Goal: Task Accomplishment & Management: Manage account settings

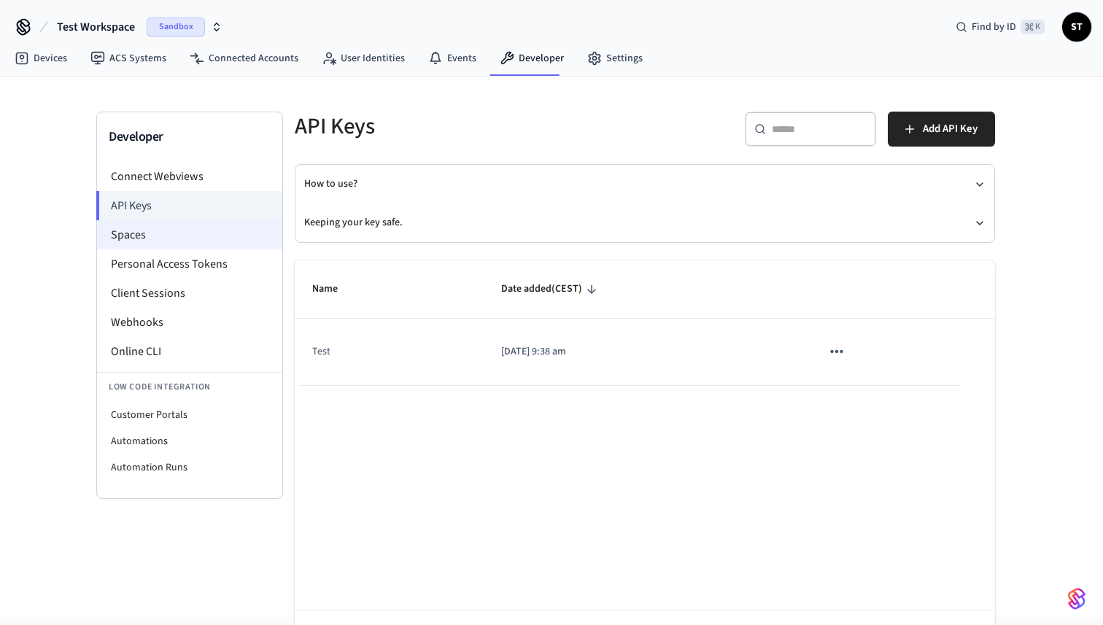
click at [140, 231] on li "Spaces" at bounding box center [189, 234] width 185 height 29
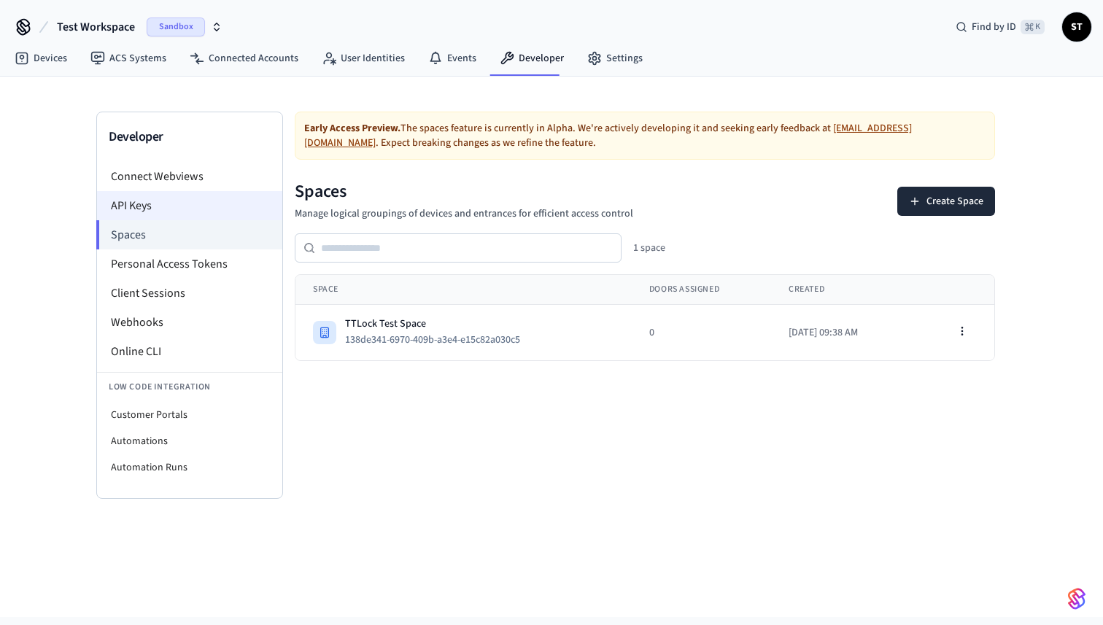
click at [151, 203] on li "API Keys" at bounding box center [189, 205] width 185 height 29
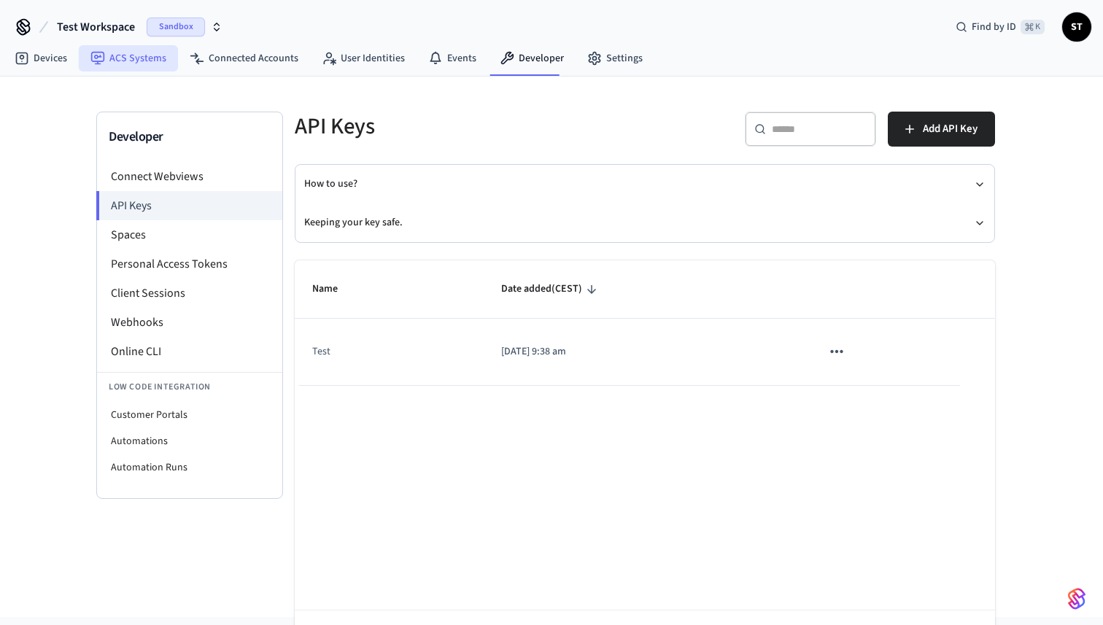
click at [133, 63] on link "ACS Systems" at bounding box center [128, 58] width 99 height 26
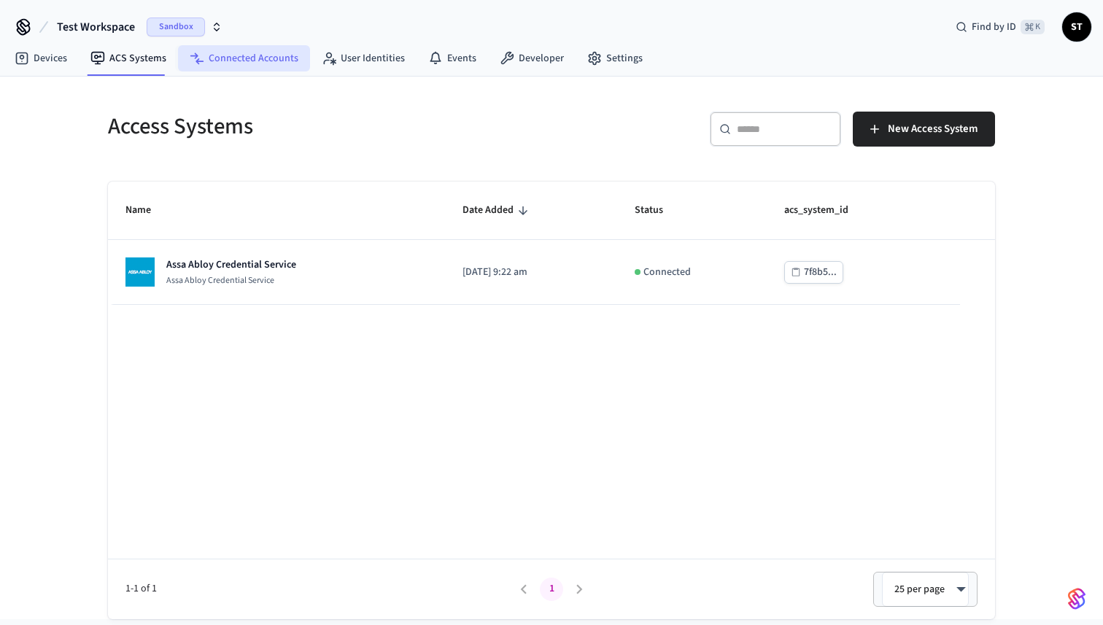
click at [274, 59] on link "Connected Accounts" at bounding box center [244, 58] width 132 height 26
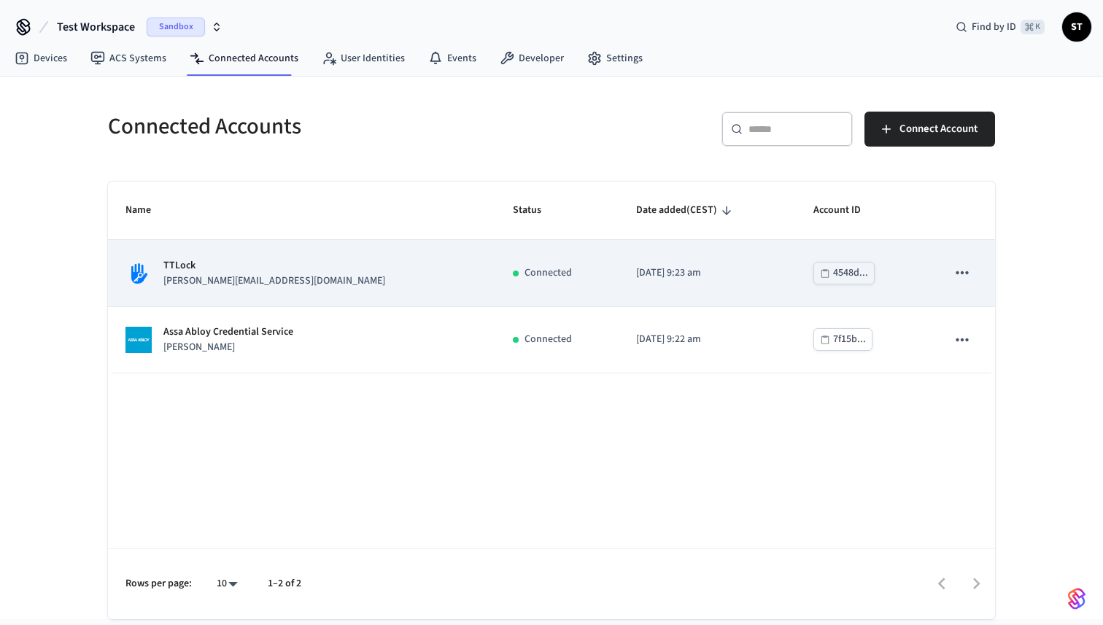
click at [229, 260] on p "TTLock" at bounding box center [274, 265] width 222 height 15
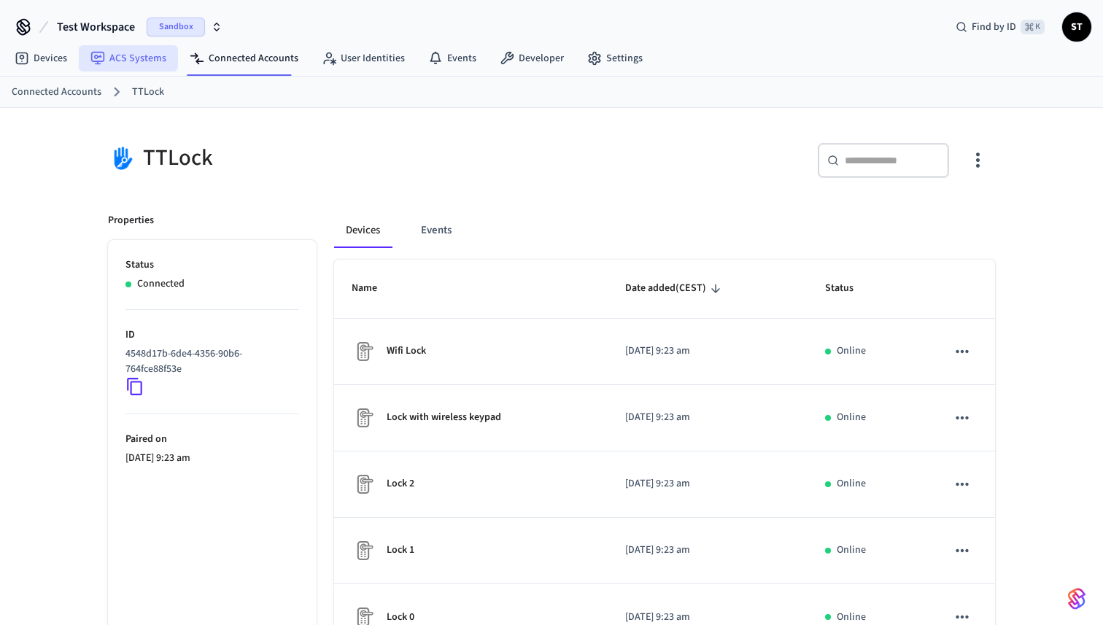
click at [141, 61] on link "ACS Systems" at bounding box center [128, 58] width 99 height 26
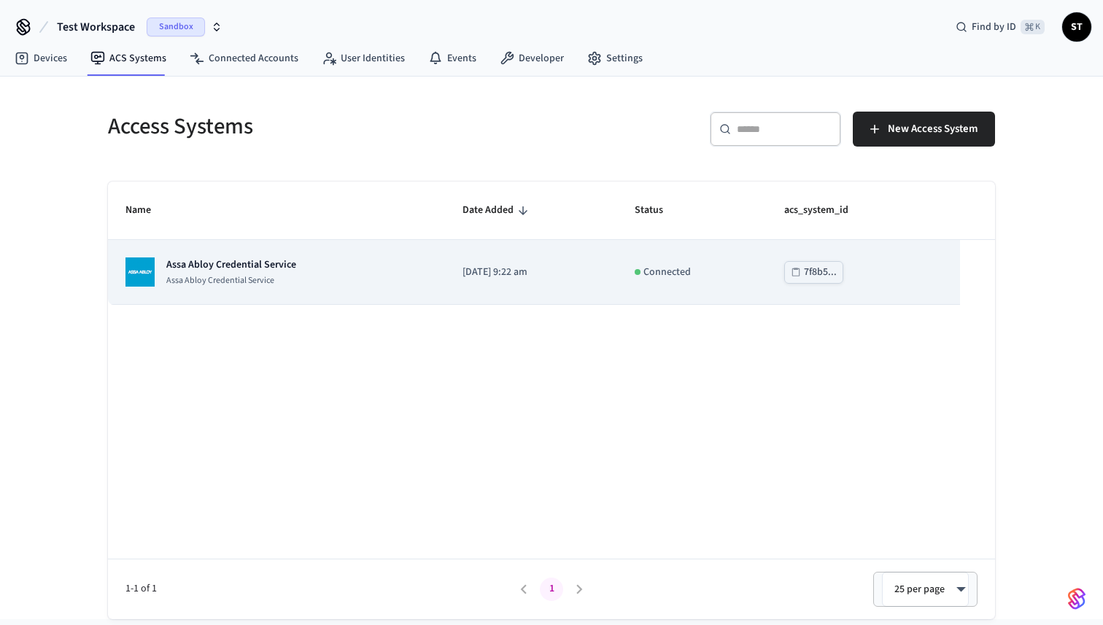
click at [908, 270] on td "7f8b5..." at bounding box center [863, 272] width 193 height 65
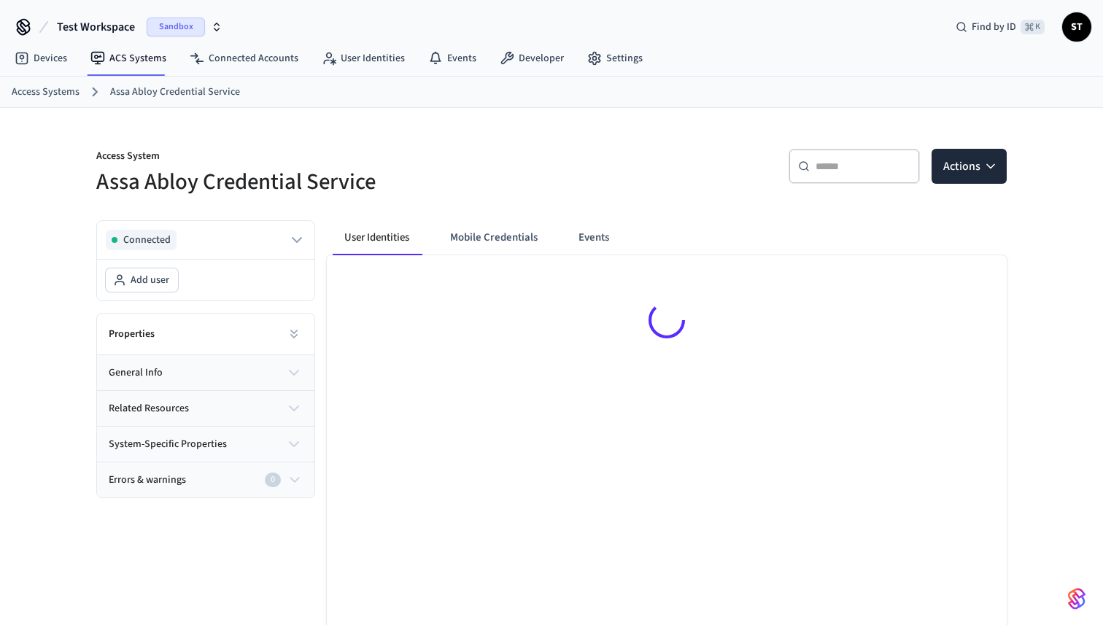
scroll to position [68, 0]
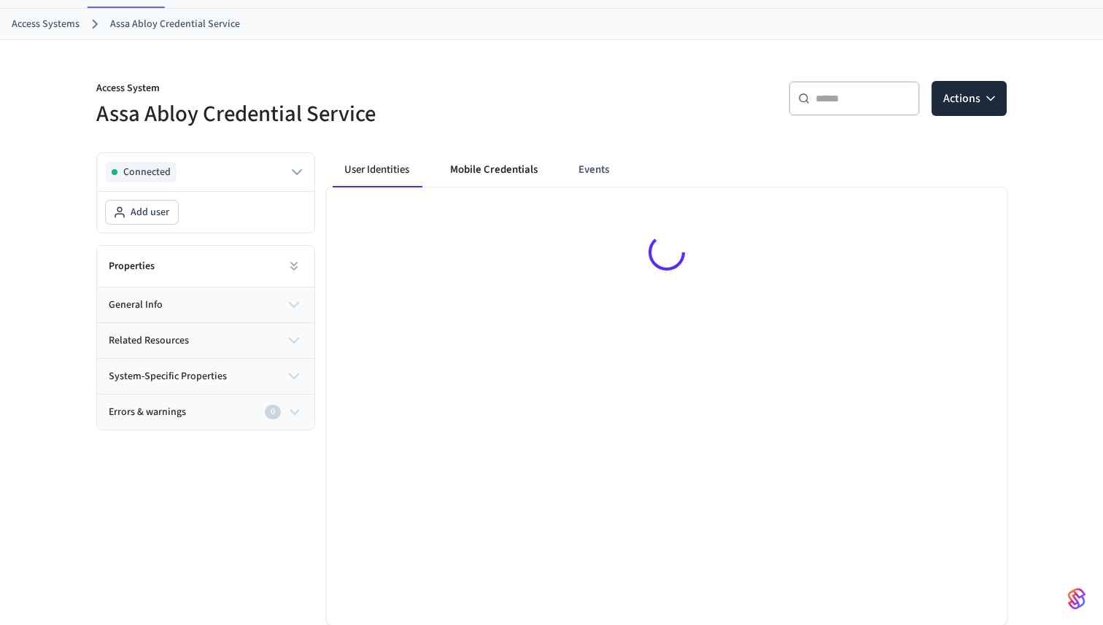
click at [503, 173] on button "Mobile Credentials" at bounding box center [493, 169] width 111 height 35
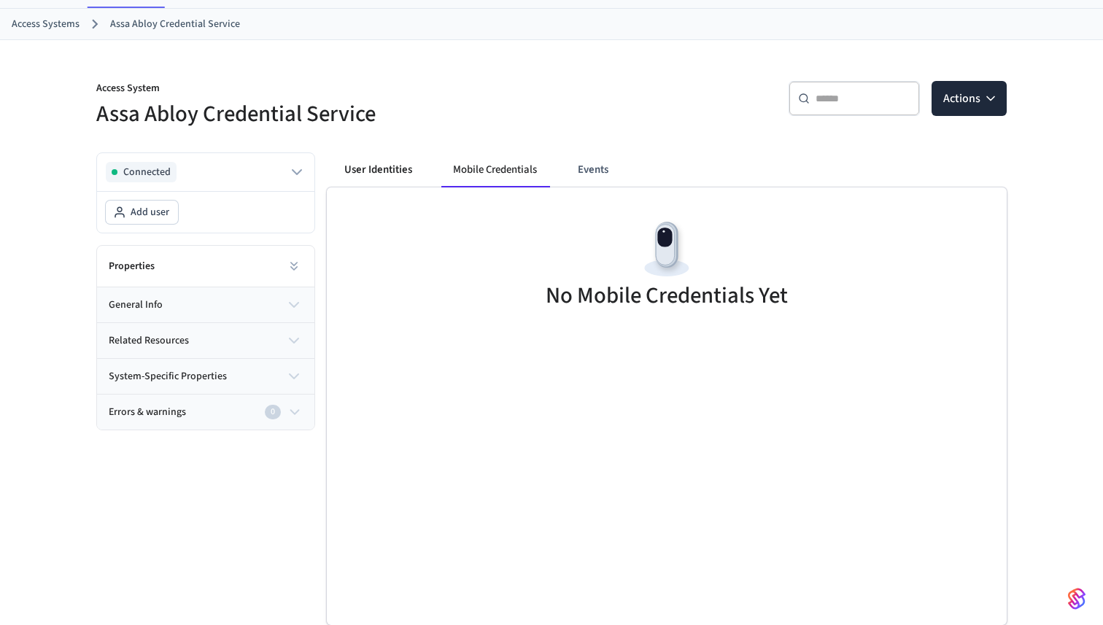
click at [370, 173] on button "User Identities" at bounding box center [378, 169] width 91 height 35
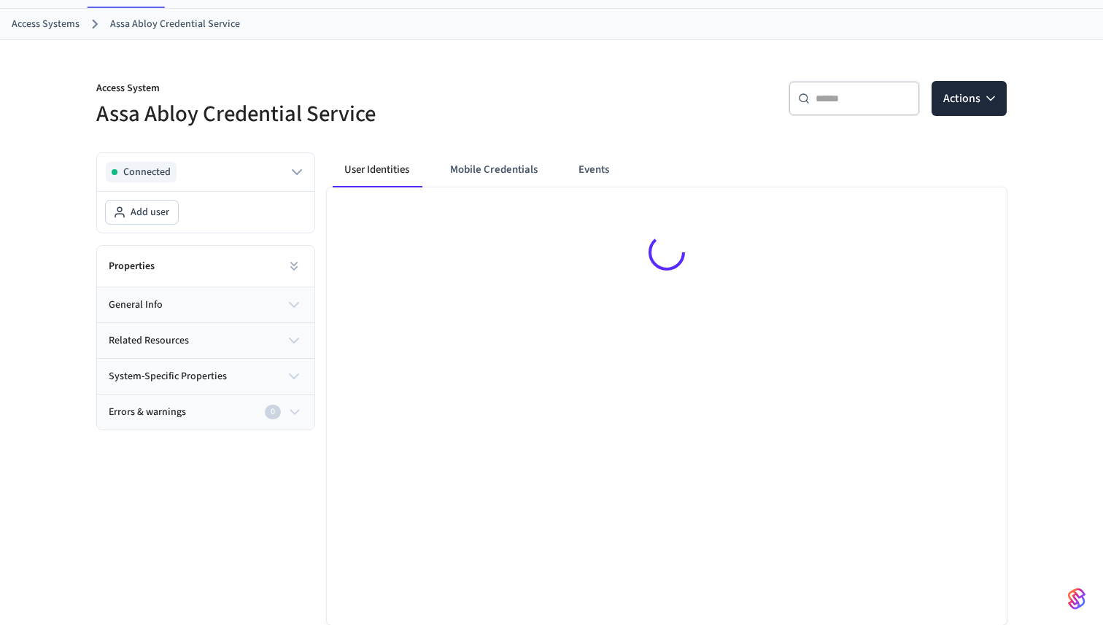
click at [295, 306] on icon "button" at bounding box center [294, 305] width 9 height 4
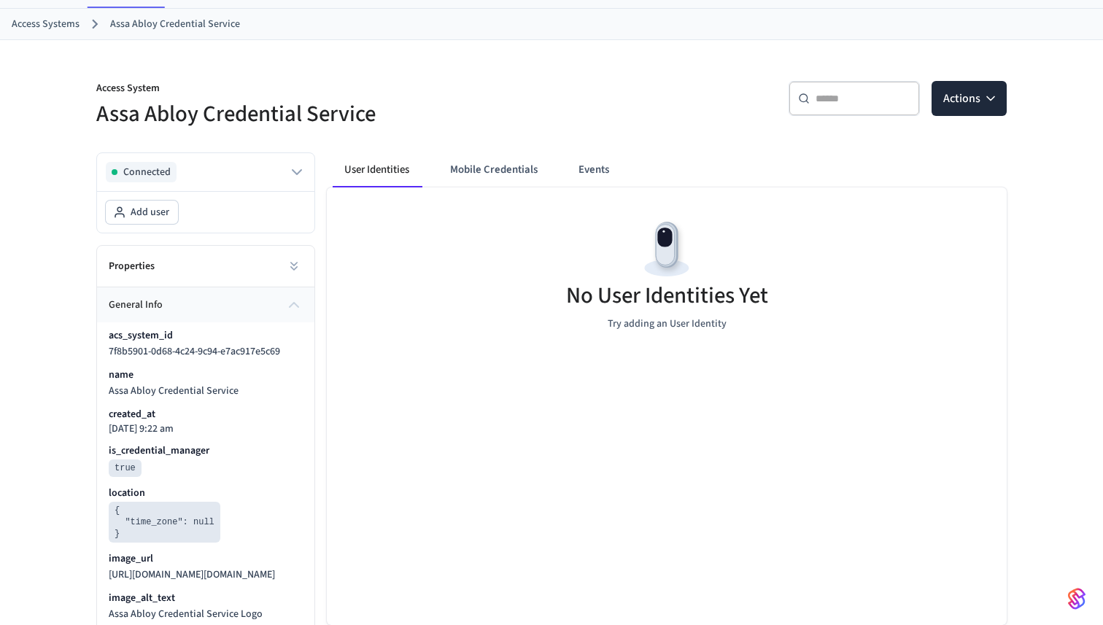
click at [295, 306] on icon "button" at bounding box center [294, 305] width 18 height 18
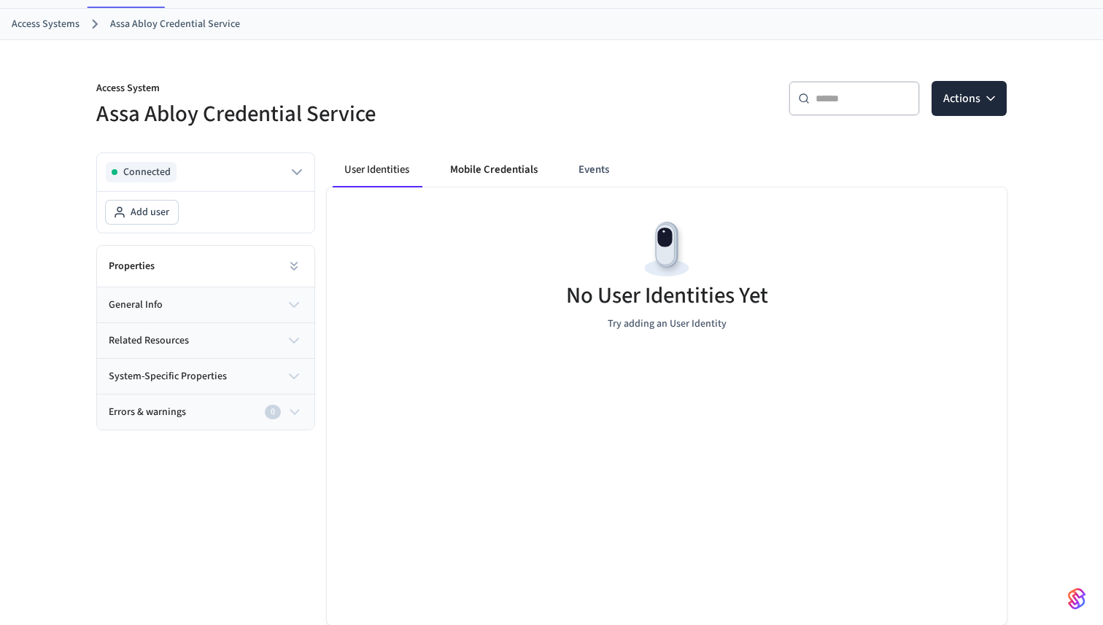
click at [508, 169] on button "Mobile Credentials" at bounding box center [493, 169] width 111 height 35
click at [398, 174] on button "User Identities" at bounding box center [378, 169] width 91 height 35
click at [230, 311] on button "general info" at bounding box center [205, 304] width 217 height 35
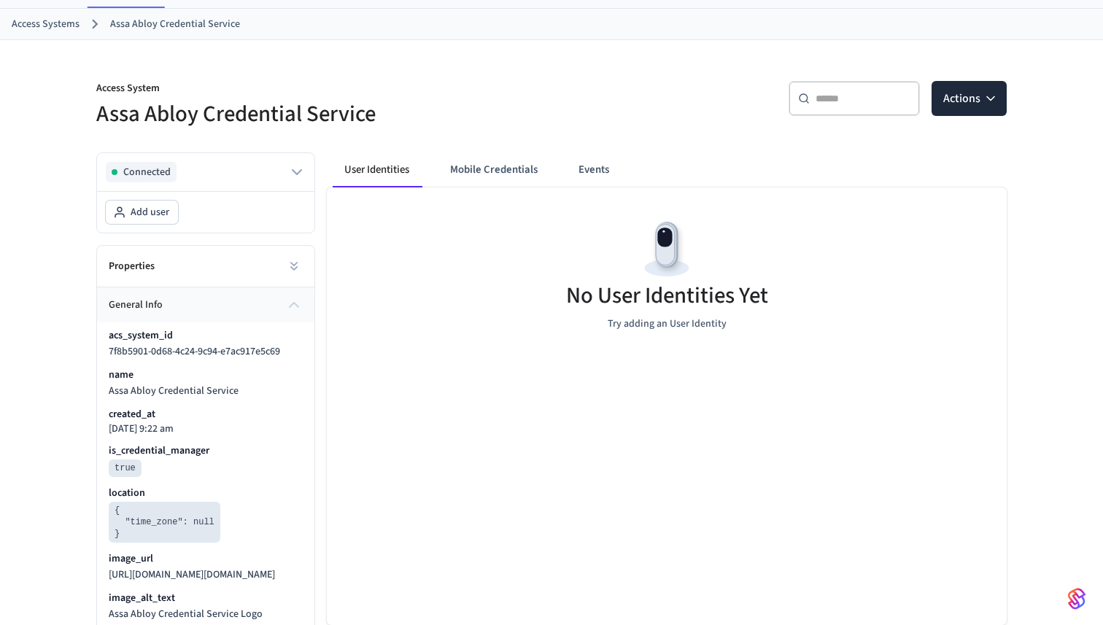
click at [229, 311] on button "general info" at bounding box center [205, 304] width 217 height 35
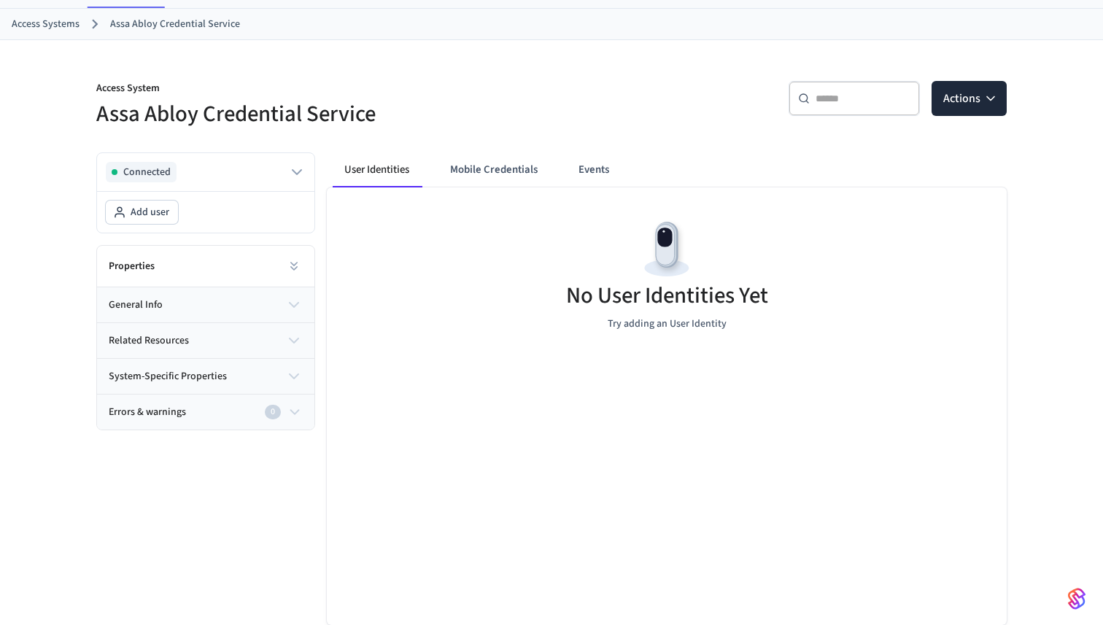
click at [229, 311] on button "general info" at bounding box center [205, 304] width 217 height 35
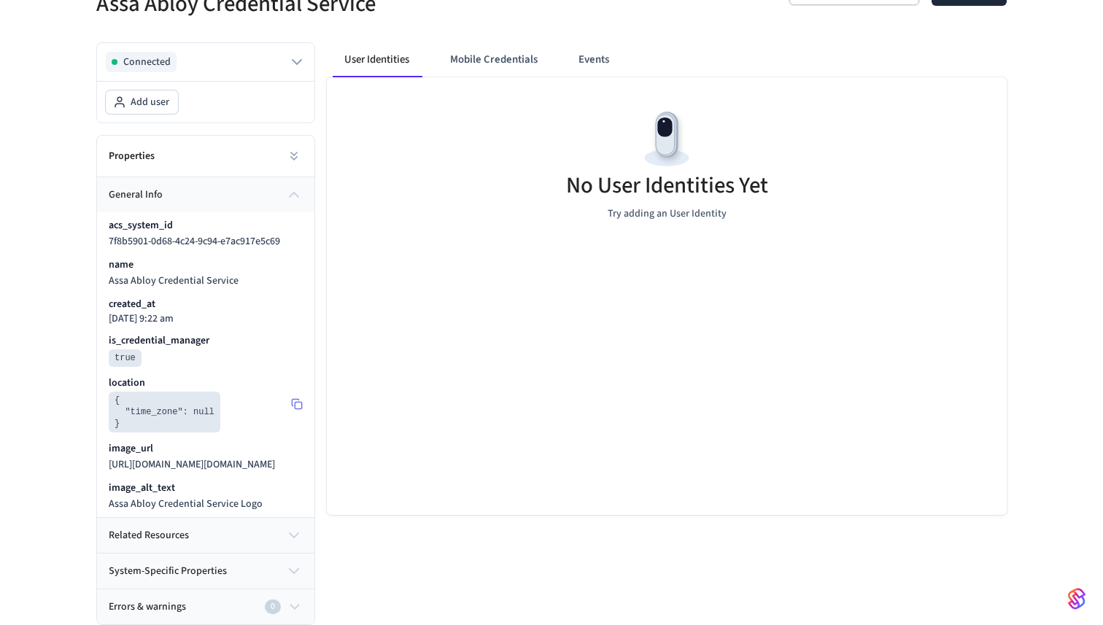
scroll to position [193, 0]
click at [253, 537] on button "related resources" at bounding box center [205, 535] width 217 height 35
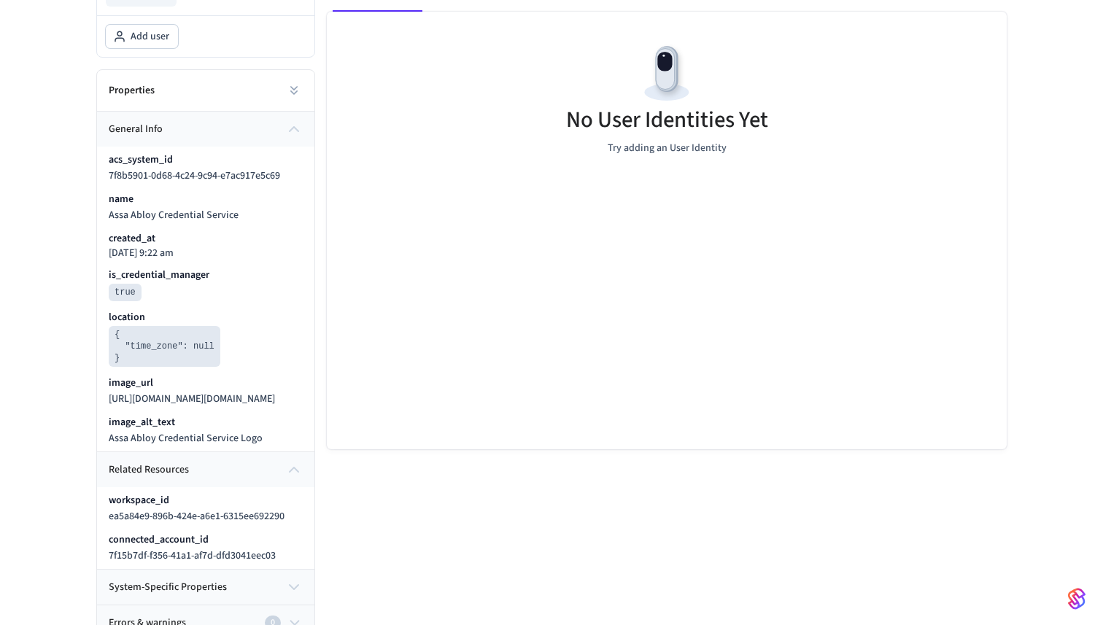
scroll to position [274, 0]
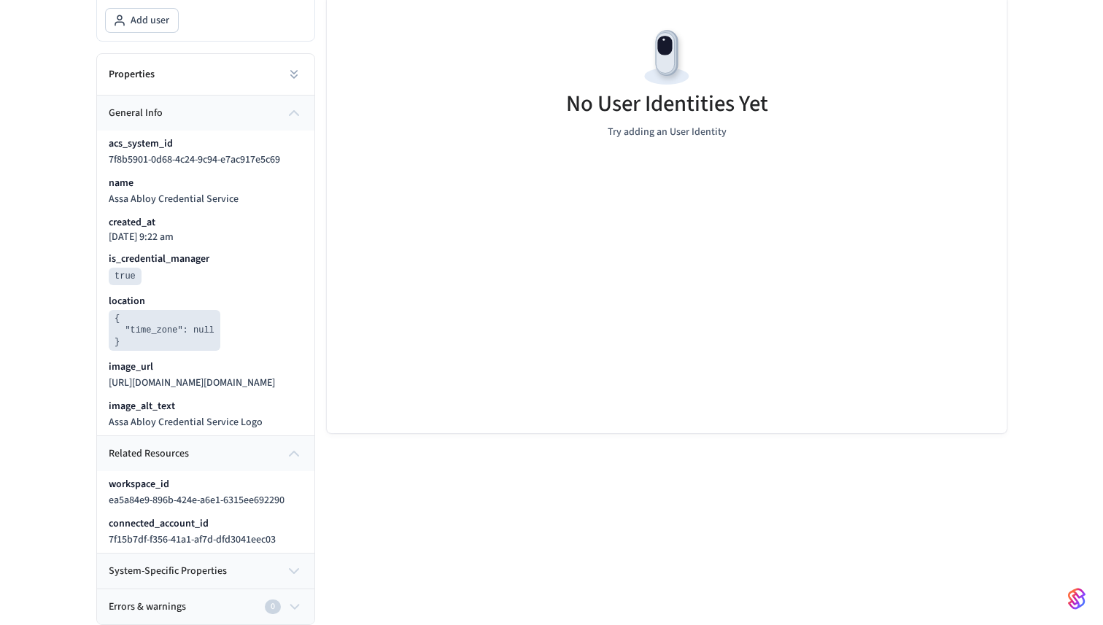
click at [255, 572] on button "system-specific properties" at bounding box center [205, 571] width 217 height 35
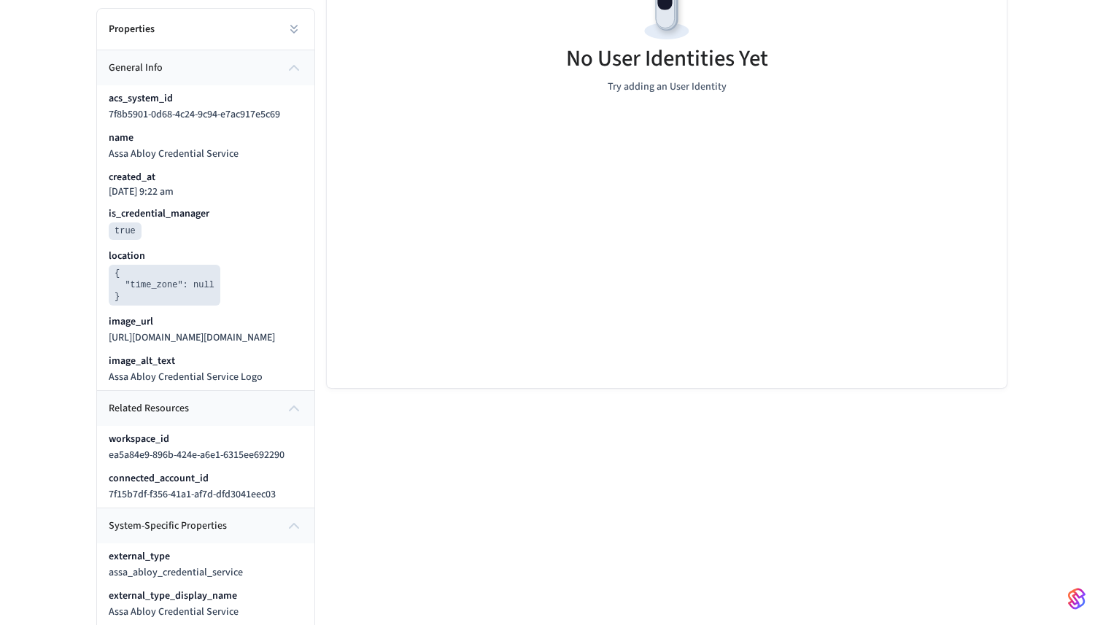
scroll to position [356, 0]
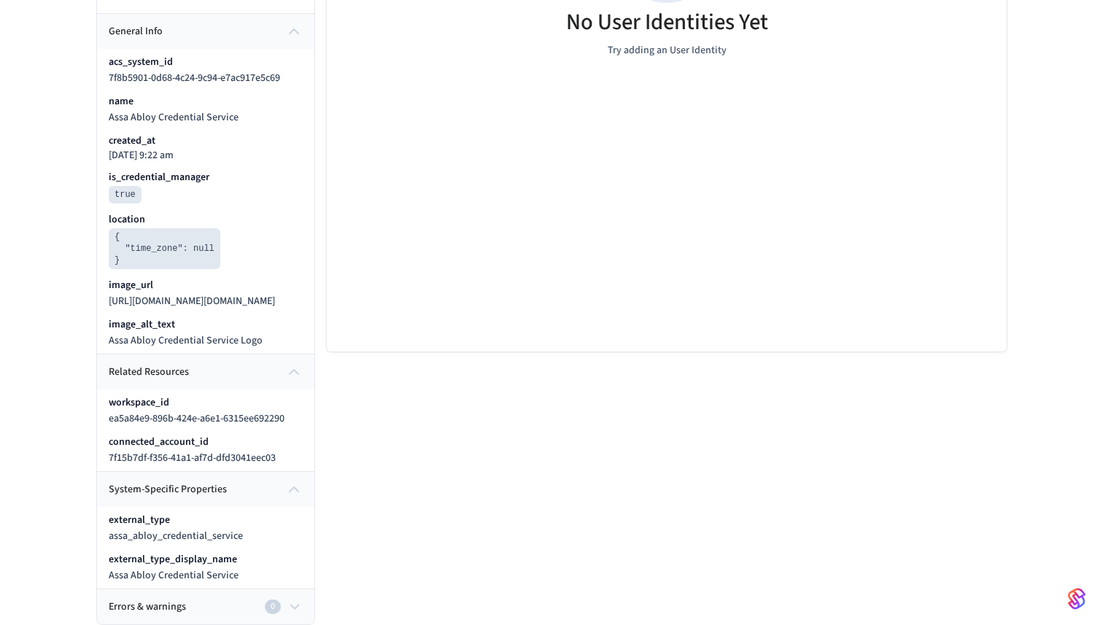
click at [244, 608] on div "Errors & warnings 0" at bounding box center [198, 607] width 178 height 15
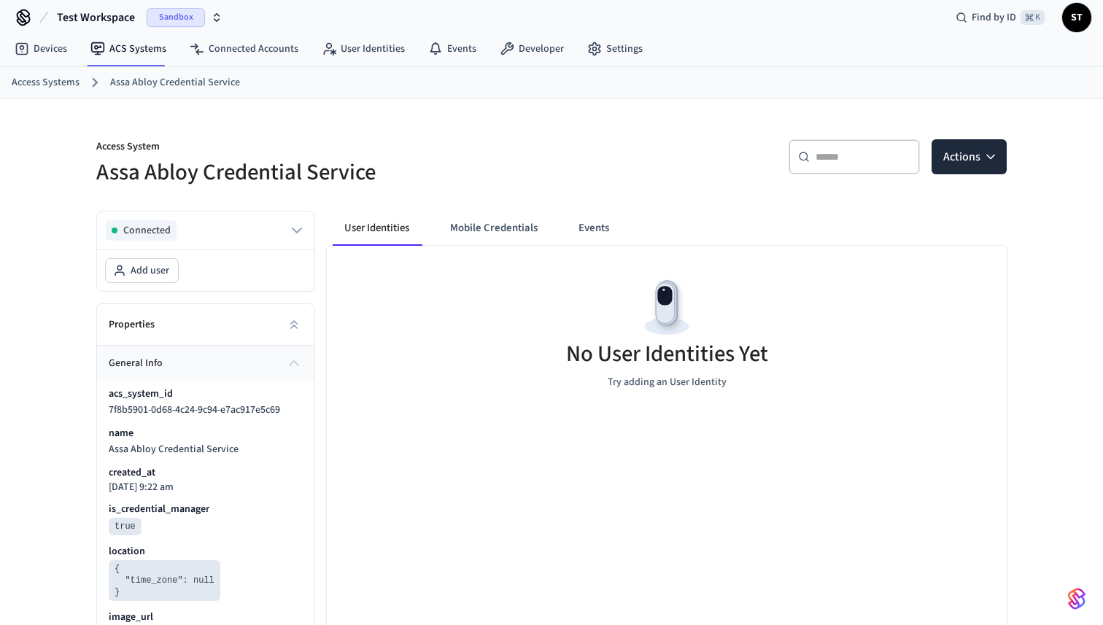
scroll to position [0, 0]
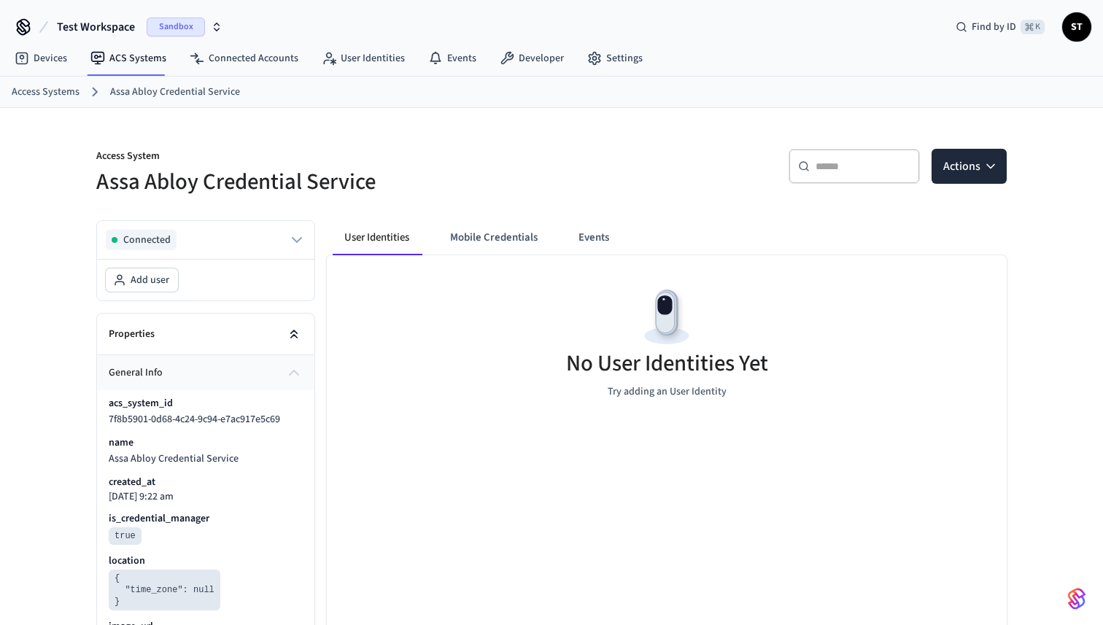
click at [282, 330] on button at bounding box center [293, 333] width 29 height 29
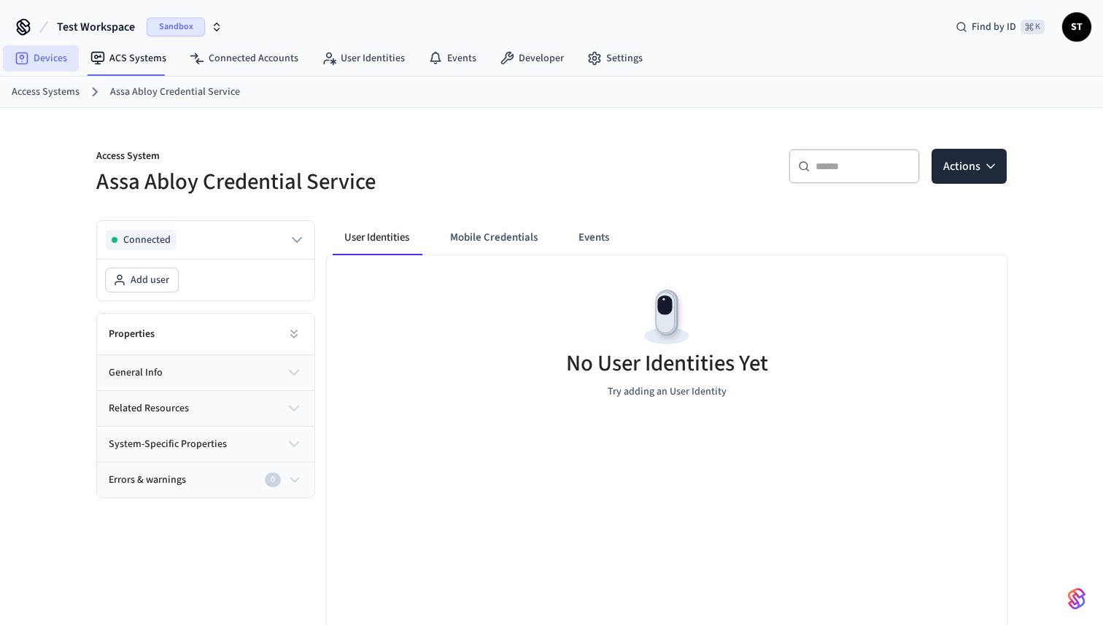
click at [47, 63] on link "Devices" at bounding box center [41, 58] width 76 height 26
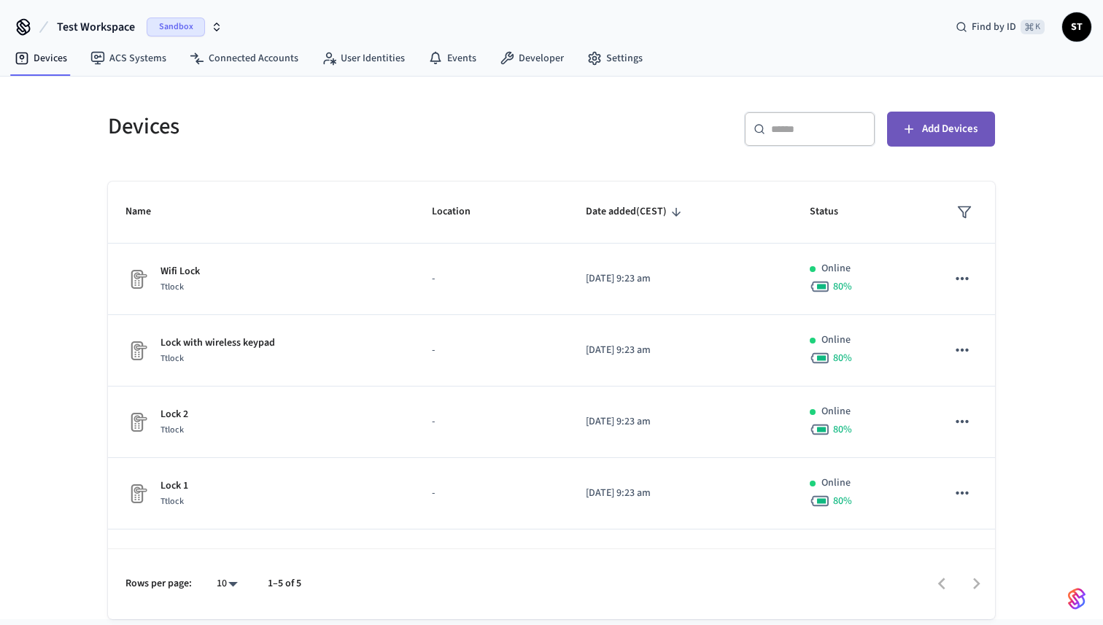
click at [937, 128] on span "Add Devices" at bounding box center [949, 129] width 55 height 19
click at [563, 151] on div "​ ​ Add Devices" at bounding box center [777, 135] width 435 height 47
click at [128, 61] on link "ACS Systems" at bounding box center [128, 58] width 99 height 26
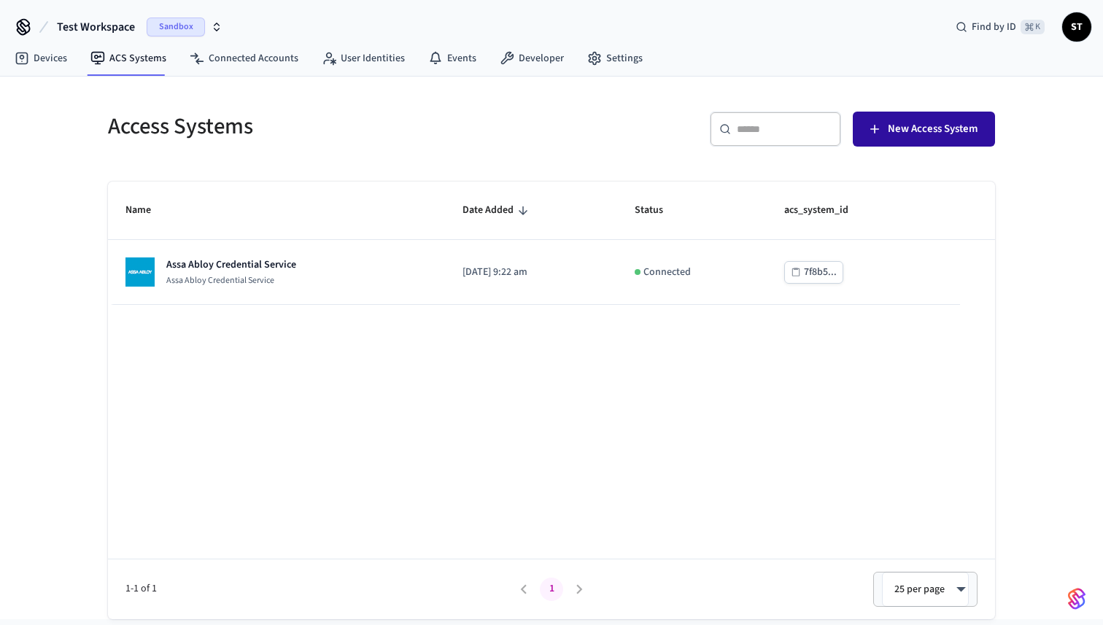
click at [942, 124] on span "New Access System" at bounding box center [933, 129] width 90 height 19
click at [919, 127] on span "New Access System" at bounding box center [933, 129] width 90 height 19
click at [955, 133] on span "New Access System" at bounding box center [933, 129] width 90 height 19
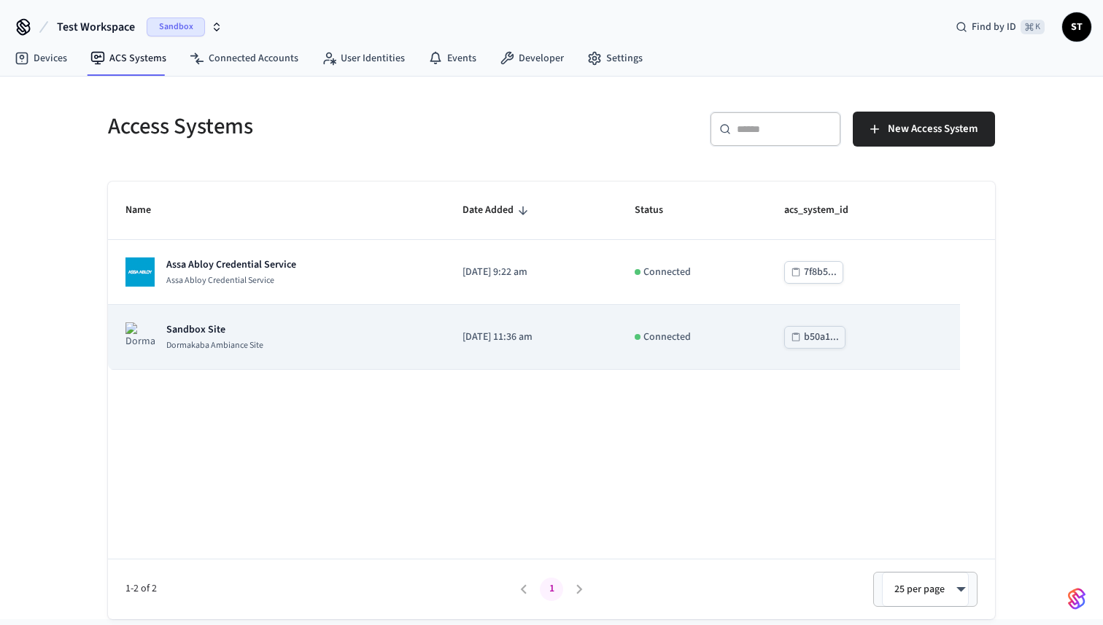
click at [194, 330] on p "Sandbox Site" at bounding box center [214, 329] width 97 height 15
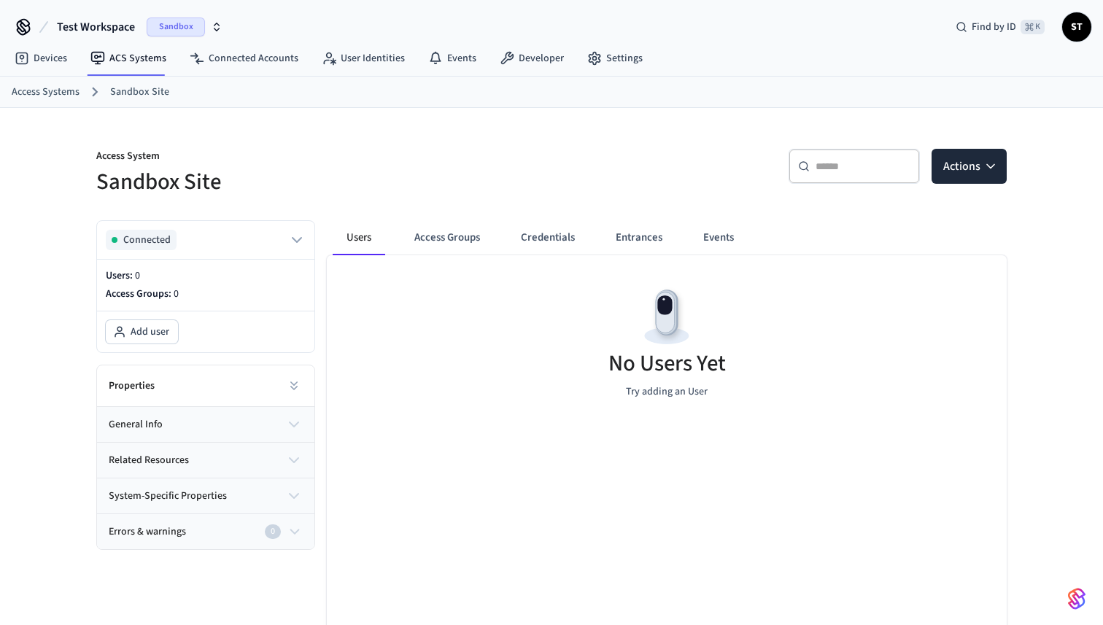
click at [254, 384] on div "Properties" at bounding box center [205, 386] width 217 height 42
click at [304, 381] on button at bounding box center [293, 385] width 29 height 29
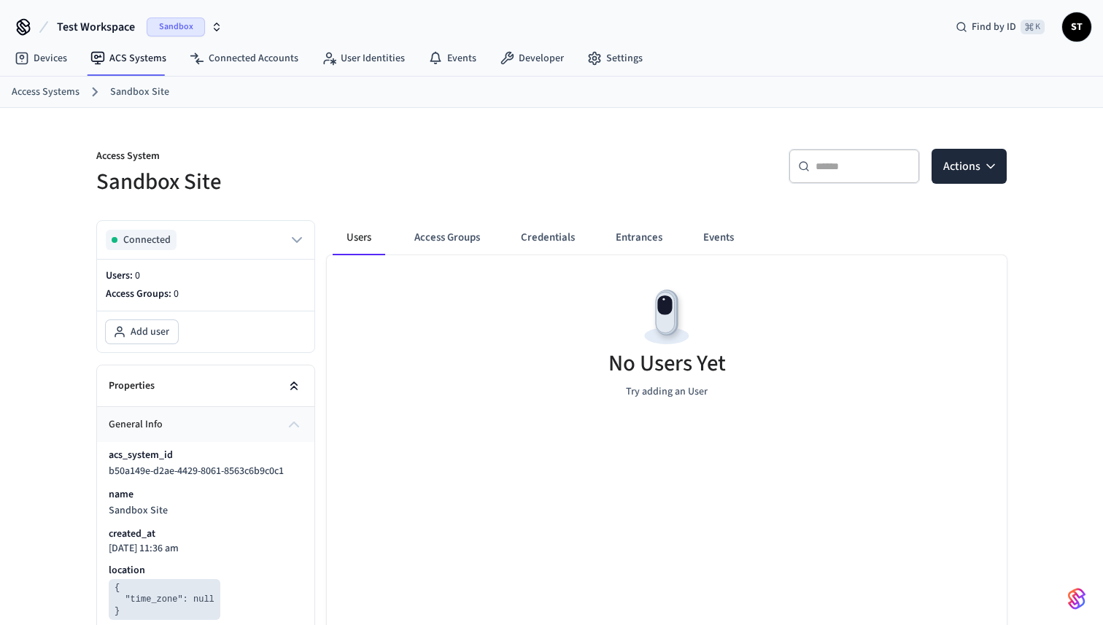
click at [292, 384] on icon at bounding box center [294, 383] width 6 height 3
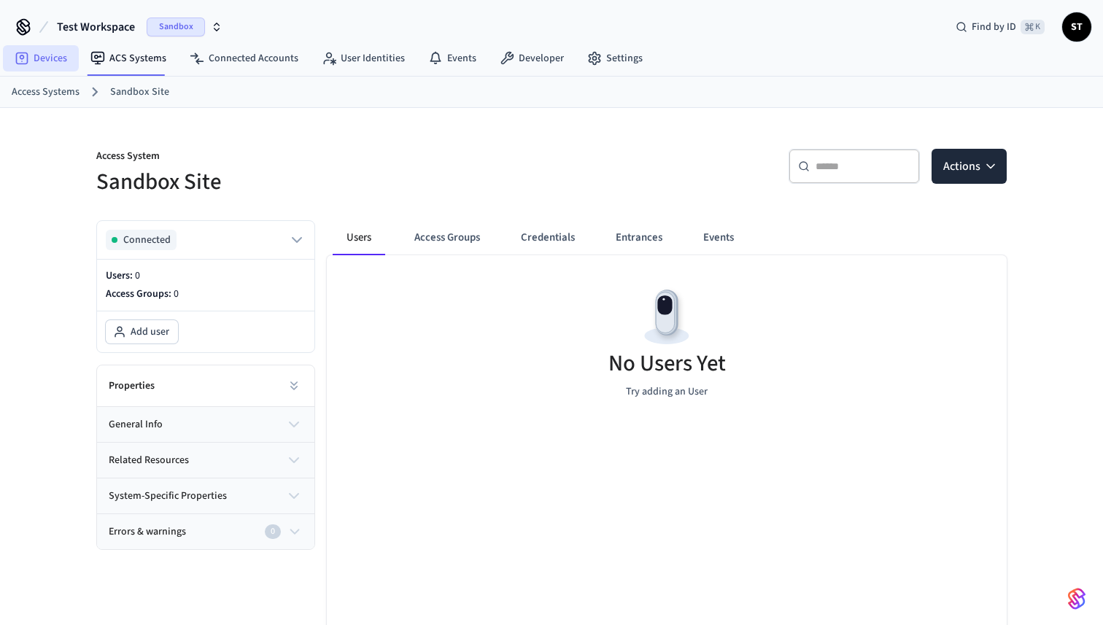
click at [55, 62] on link "Devices" at bounding box center [41, 58] width 76 height 26
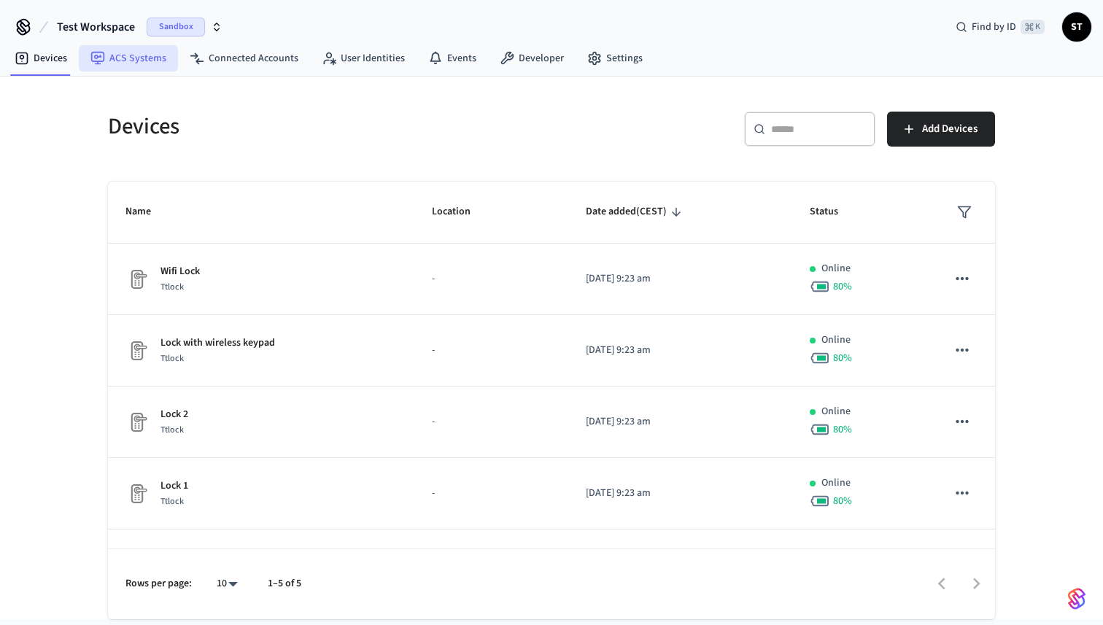
click at [129, 61] on link "ACS Systems" at bounding box center [128, 58] width 99 height 26
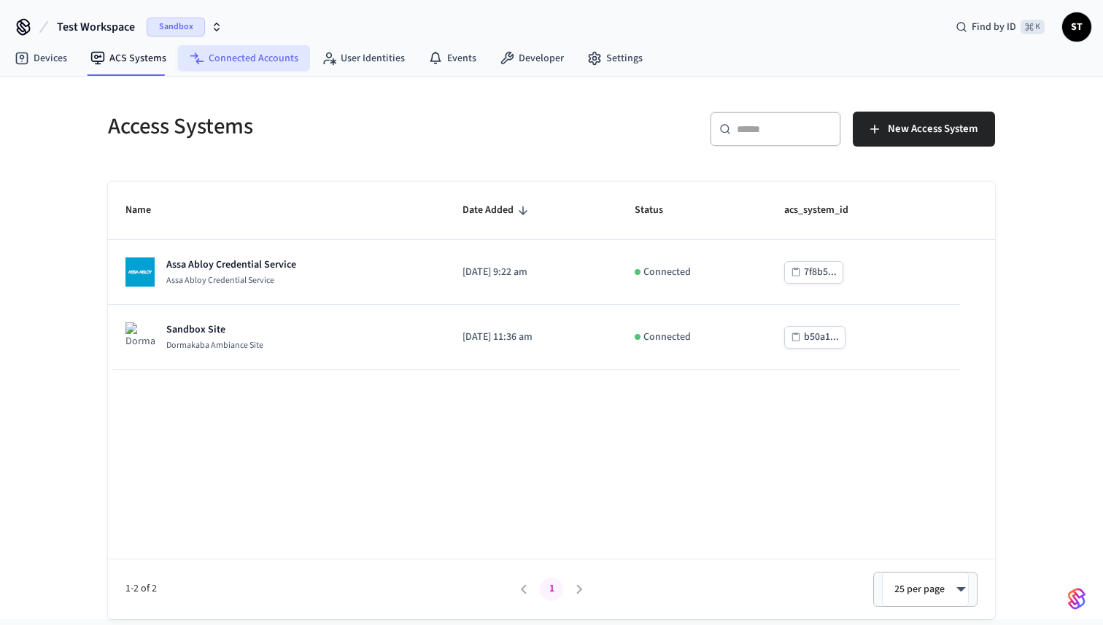
click at [241, 62] on link "Connected Accounts" at bounding box center [244, 58] width 132 height 26
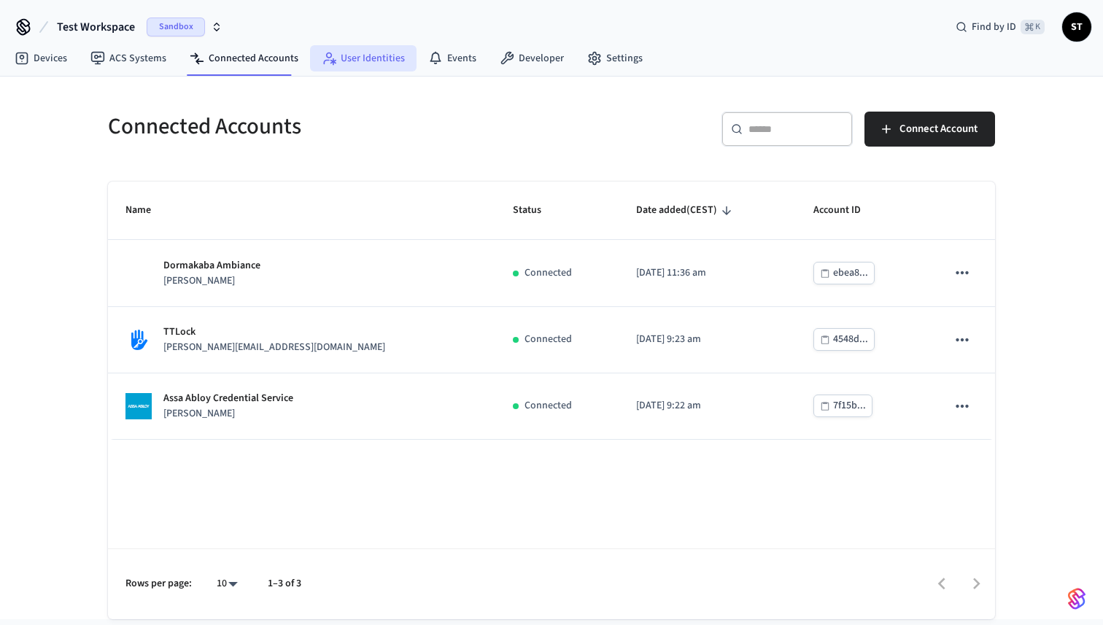
click at [349, 58] on link "User Identities" at bounding box center [363, 58] width 106 height 26
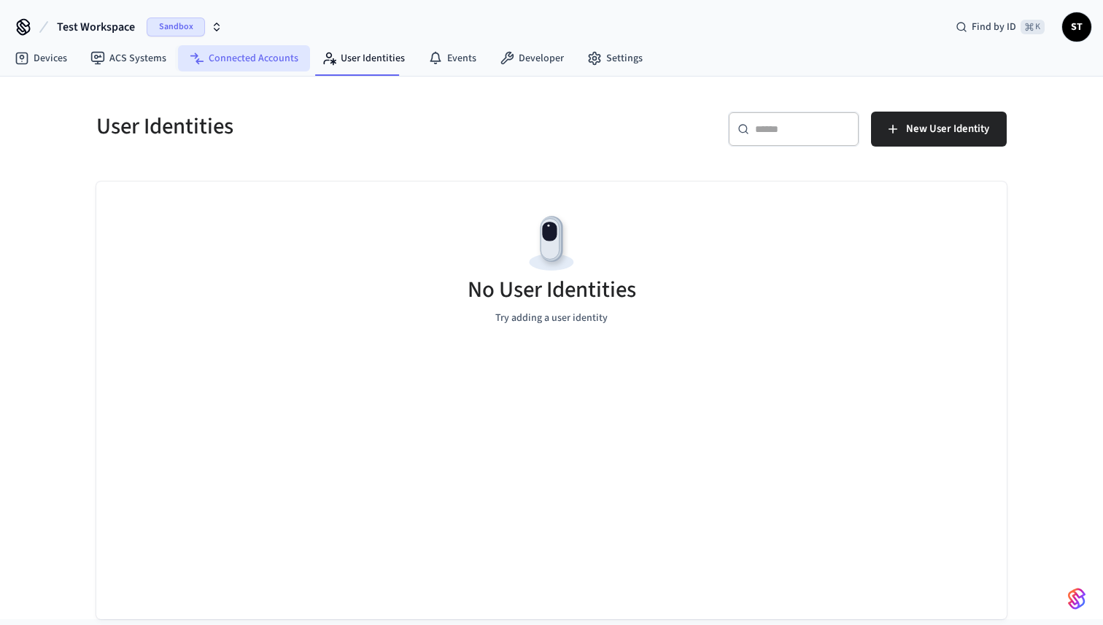
click at [252, 61] on link "Connected Accounts" at bounding box center [244, 58] width 132 height 26
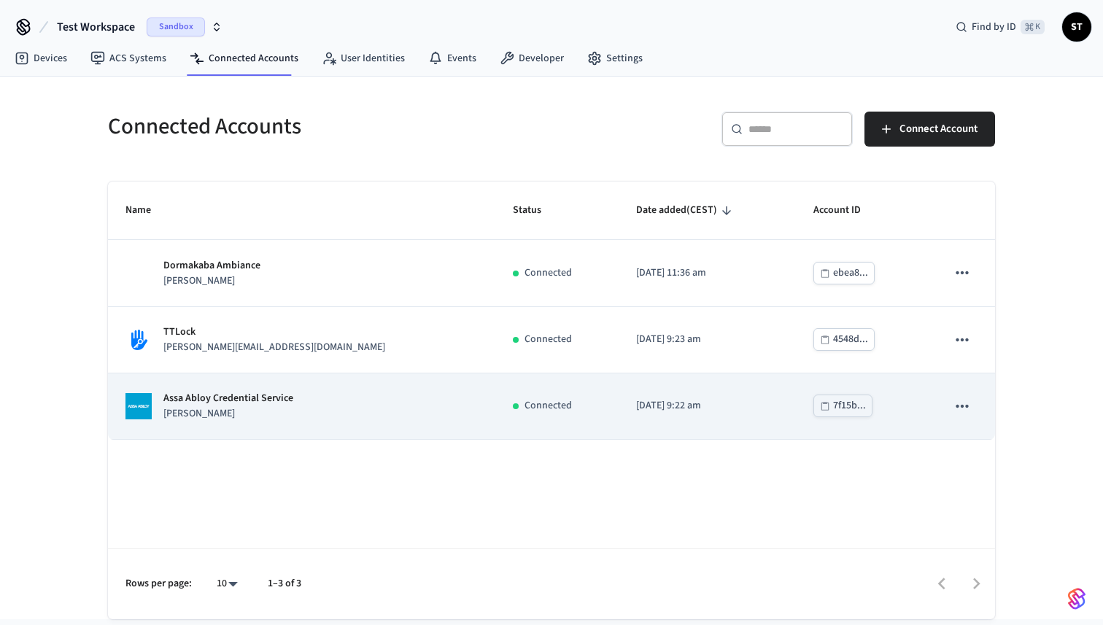
click at [318, 416] on div "Assa Abloy Credential Service jane" at bounding box center [301, 406] width 352 height 31
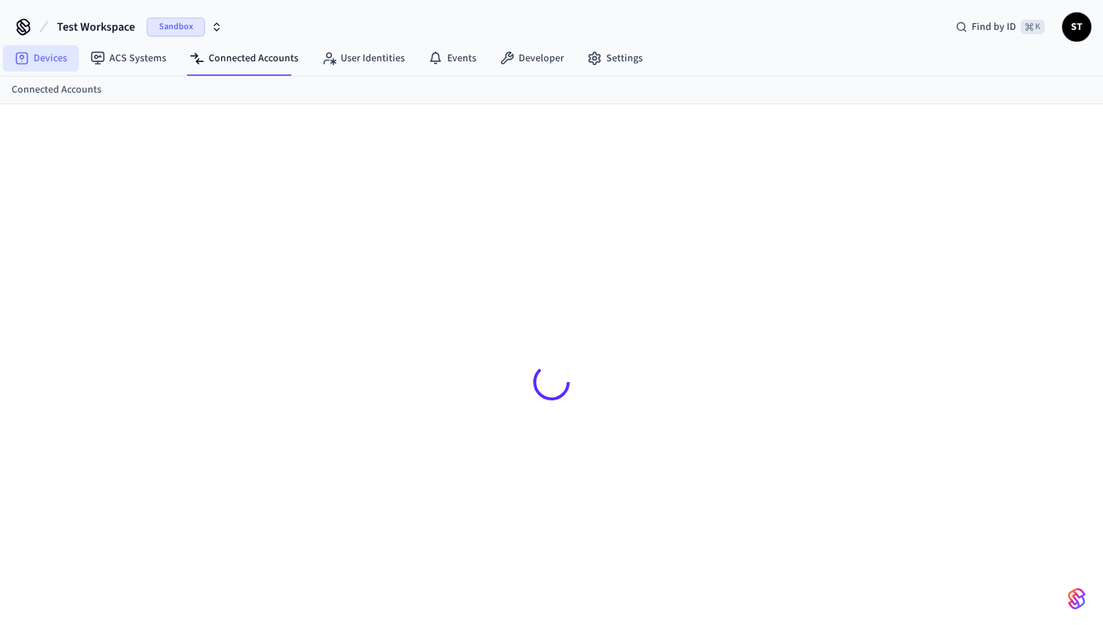
click at [45, 57] on link "Devices" at bounding box center [41, 58] width 76 height 26
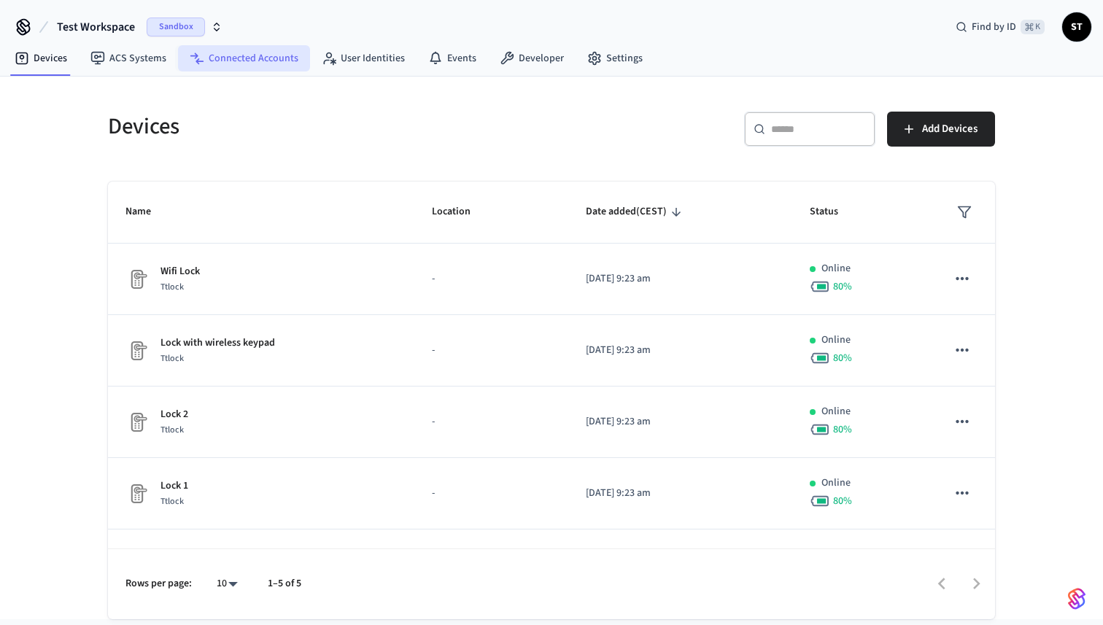
click at [233, 58] on link "Connected Accounts" at bounding box center [244, 58] width 132 height 26
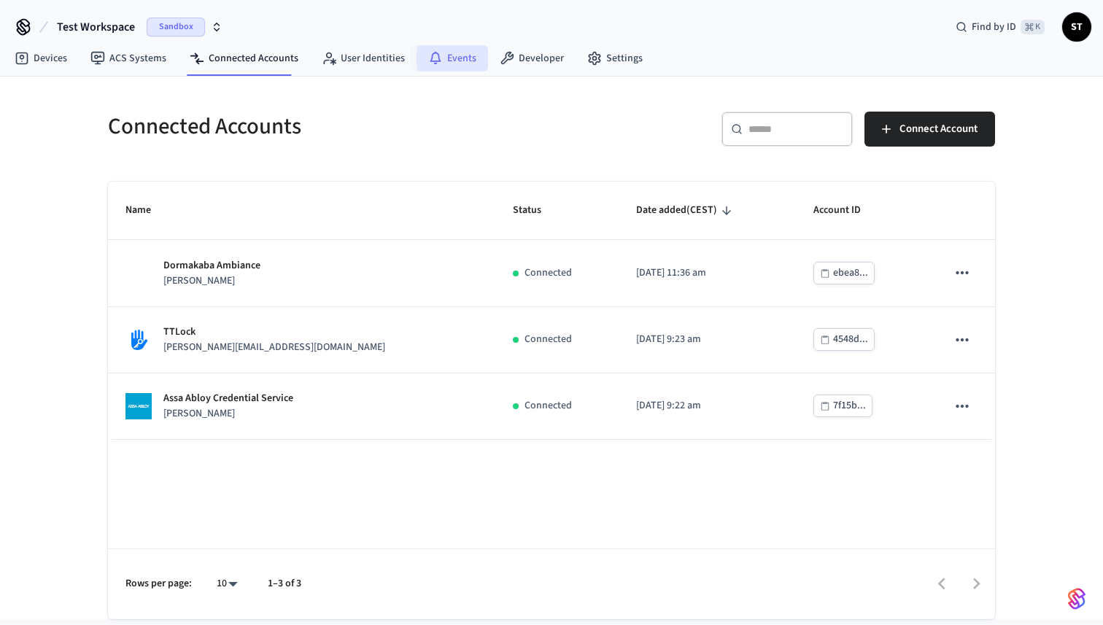
click at [443, 56] on link "Events" at bounding box center [451, 58] width 71 height 26
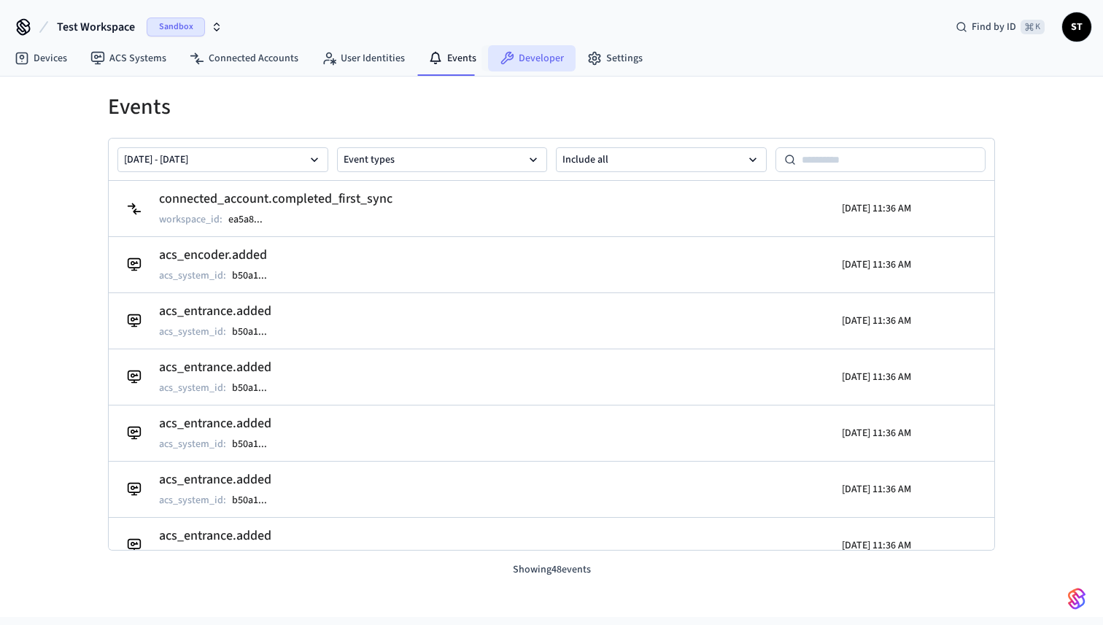
click at [529, 55] on link "Developer" at bounding box center [532, 58] width 88 height 26
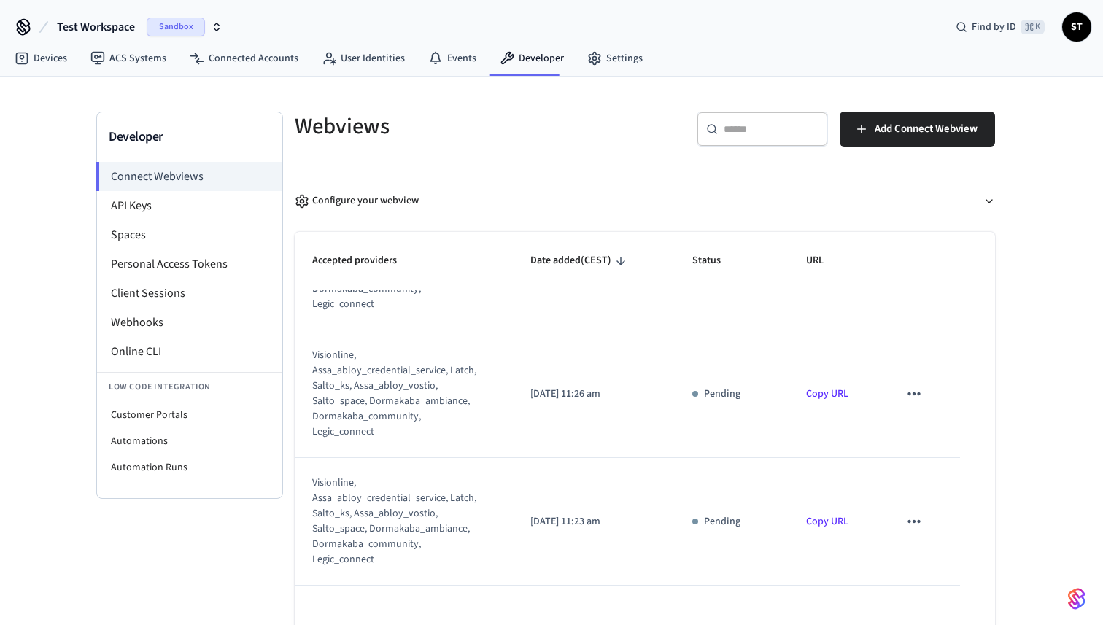
scroll to position [93, 0]
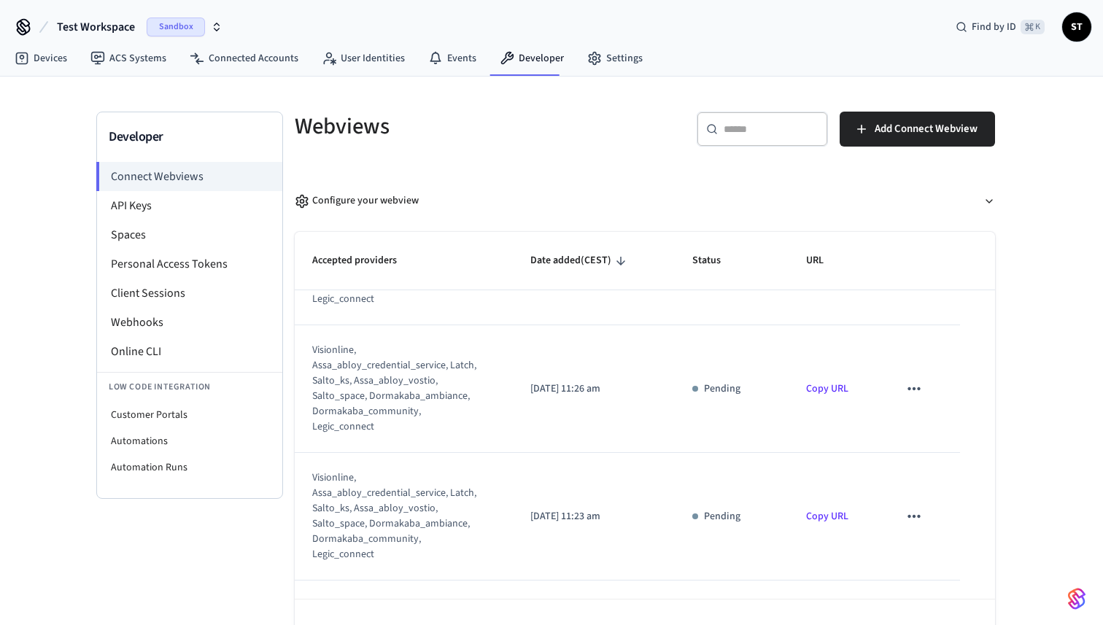
click at [916, 388] on icon "sticky table" at bounding box center [913, 388] width 19 height 19
click at [936, 438] on li "Delete" at bounding box center [943, 435] width 66 height 39
click at [911, 516] on icon "sticky table" at bounding box center [913, 516] width 19 height 19
click at [942, 562] on li "Delete" at bounding box center [943, 563] width 66 height 39
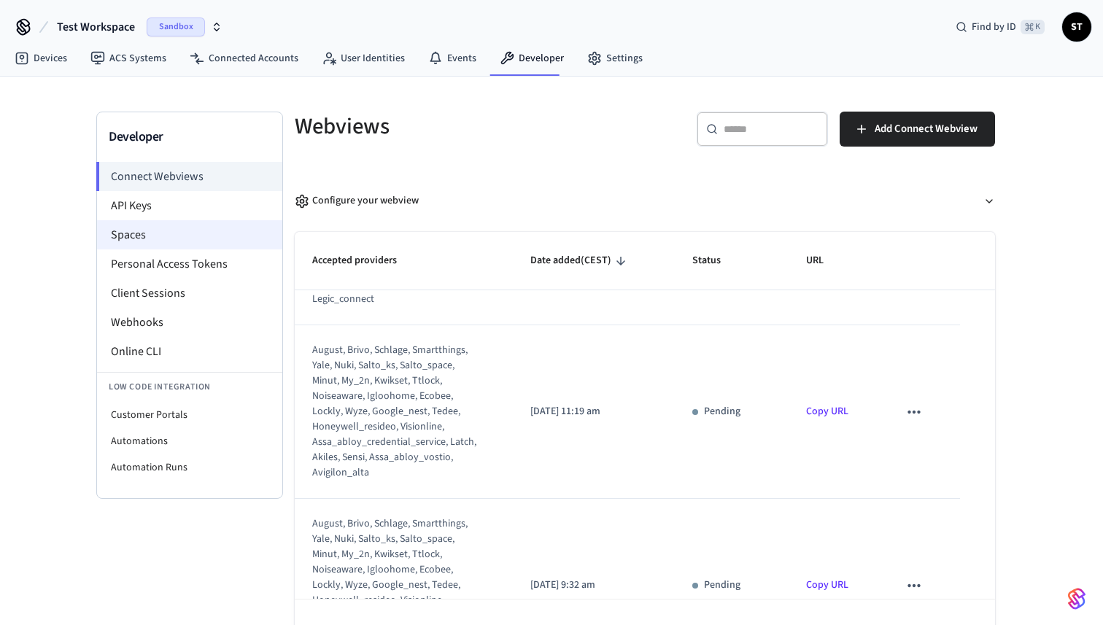
click at [144, 241] on li "Spaces" at bounding box center [189, 234] width 185 height 29
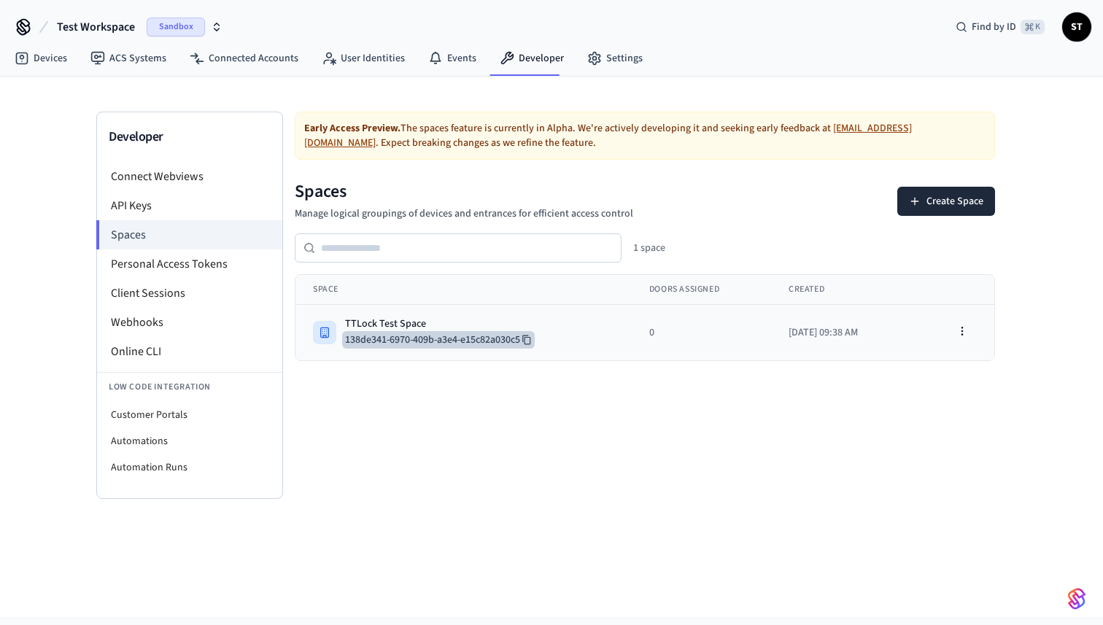
click at [438, 332] on button "138de341-6970-409b-a3e4-e15c82a030c5" at bounding box center [438, 340] width 193 height 18
click at [964, 333] on icon "button" at bounding box center [962, 331] width 12 height 12
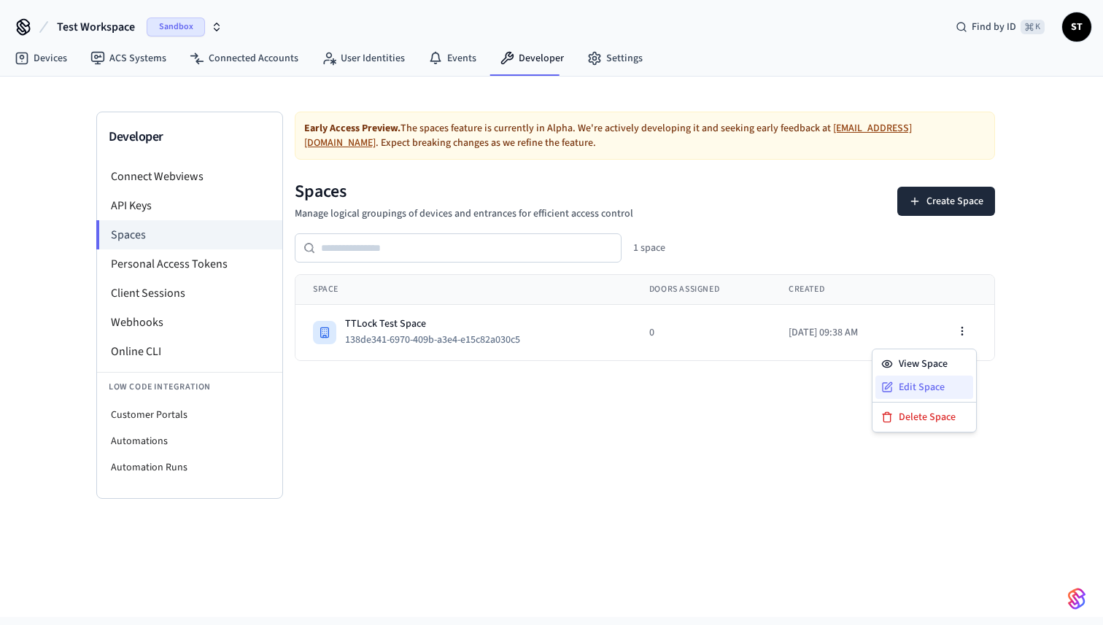
click at [926, 384] on div "Edit Space" at bounding box center [924, 387] width 98 height 23
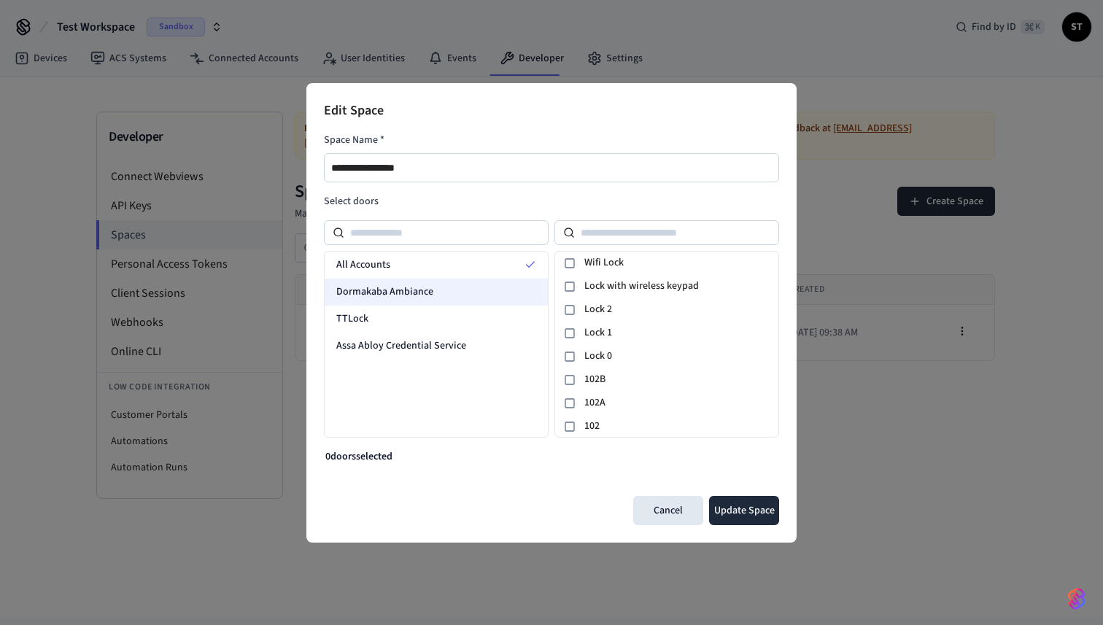
click at [425, 289] on span "Dormakaba Ambiance" at bounding box center [384, 291] width 97 height 15
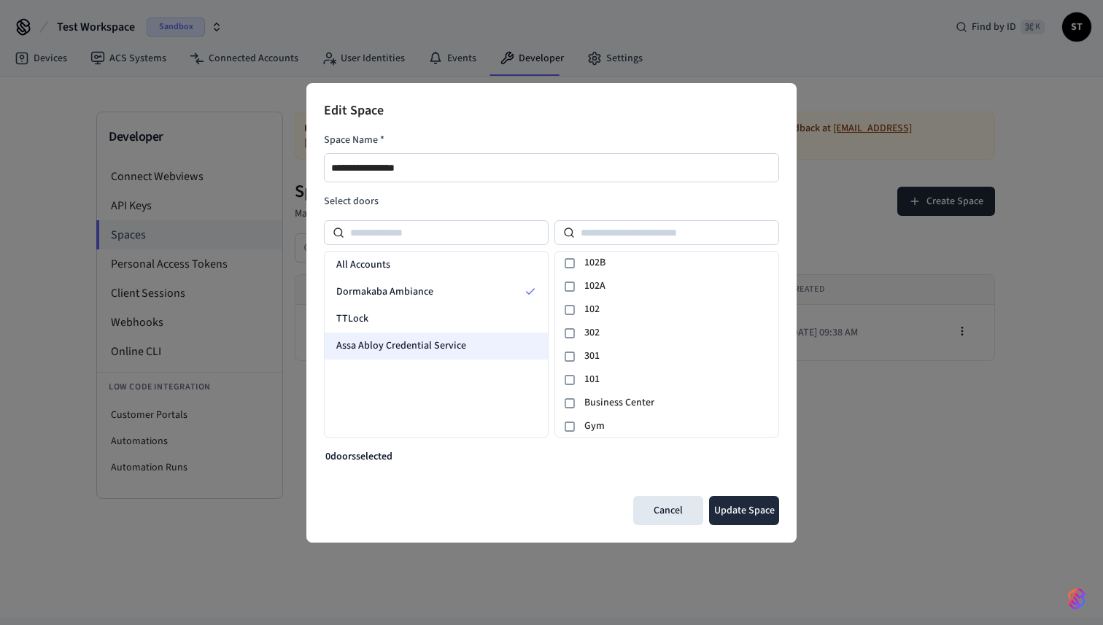
click at [397, 345] on span "Assa Abloy Credential Service" at bounding box center [401, 345] width 130 height 15
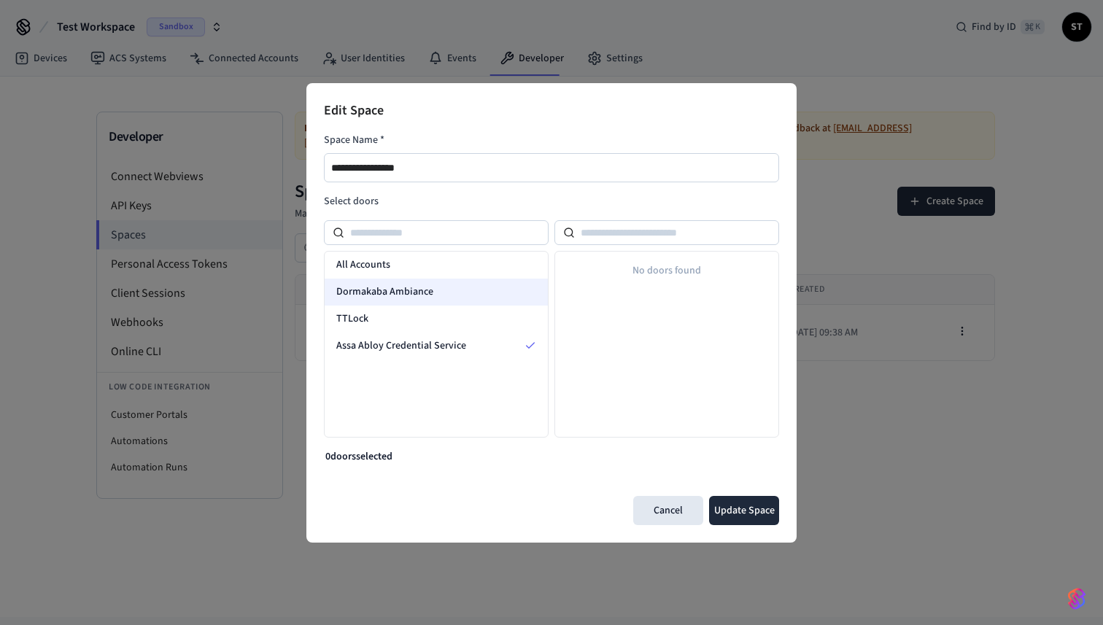
click at [439, 299] on div "Dormakaba Ambiance" at bounding box center [436, 292] width 223 height 27
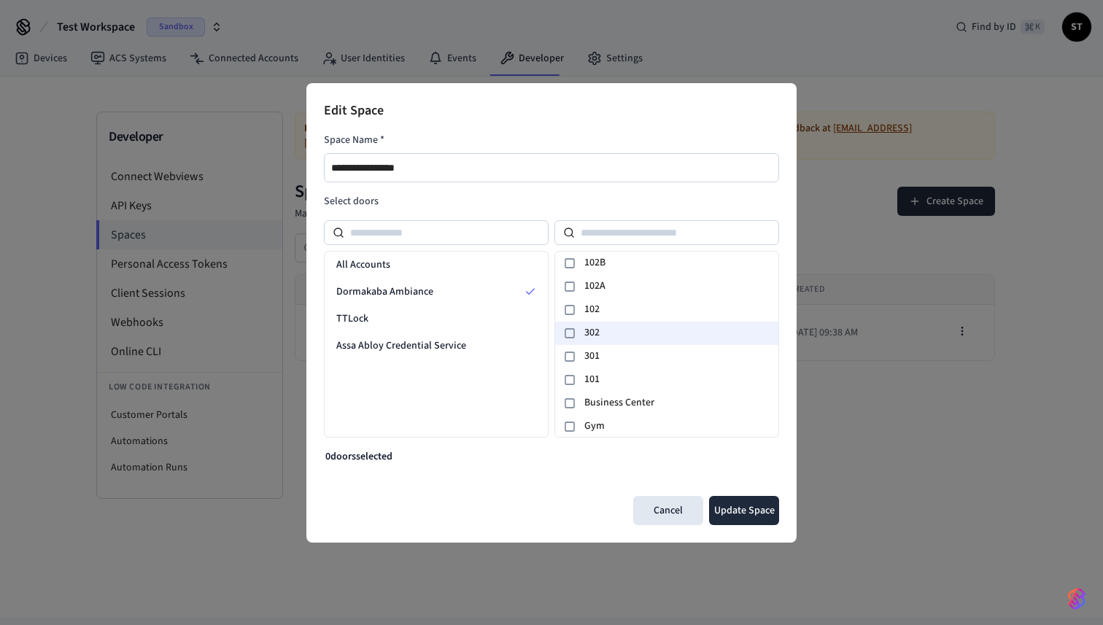
scroll to position [25, 0]
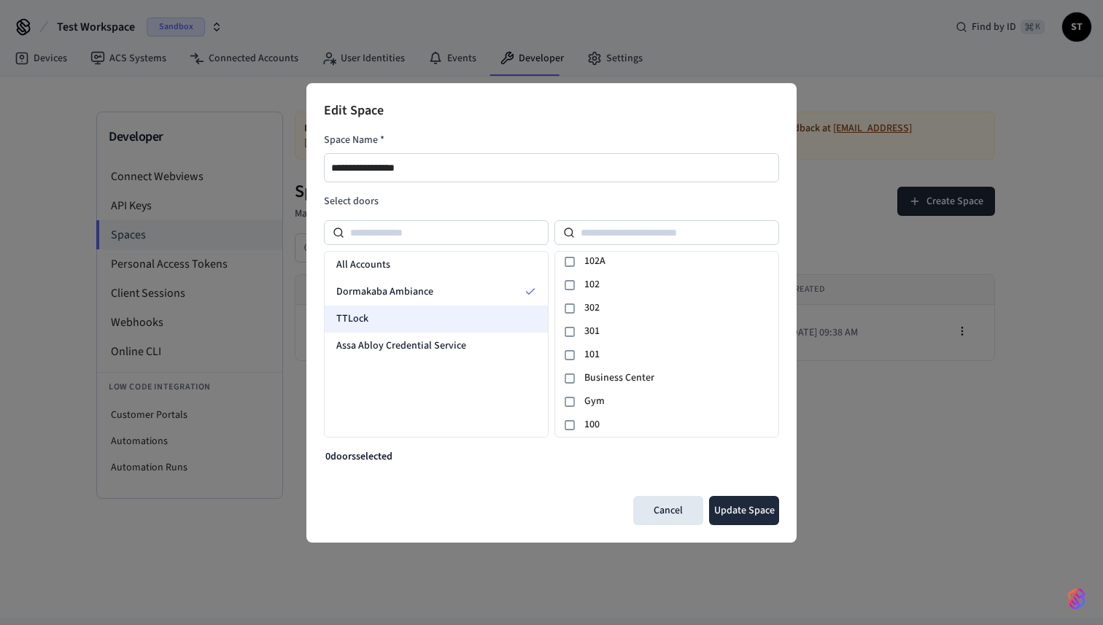
click at [406, 323] on div "TTLock" at bounding box center [436, 319] width 223 height 27
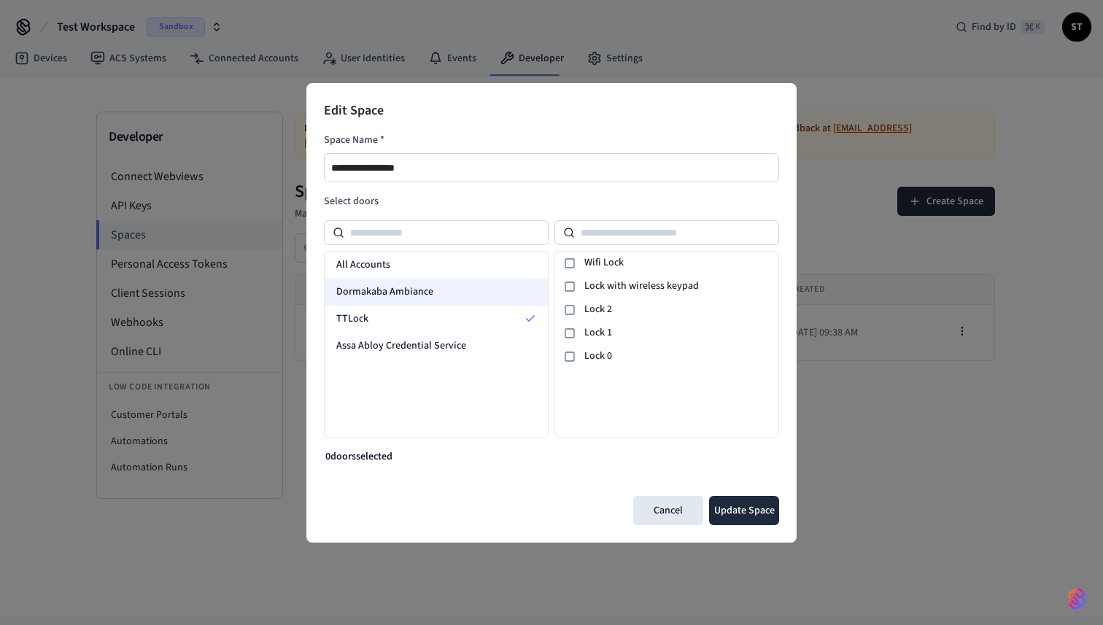
click at [418, 287] on span "Dormakaba Ambiance" at bounding box center [384, 291] width 97 height 15
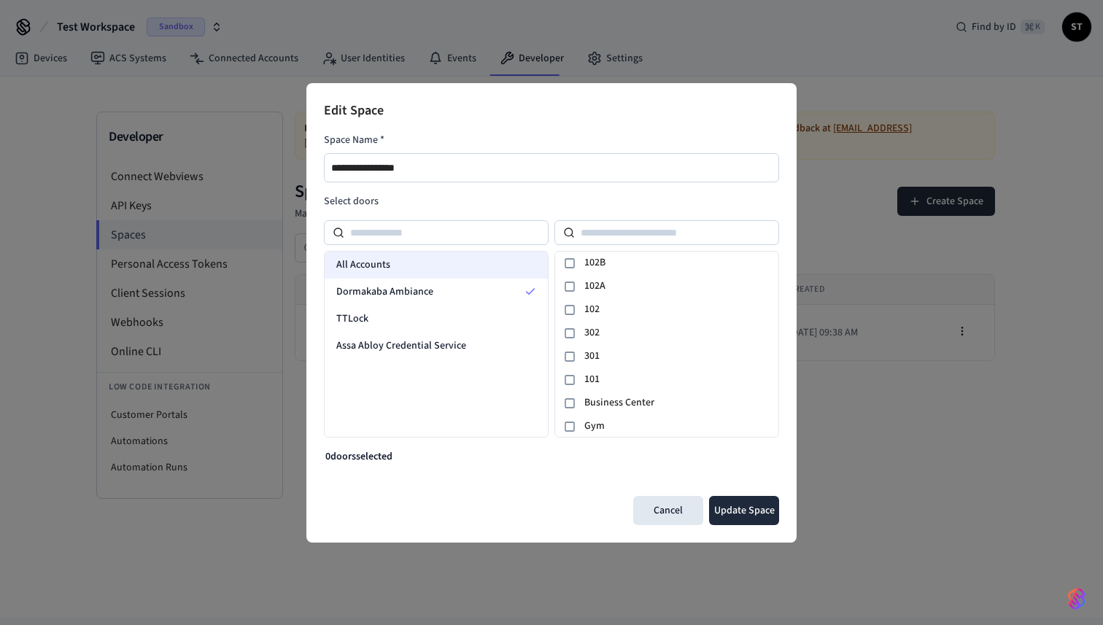
click at [414, 268] on div "All Accounts" at bounding box center [436, 265] width 223 height 27
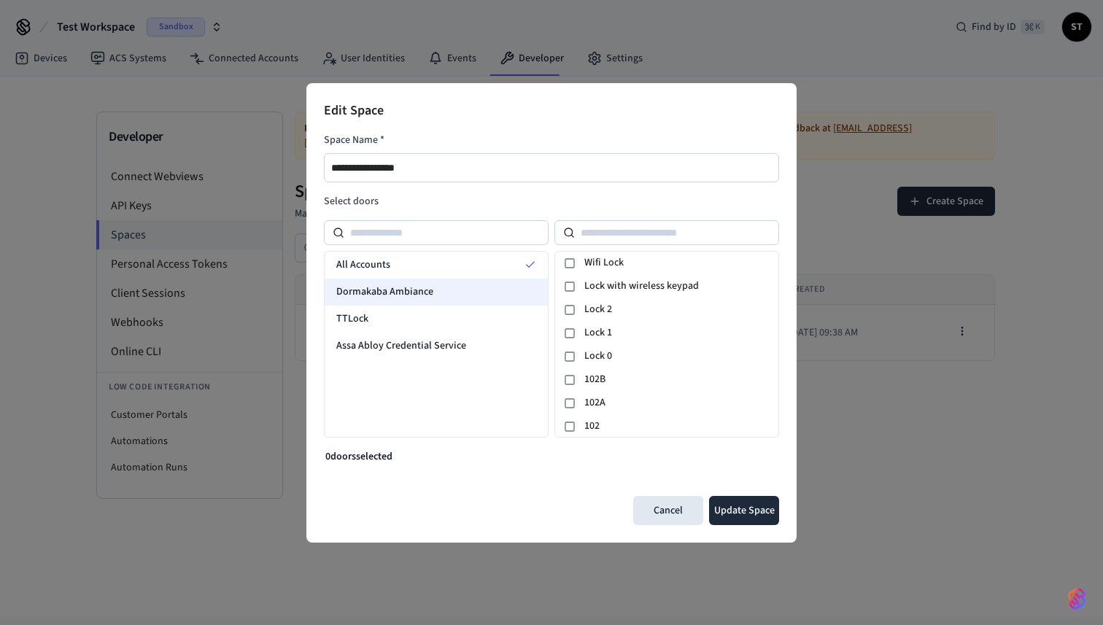
click at [417, 293] on span "Dormakaba Ambiance" at bounding box center [384, 291] width 97 height 15
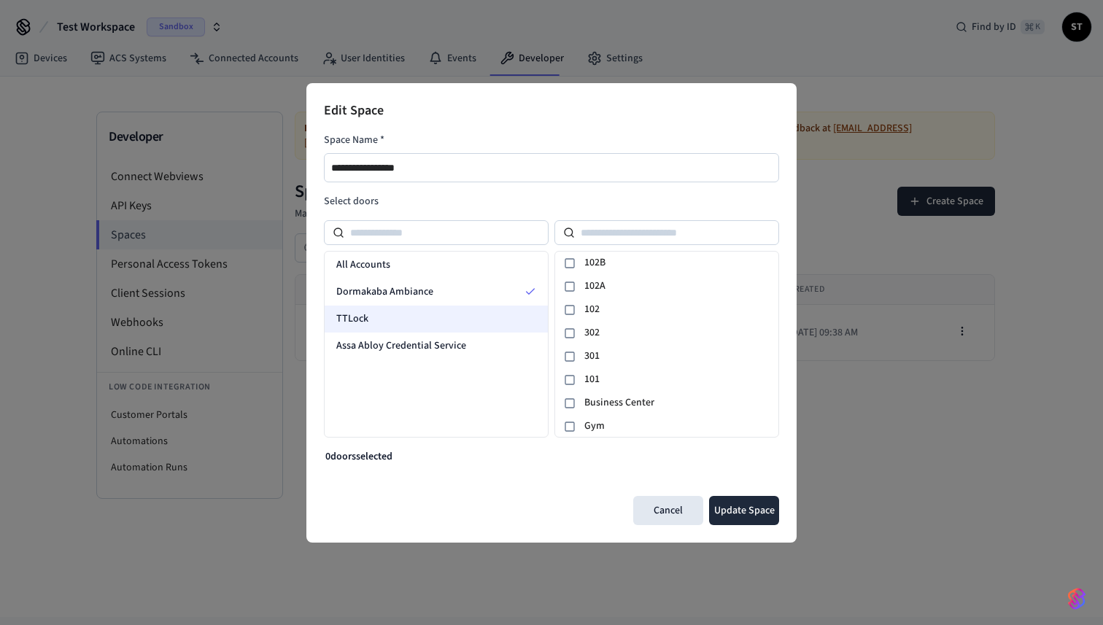
click at [410, 312] on div "TTLock" at bounding box center [436, 319] width 223 height 27
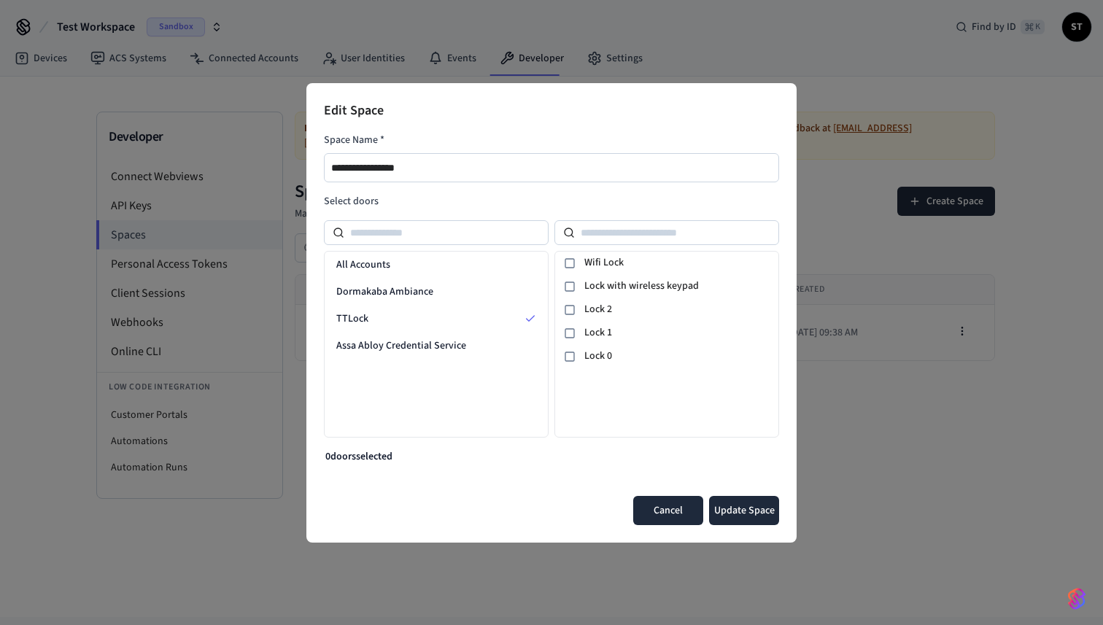
click at [674, 503] on button "Cancel" at bounding box center [668, 510] width 70 height 29
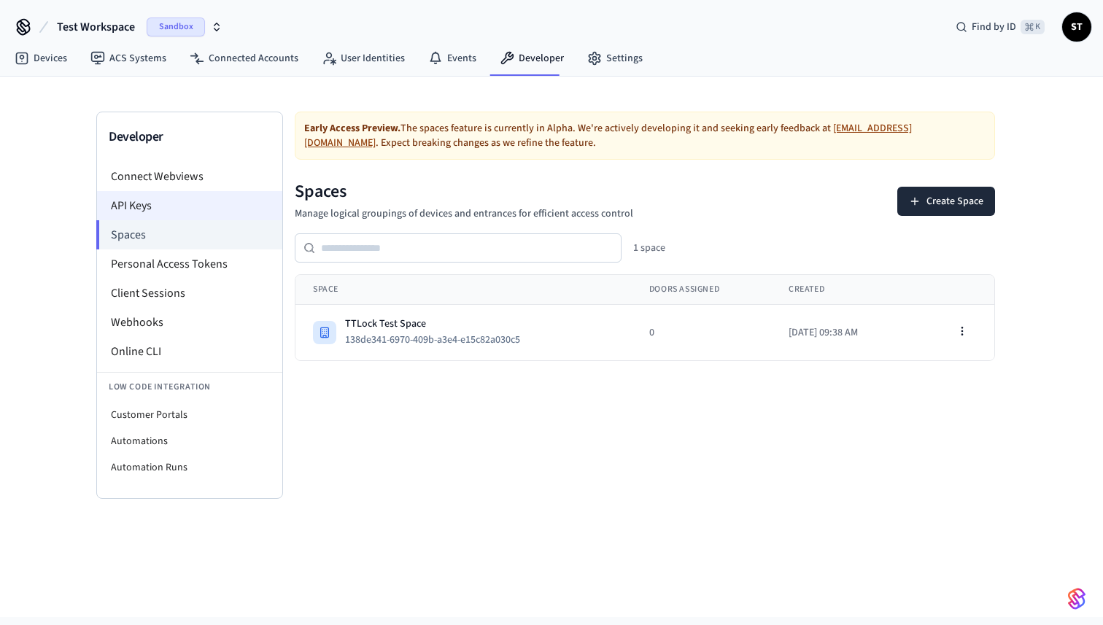
click at [172, 195] on li "API Keys" at bounding box center [189, 205] width 185 height 29
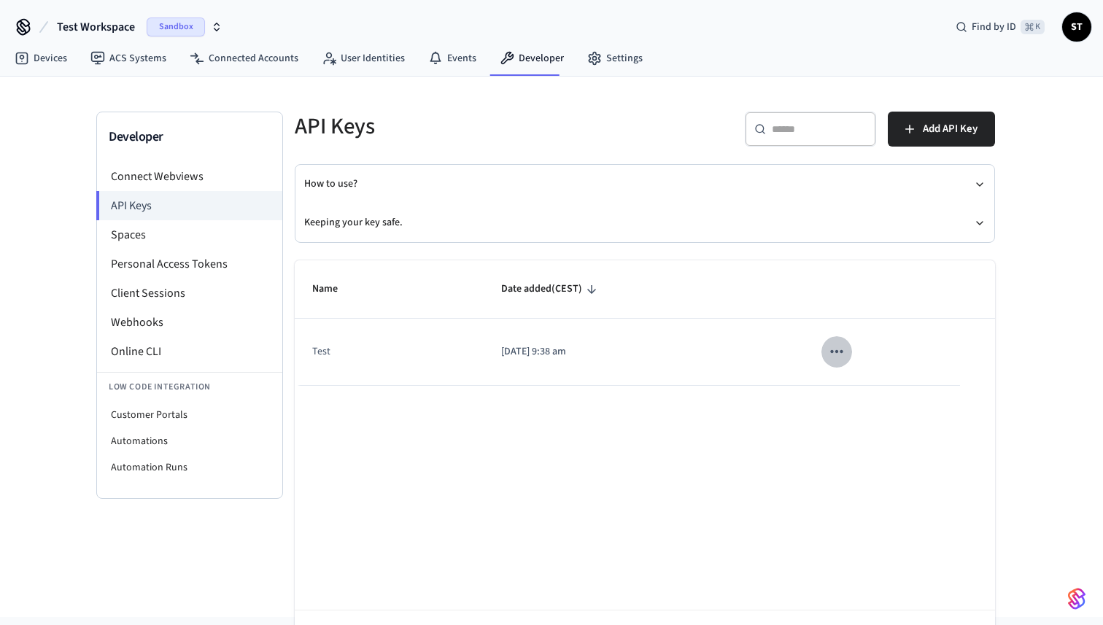
click at [837, 352] on icon "sticky table" at bounding box center [836, 351] width 12 height 3
click at [748, 462] on div at bounding box center [551, 312] width 1103 height 625
click at [188, 260] on li "Personal Access Tokens" at bounding box center [189, 263] width 185 height 29
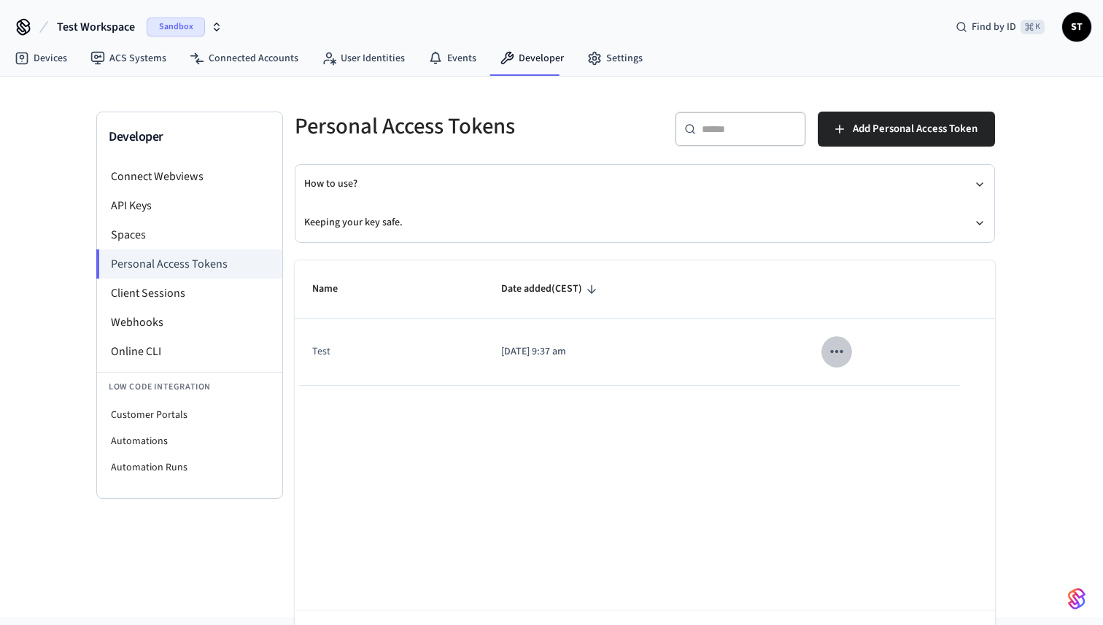
click at [825, 354] on button "sticky table" at bounding box center [836, 351] width 31 height 31
click at [713, 470] on div at bounding box center [551, 312] width 1103 height 625
click at [162, 235] on li "Spaces" at bounding box center [189, 234] width 185 height 29
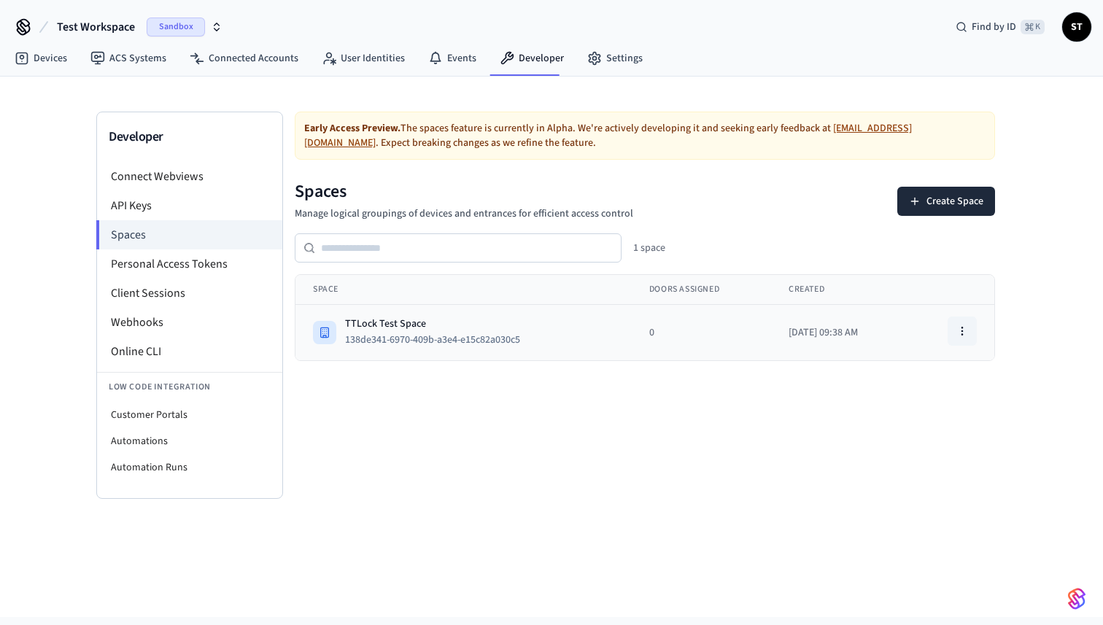
click at [959, 334] on icon "button" at bounding box center [962, 331] width 12 height 12
click at [939, 385] on div "Edit Space" at bounding box center [924, 387] width 98 height 23
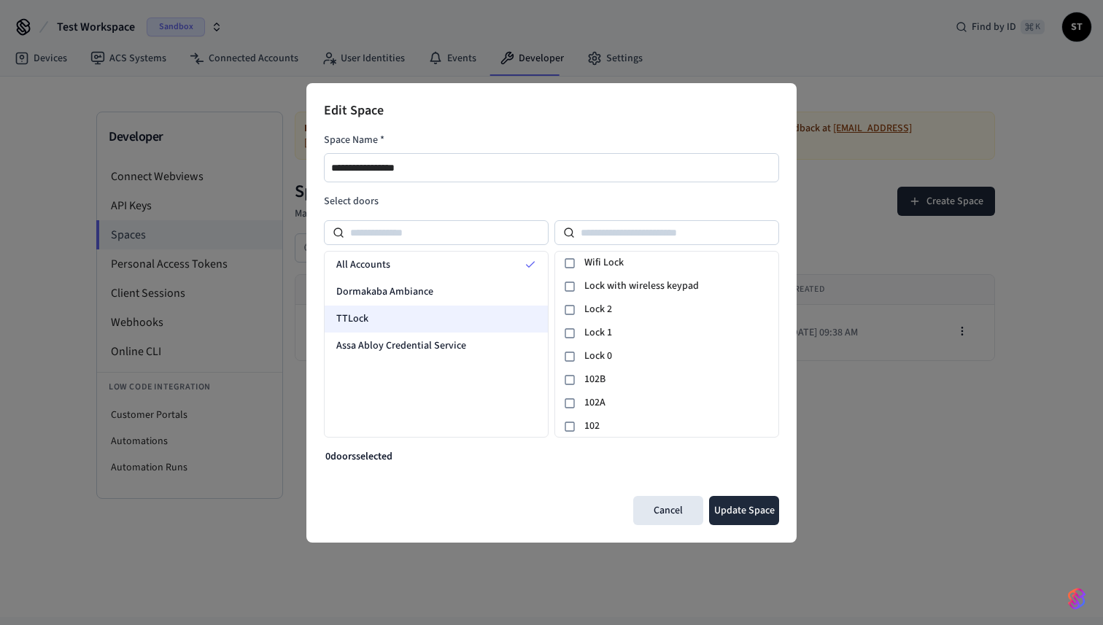
click at [425, 320] on div "TTLock" at bounding box center [436, 319] width 223 height 27
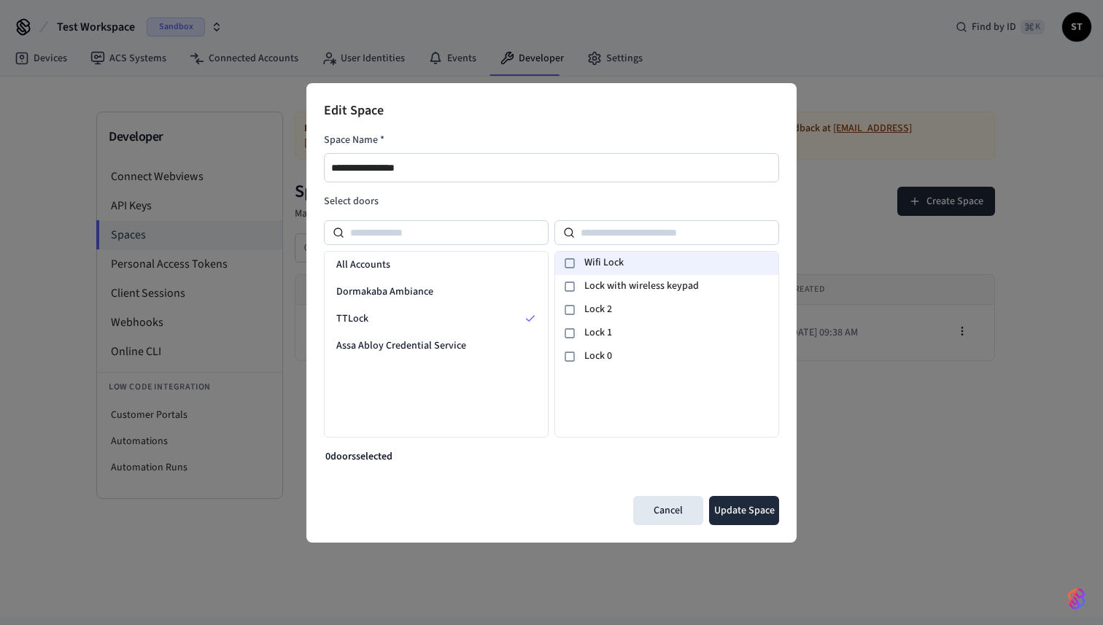
click at [578, 265] on div "Wifi Lock" at bounding box center [666, 263] width 223 height 23
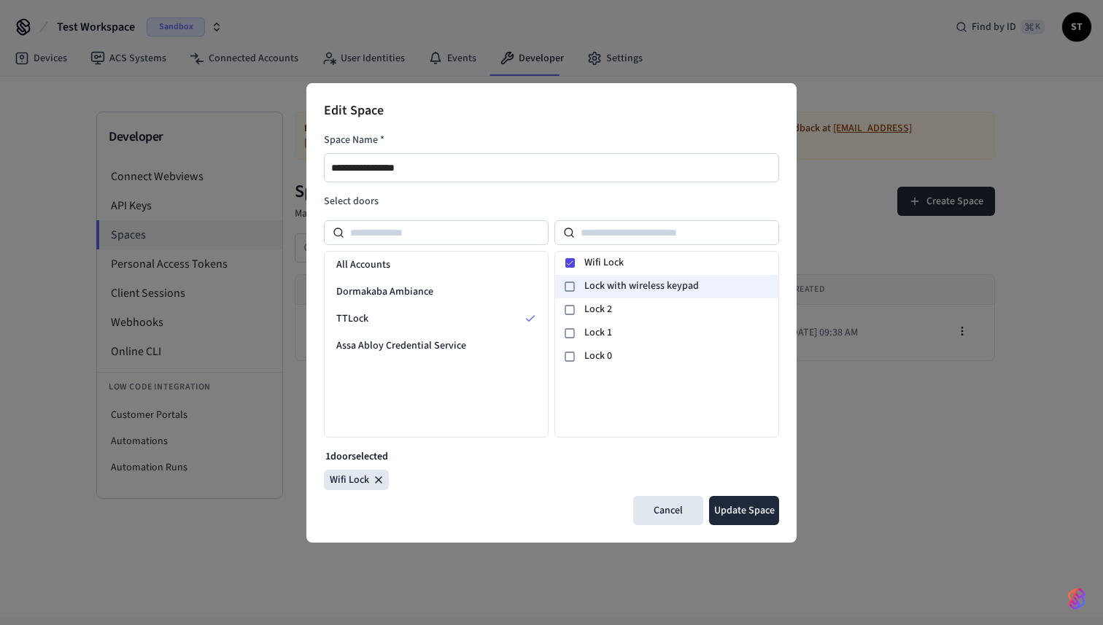
click at [570, 284] on icon at bounding box center [570, 287] width 12 height 12
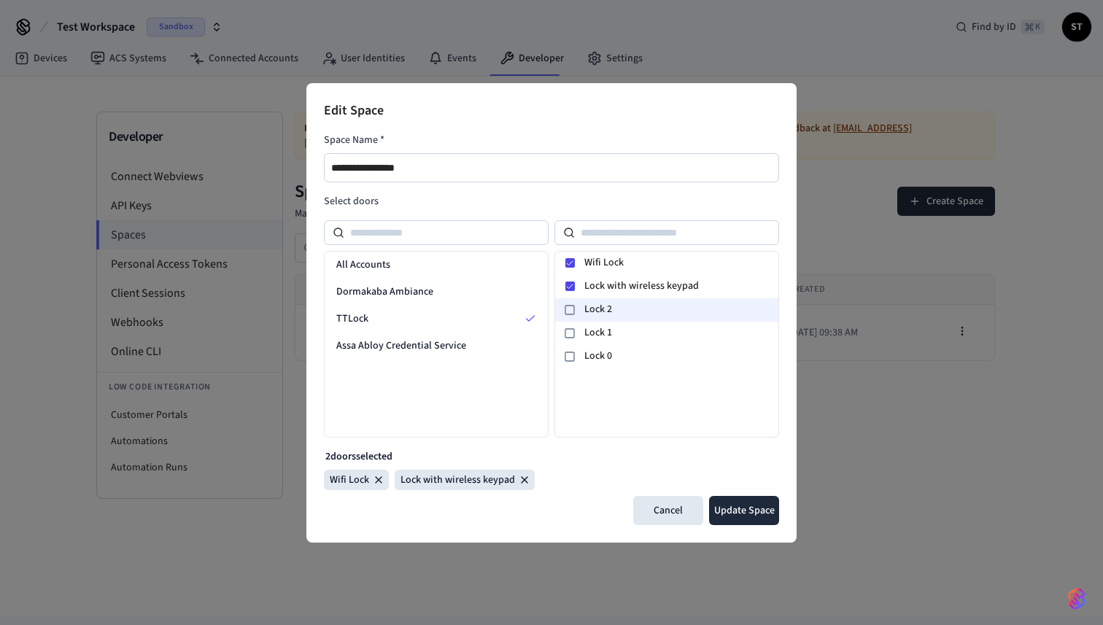
click at [569, 304] on icon at bounding box center [570, 310] width 12 height 12
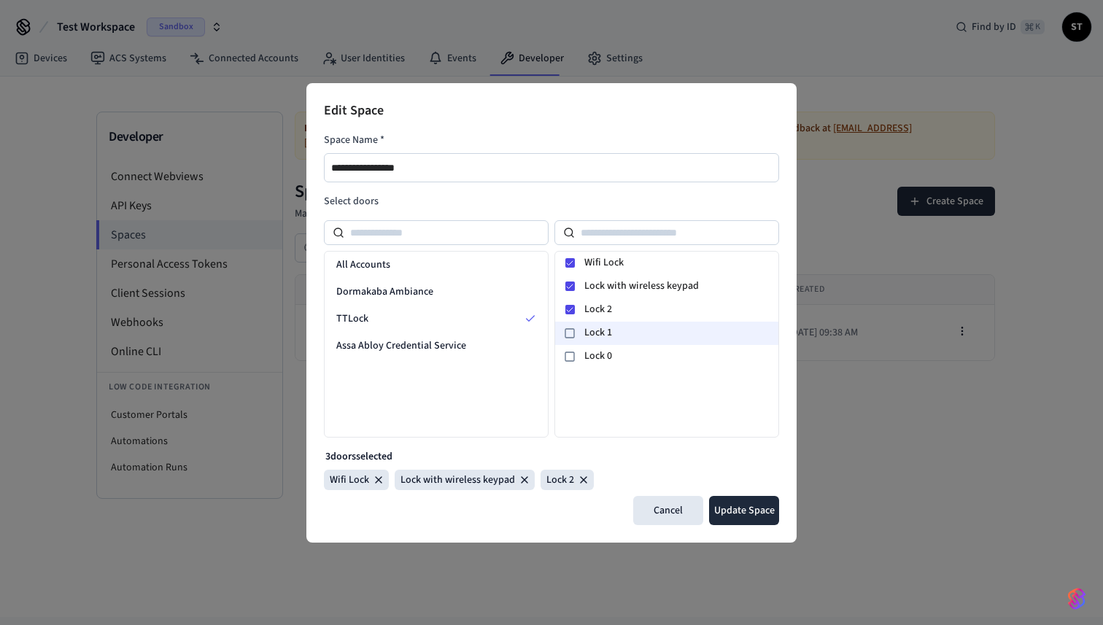
click at [572, 331] on icon at bounding box center [570, 333] width 12 height 12
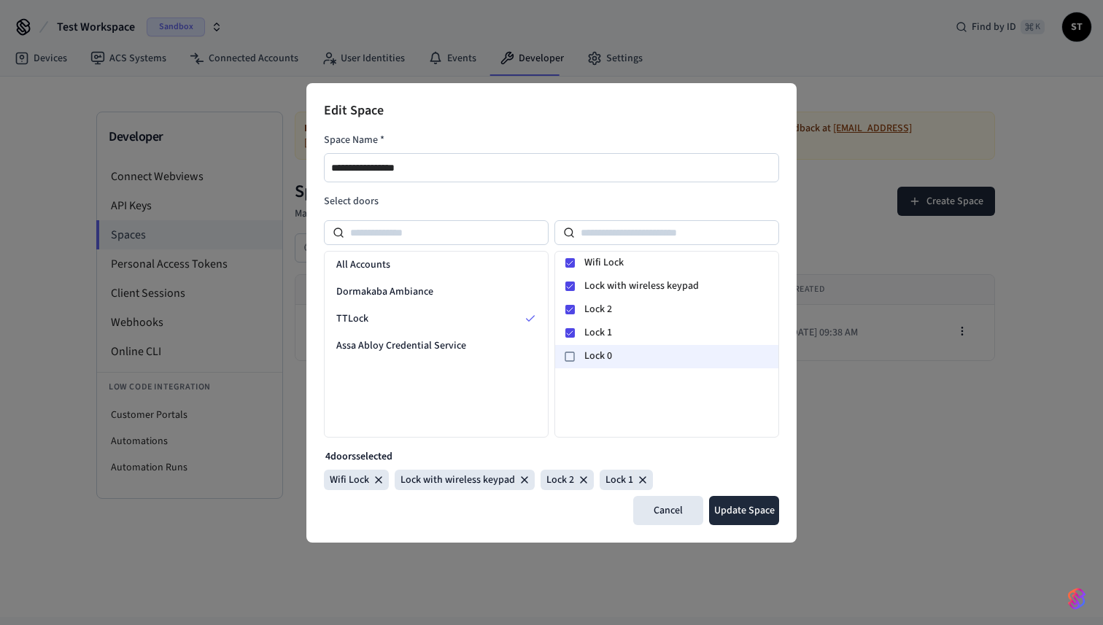
click at [572, 349] on div at bounding box center [570, 357] width 18 height 18
click at [746, 512] on button "Update Space" at bounding box center [744, 510] width 70 height 29
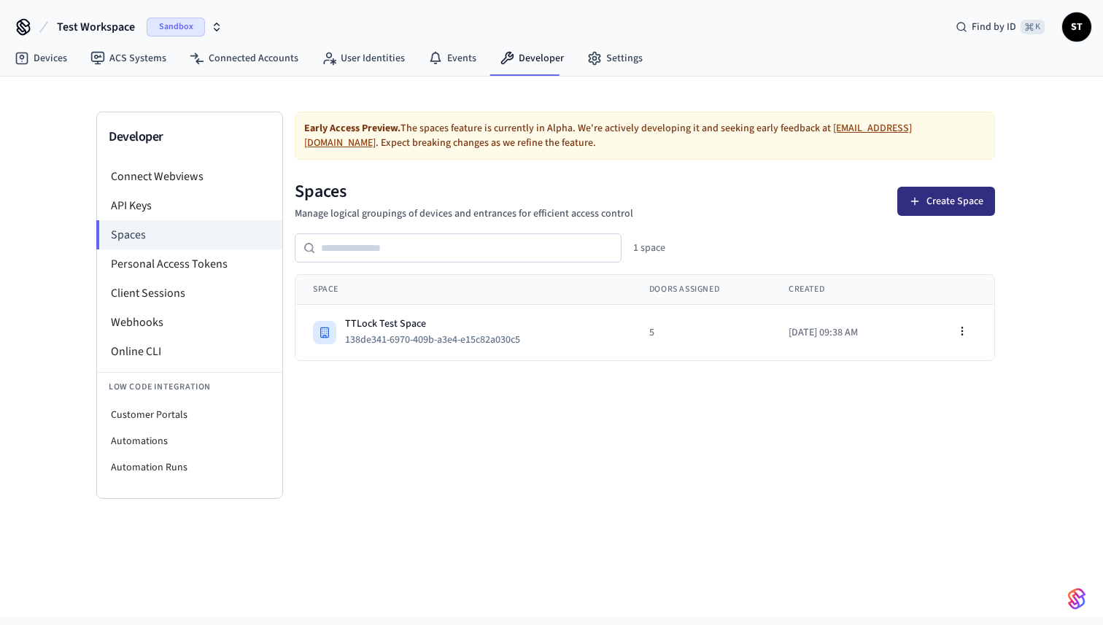
click at [926, 199] on button "Create Space" at bounding box center [946, 201] width 98 height 29
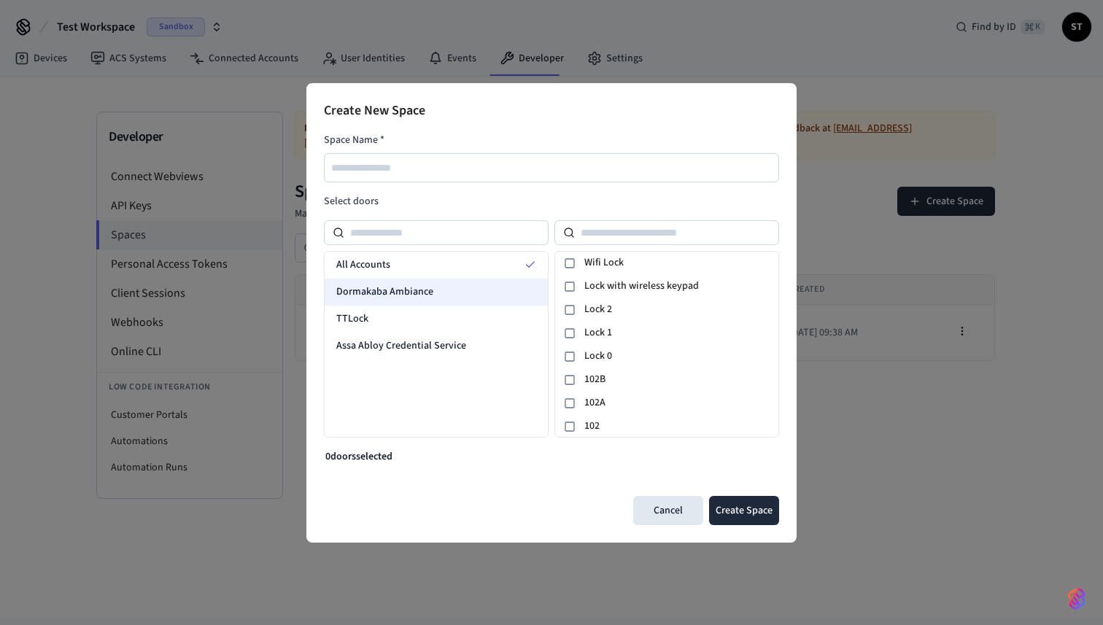
click at [439, 294] on div "Dormakaba Ambiance" at bounding box center [436, 292] width 223 height 27
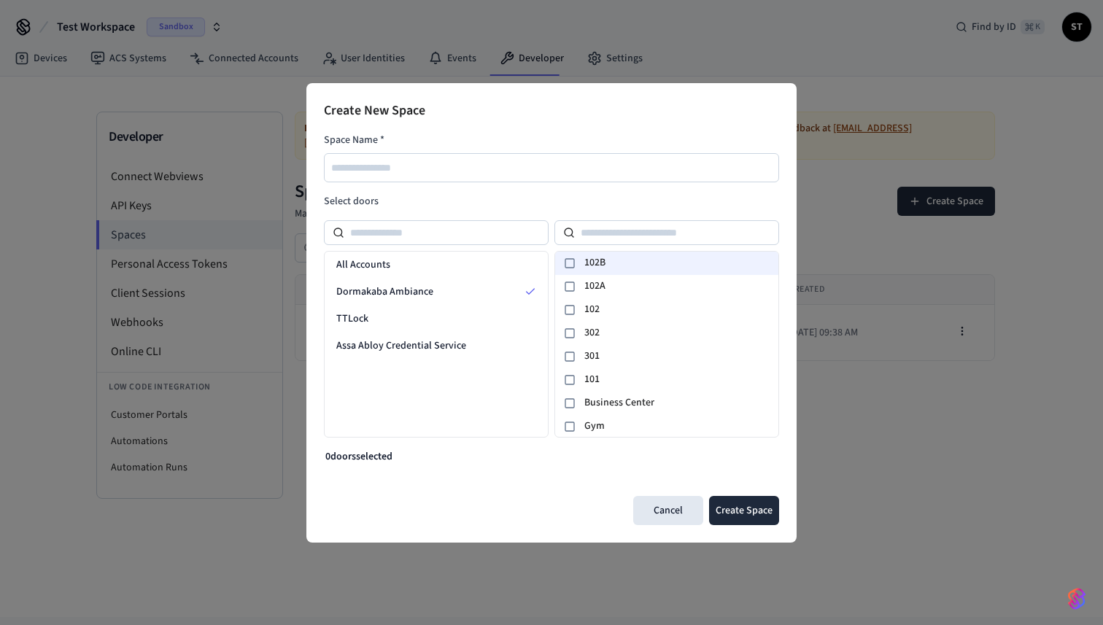
click at [572, 263] on icon at bounding box center [570, 263] width 12 height 12
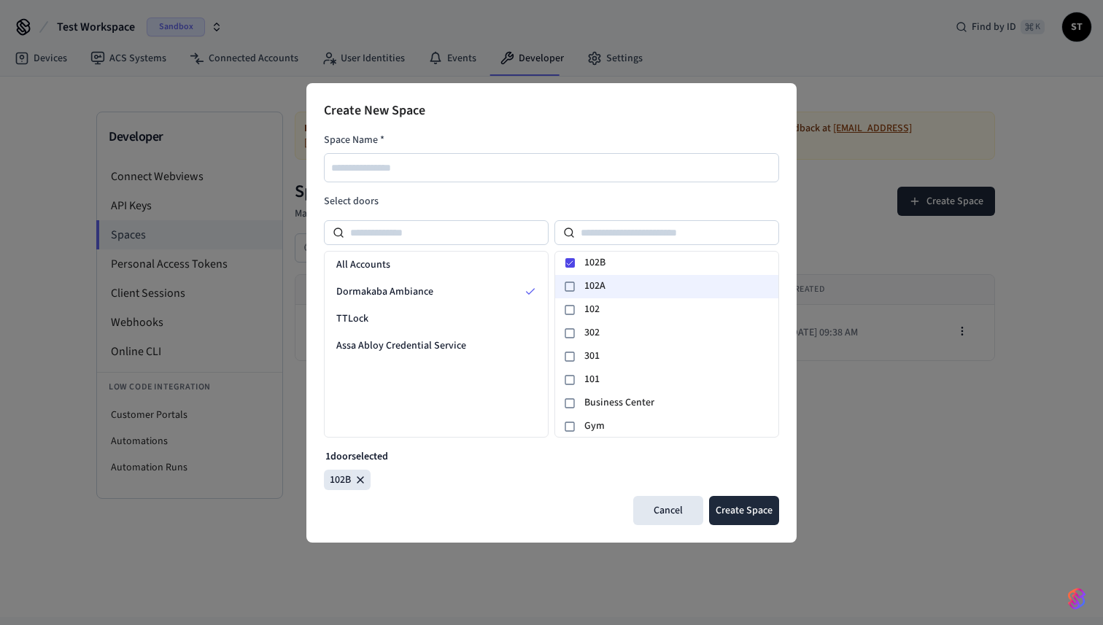
click at [572, 287] on icon at bounding box center [570, 287] width 12 height 12
click at [573, 311] on icon at bounding box center [570, 310] width 12 height 12
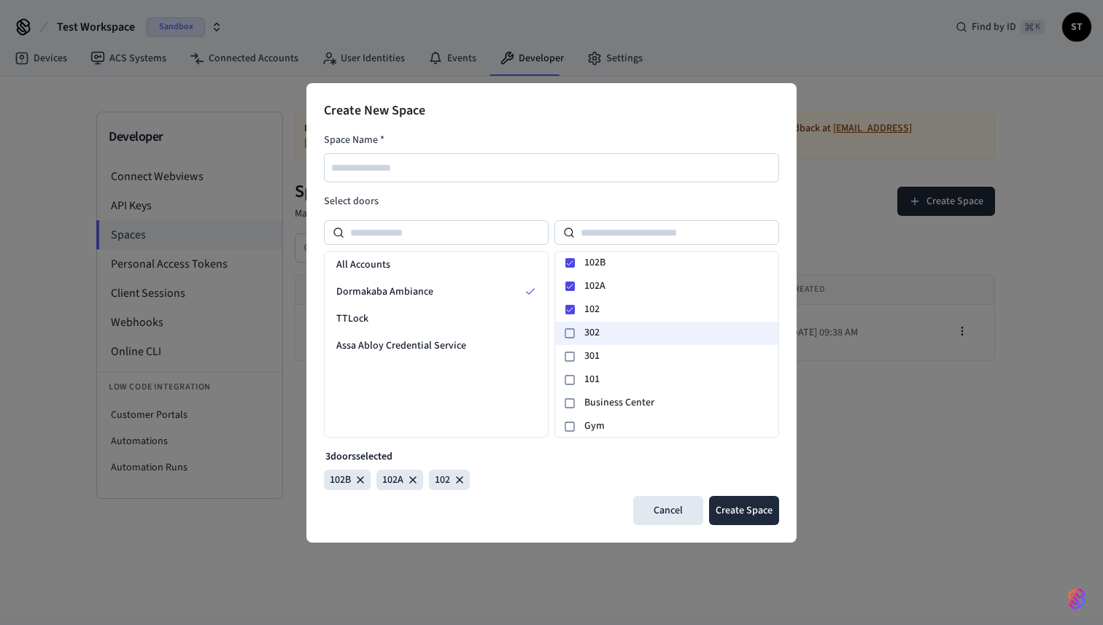
click at [572, 331] on icon at bounding box center [570, 333] width 12 height 12
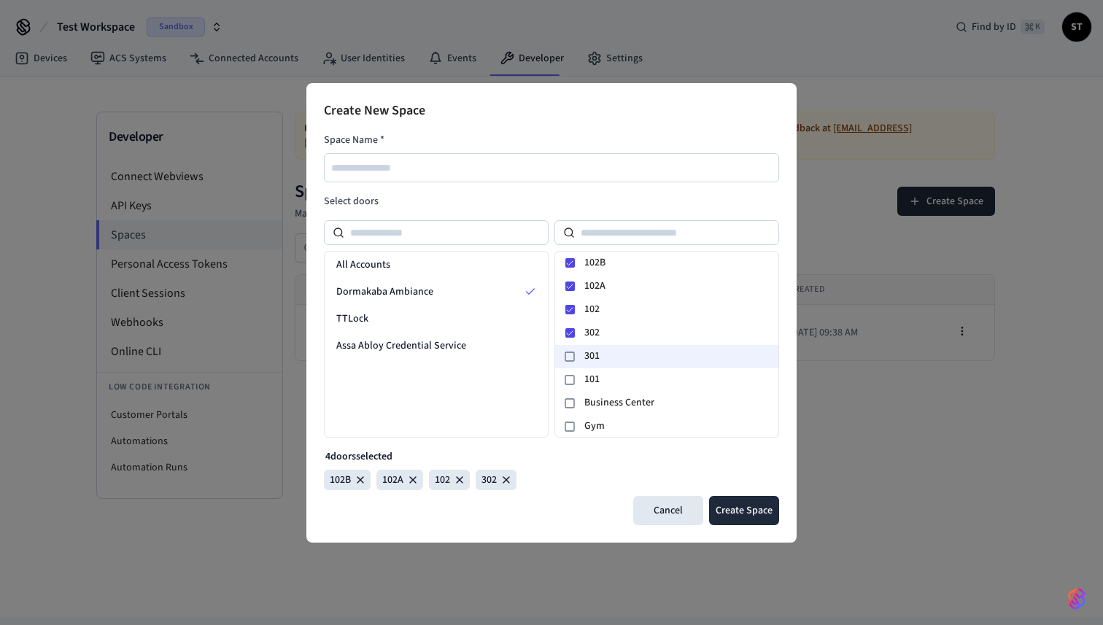
click at [572, 349] on div at bounding box center [570, 357] width 18 height 18
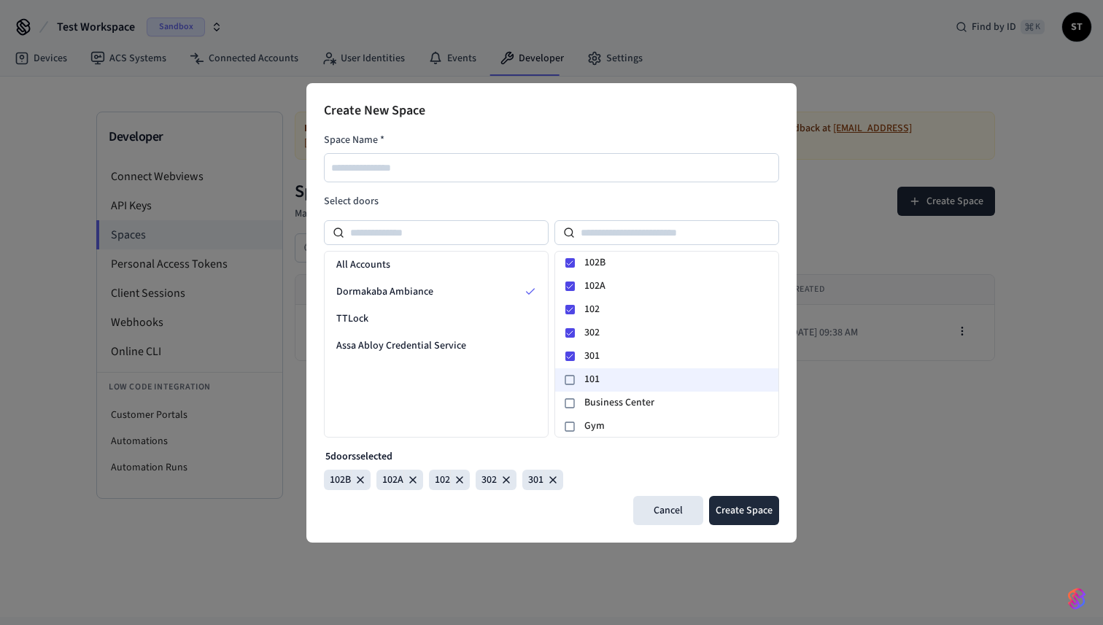
click at [571, 377] on icon at bounding box center [570, 380] width 12 height 12
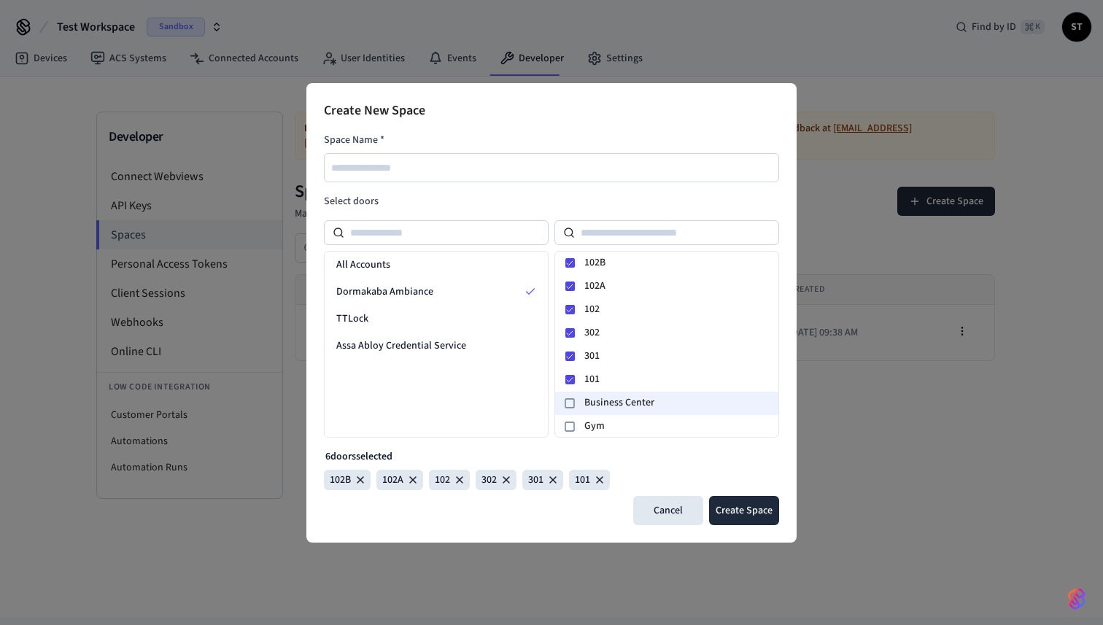
click at [570, 407] on rect at bounding box center [569, 403] width 9 height 9
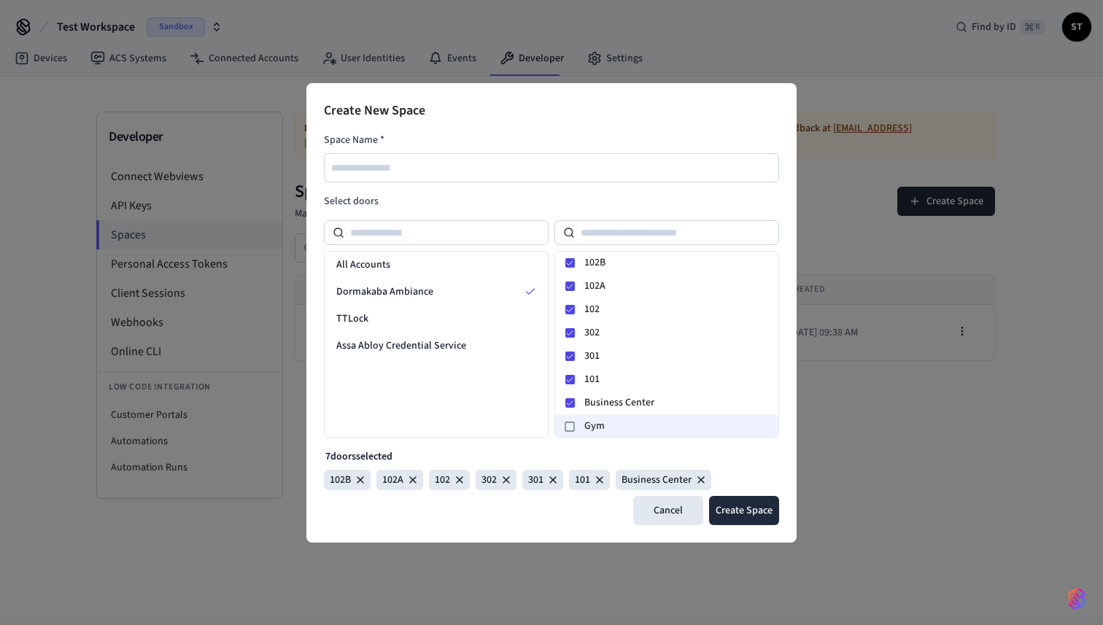
click at [570, 419] on div at bounding box center [570, 427] width 18 height 18
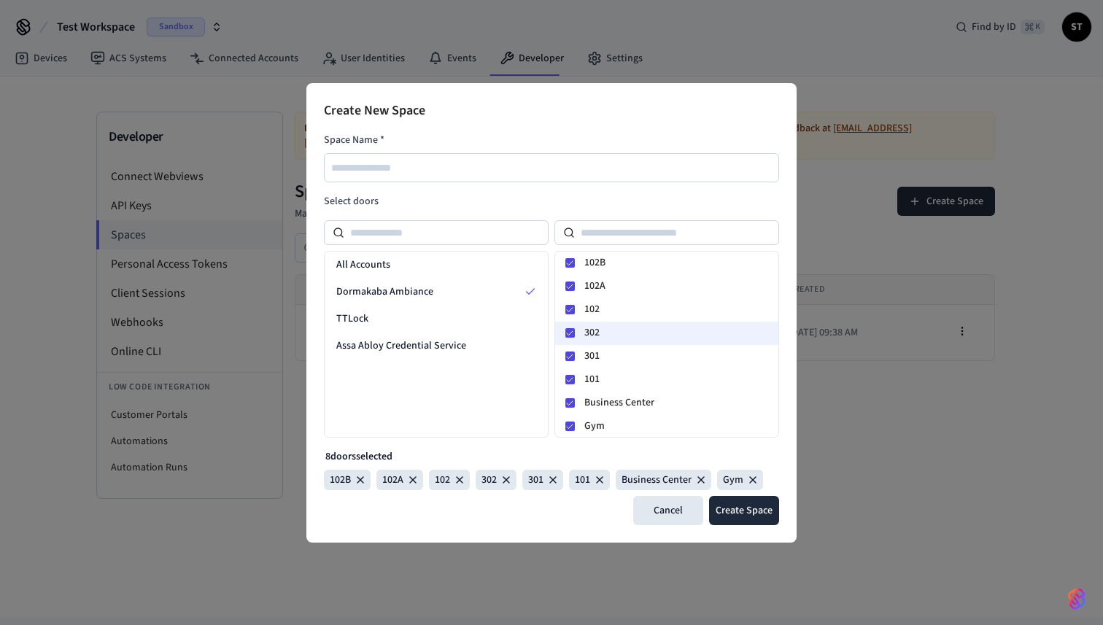
scroll to position [25, 0]
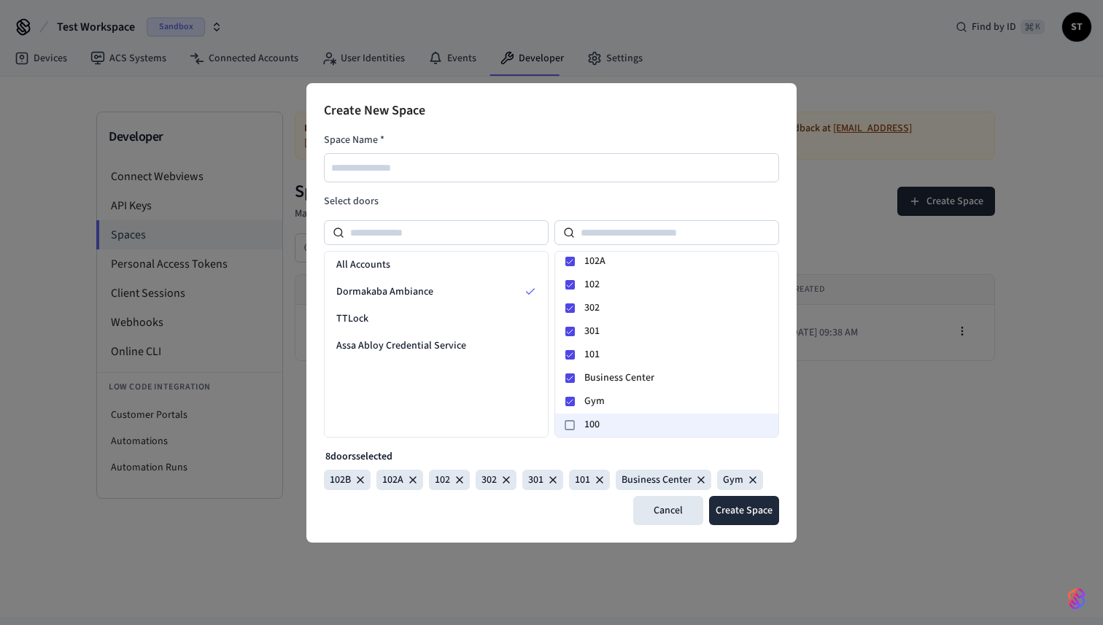
click at [573, 418] on div at bounding box center [570, 425] width 18 height 18
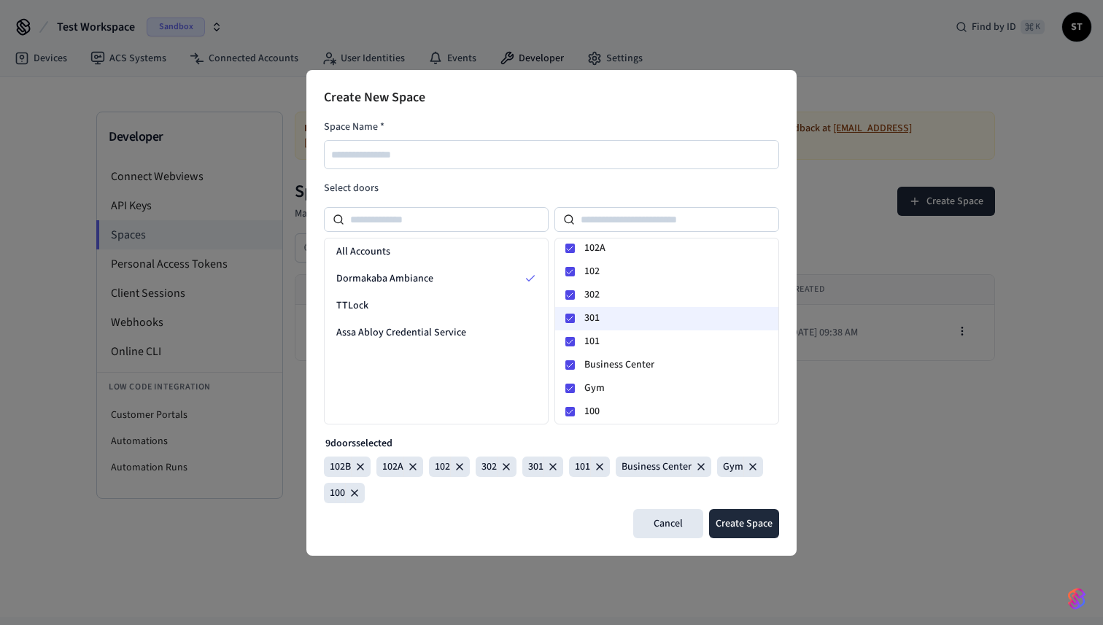
scroll to position [0, 0]
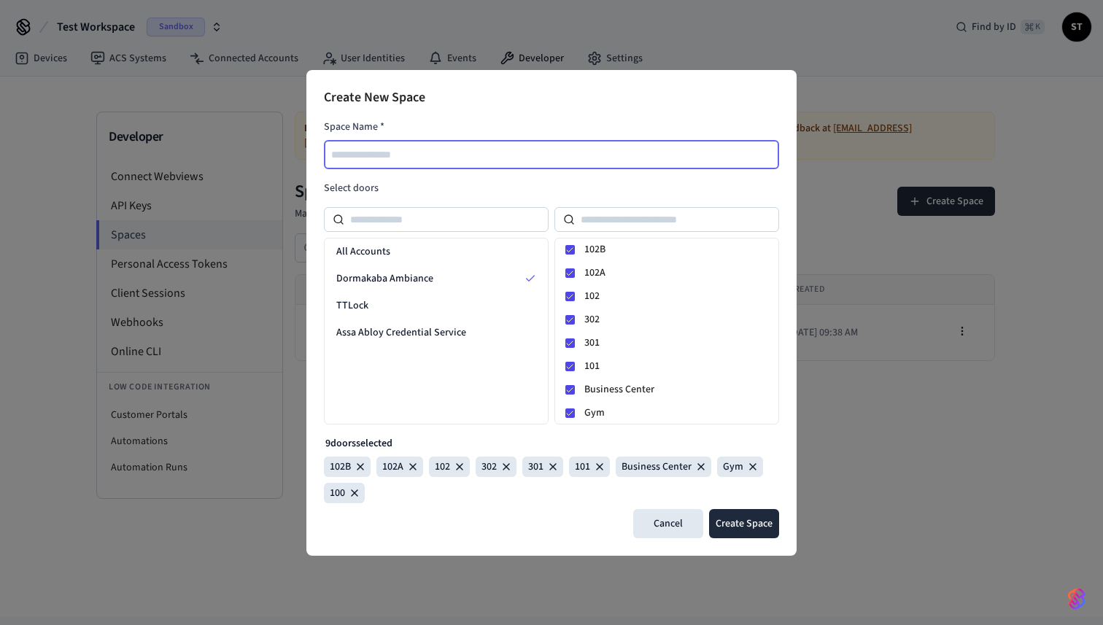
click at [454, 150] on input "text" at bounding box center [552, 155] width 454 height 18
type input "**********"
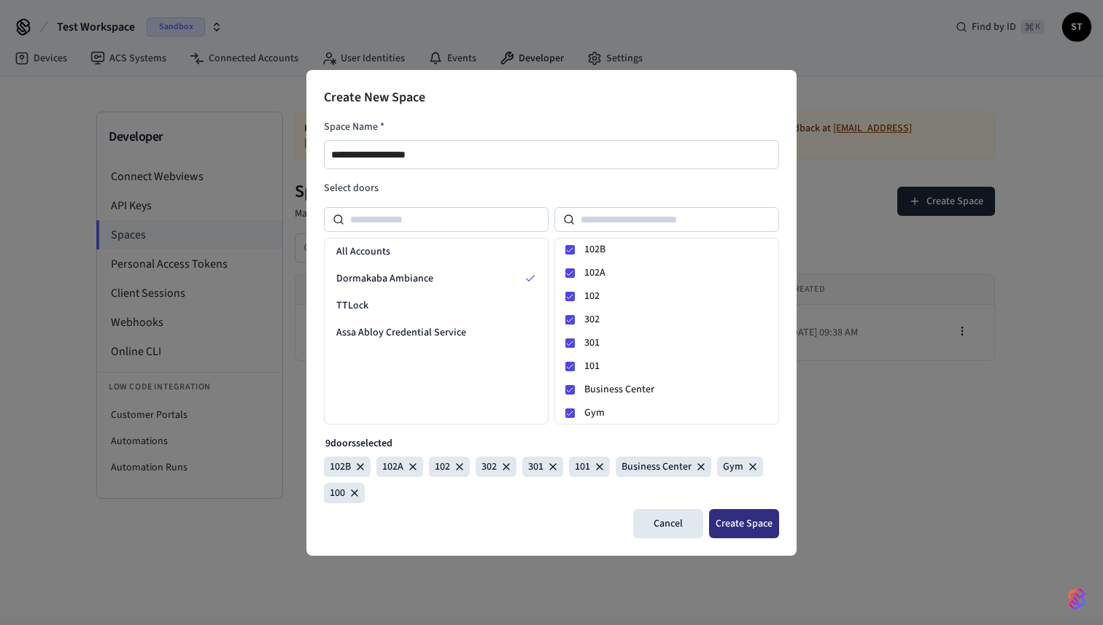
click at [751, 527] on button "Create Space" at bounding box center [744, 523] width 70 height 29
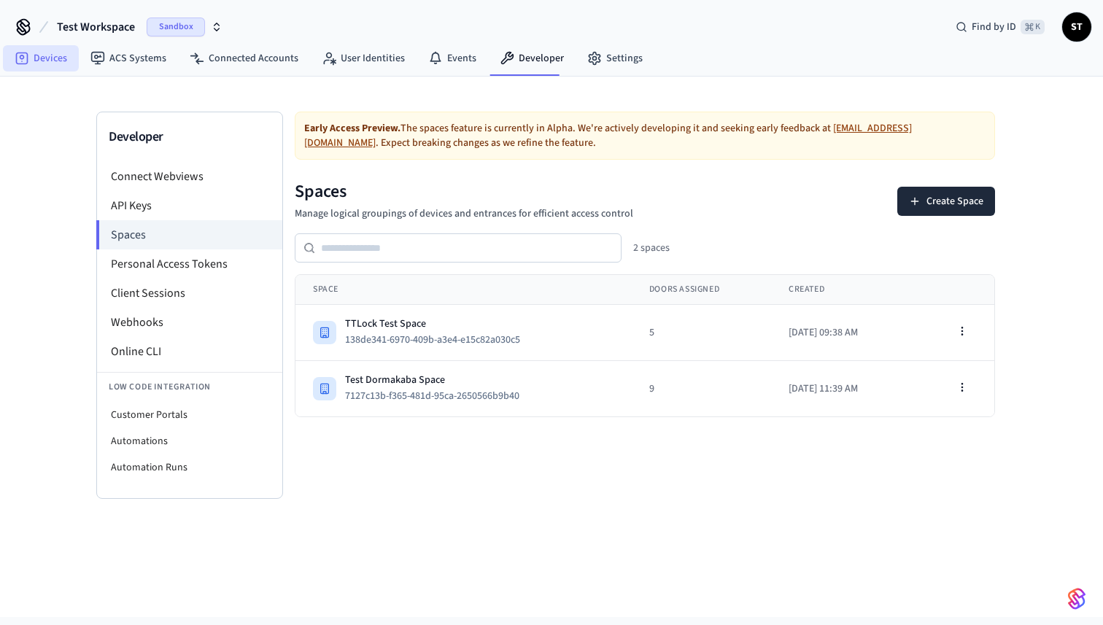
click at [47, 48] on link "Devices" at bounding box center [41, 58] width 76 height 26
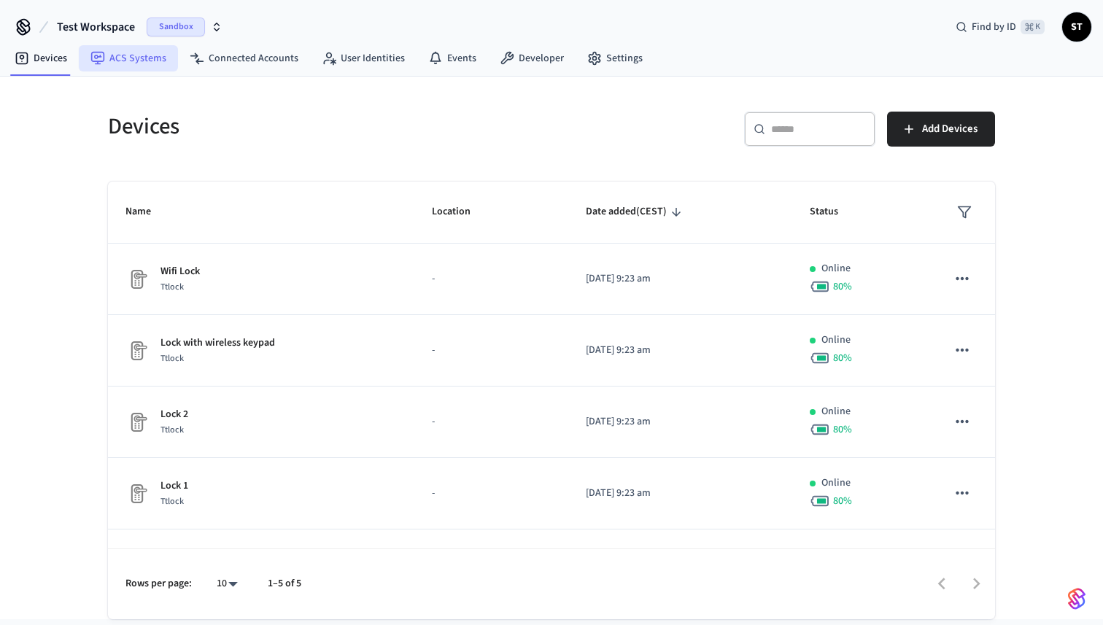
click at [137, 56] on link "ACS Systems" at bounding box center [128, 58] width 99 height 26
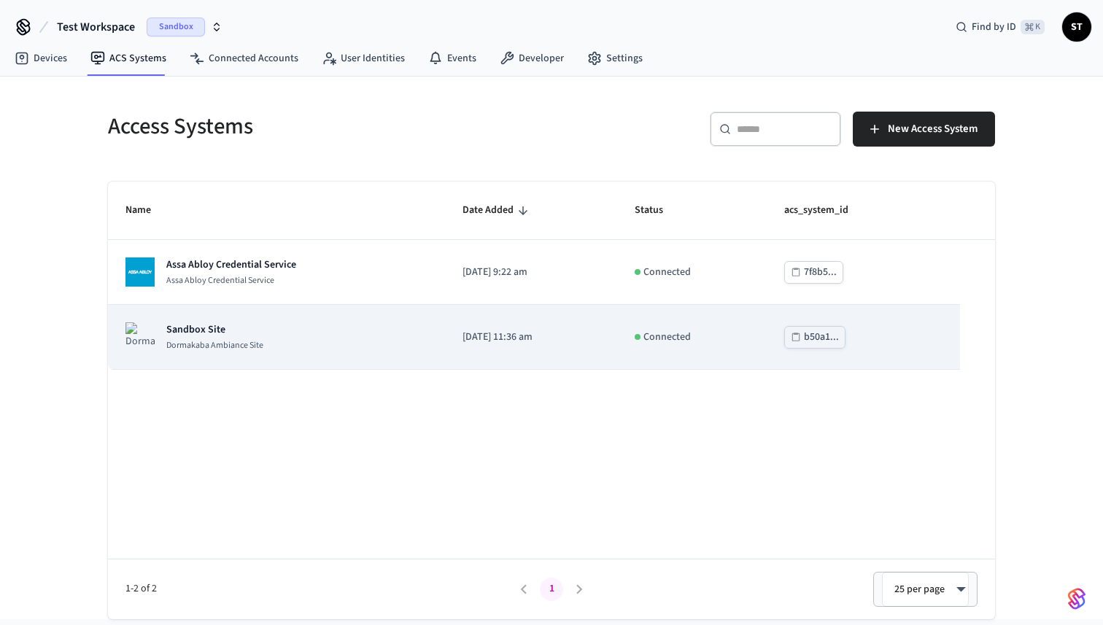
click at [946, 341] on td "b50a1..." at bounding box center [863, 337] width 193 height 65
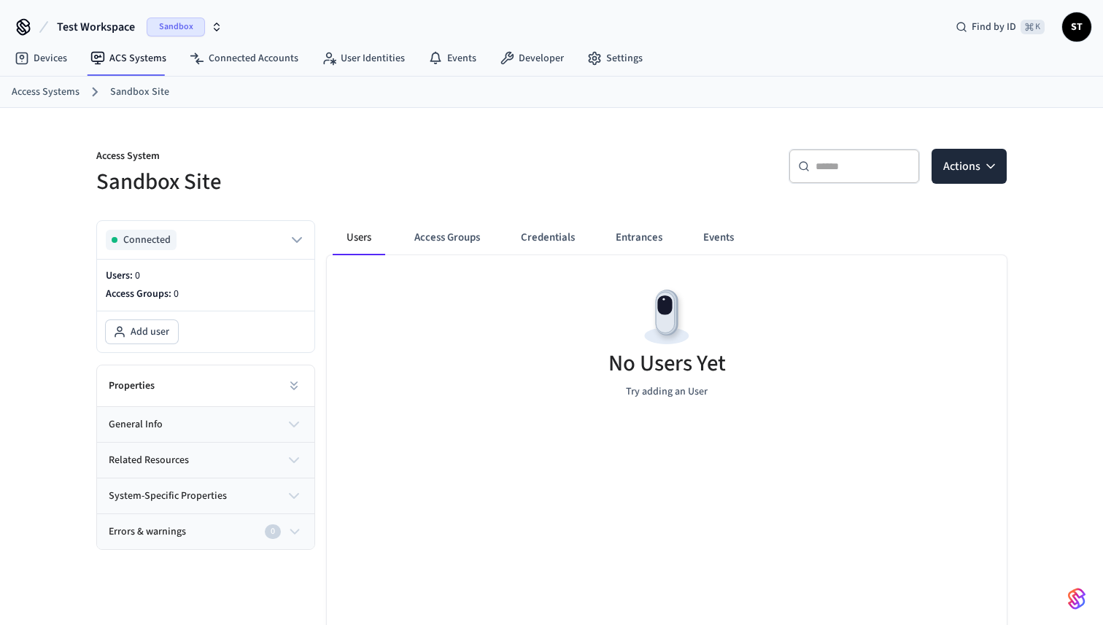
scroll to position [26, 0]
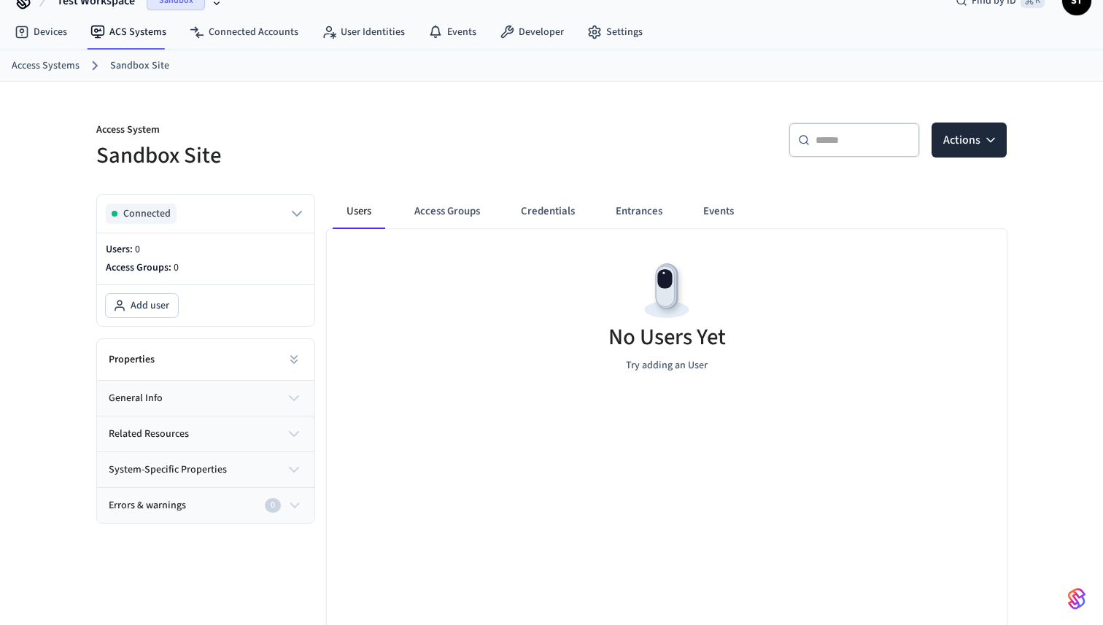
click at [291, 464] on icon "button" at bounding box center [294, 470] width 18 height 18
click at [295, 433] on icon "button" at bounding box center [294, 434] width 18 height 18
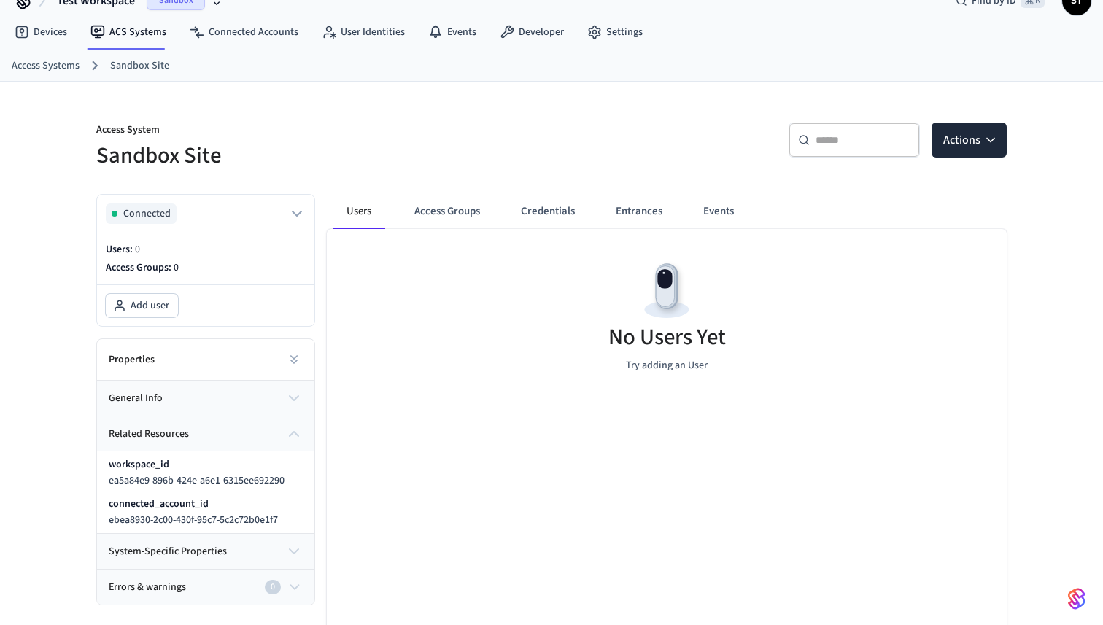
click at [295, 433] on icon "button" at bounding box center [294, 434] width 18 height 18
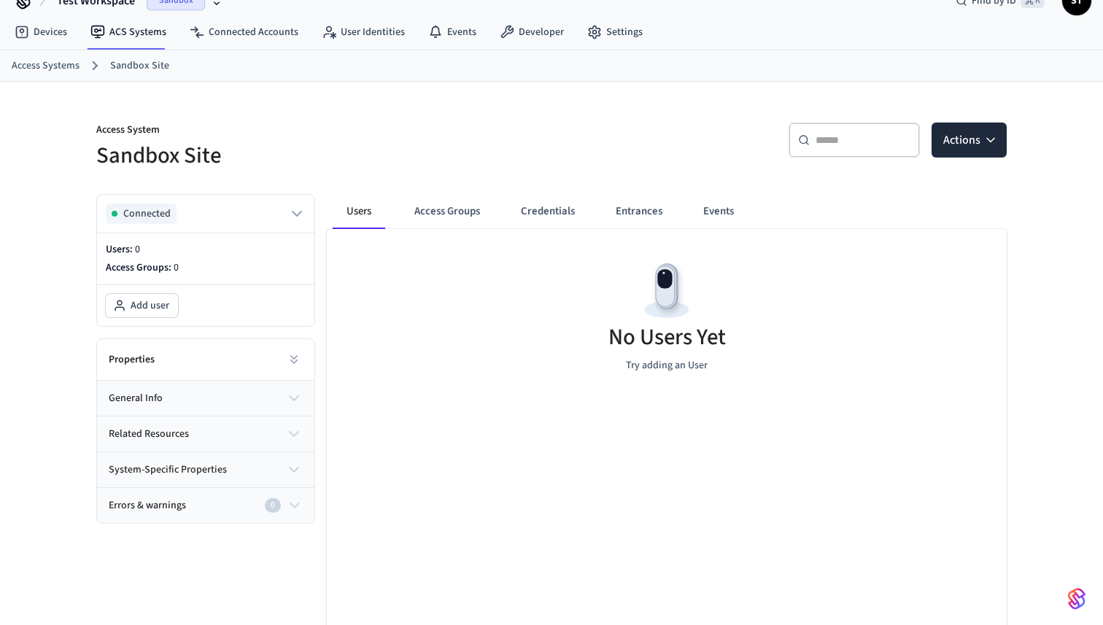
click at [294, 397] on icon "button" at bounding box center [294, 398] width 18 height 18
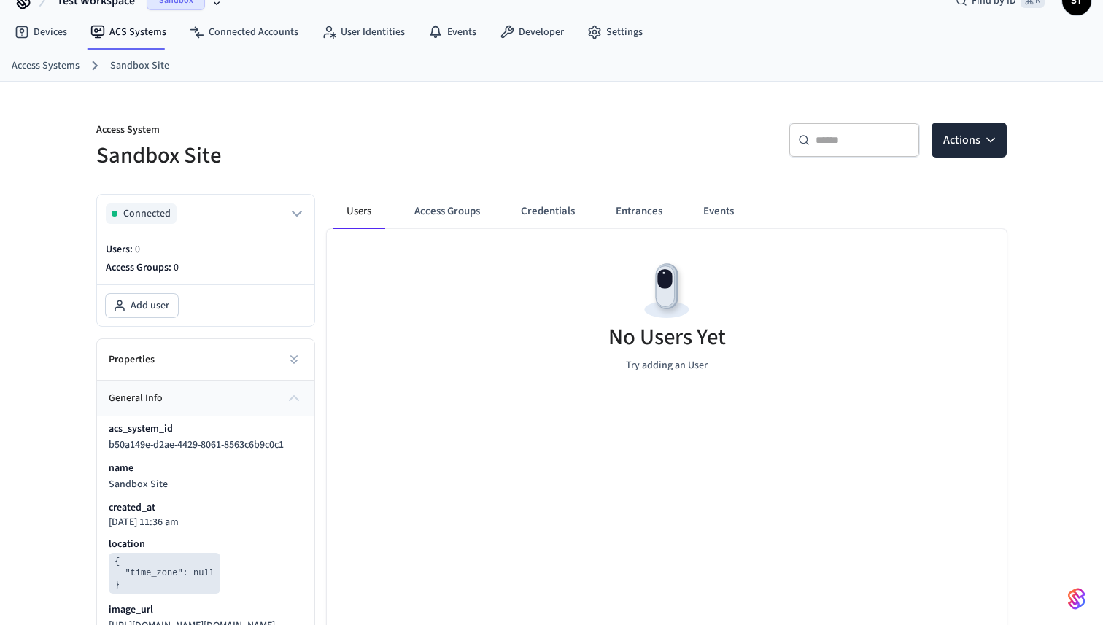
click at [294, 397] on icon "button" at bounding box center [294, 398] width 9 height 4
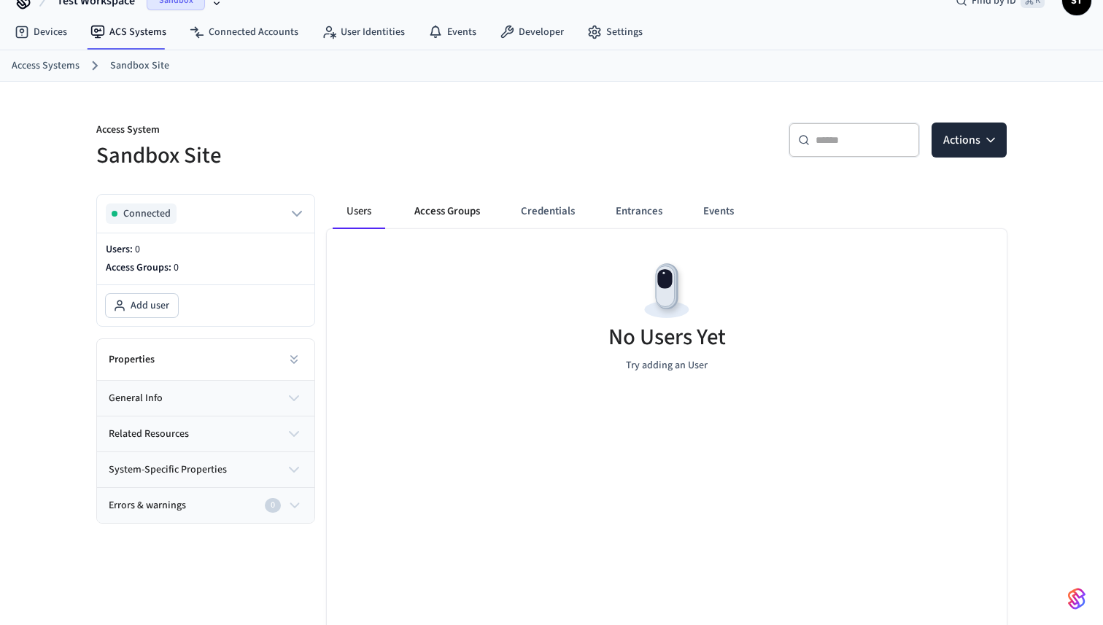
click at [454, 207] on button "Access Groups" at bounding box center [447, 211] width 89 height 35
click at [546, 199] on button "Credentials" at bounding box center [546, 211] width 77 height 35
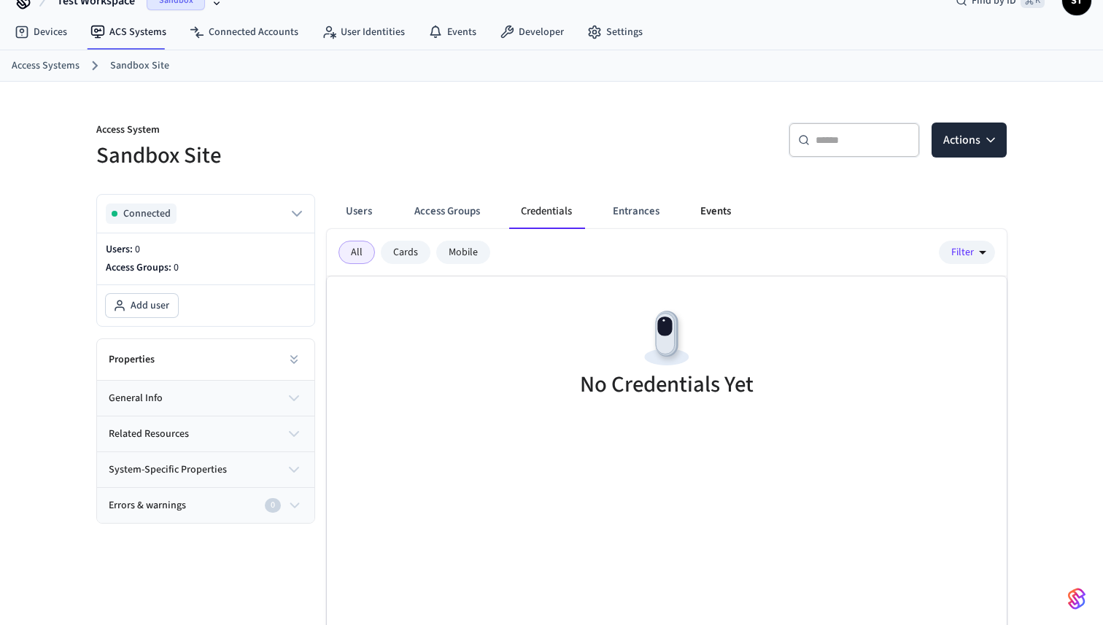
click at [719, 209] on button "Events" at bounding box center [716, 211] width 54 height 35
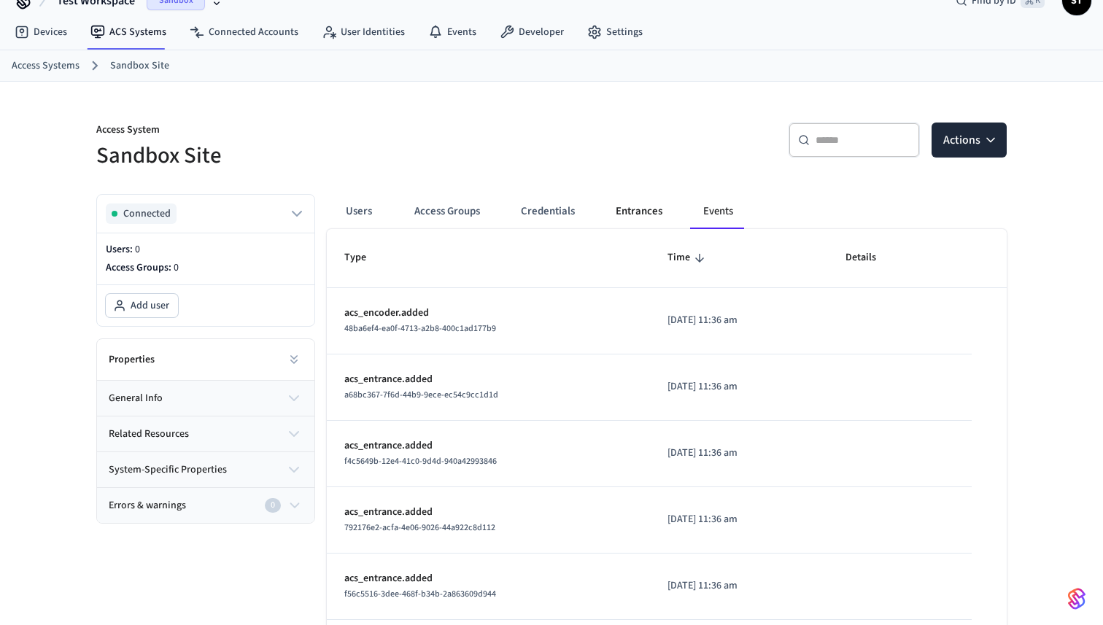
click at [637, 209] on button "Entrances" at bounding box center [639, 211] width 70 height 35
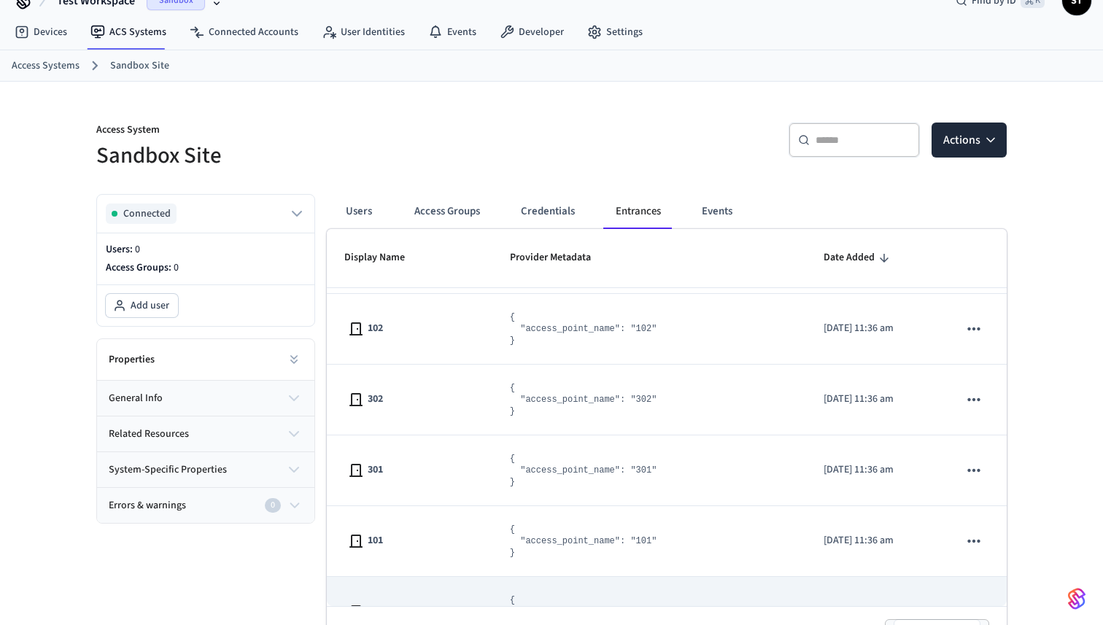
scroll to position [0, 0]
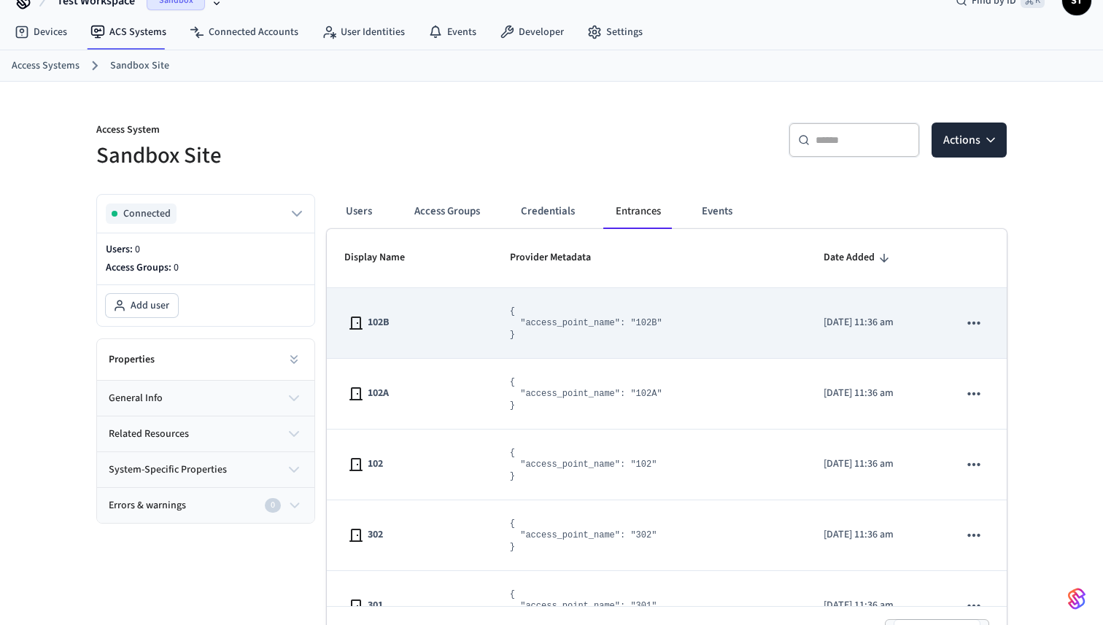
click at [974, 321] on icon "sticky table" at bounding box center [973, 323] width 19 height 19
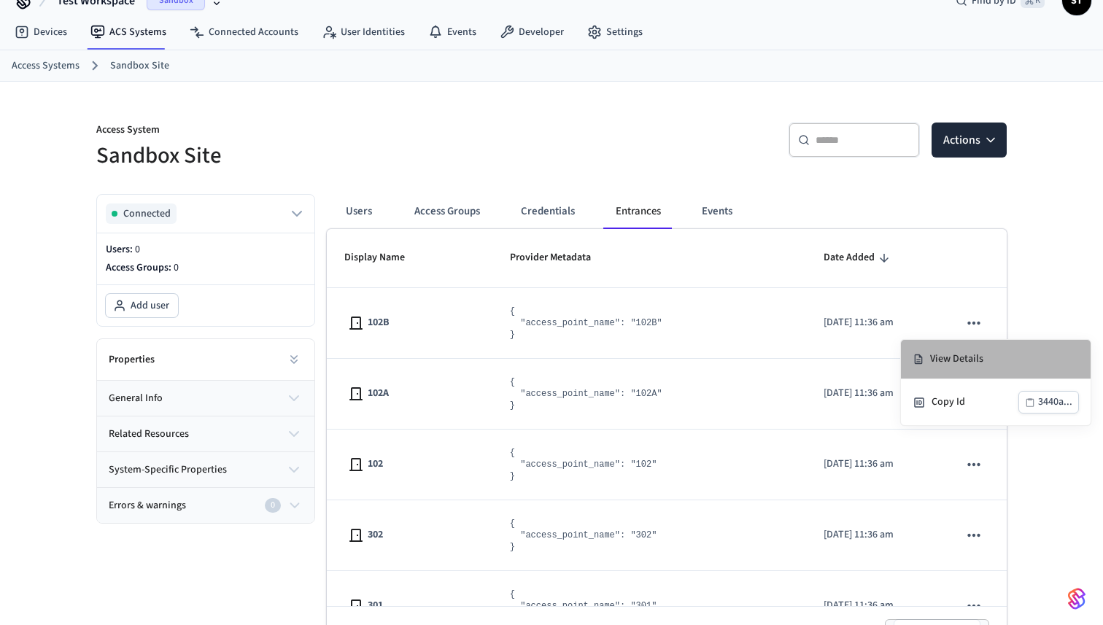
click at [978, 356] on li "View Details" at bounding box center [996, 359] width 190 height 39
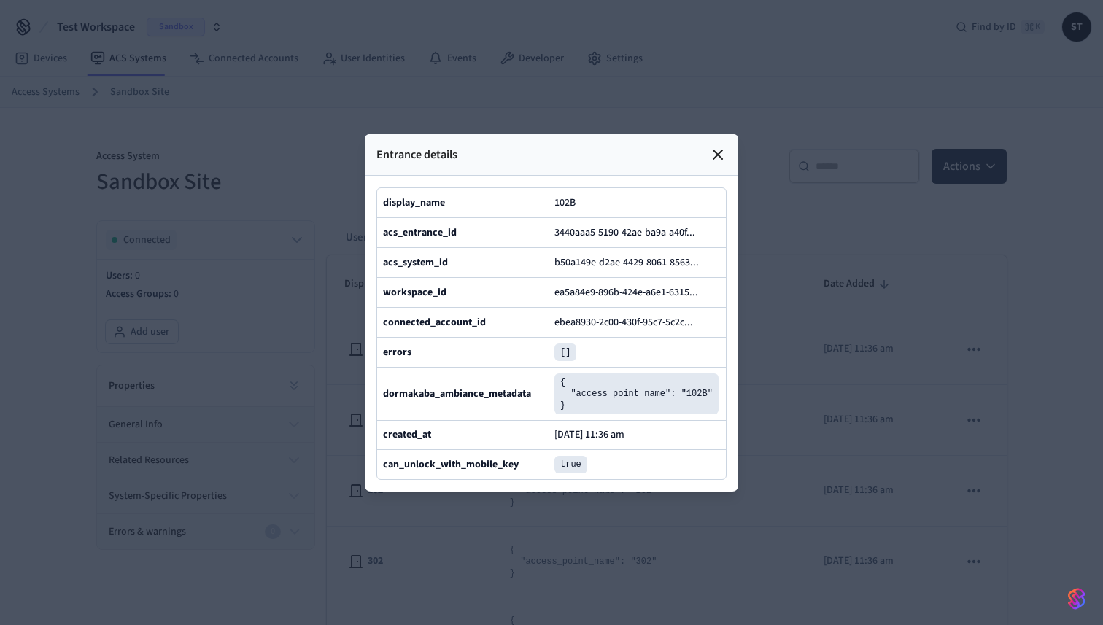
click at [716, 151] on icon at bounding box center [718, 155] width 18 height 18
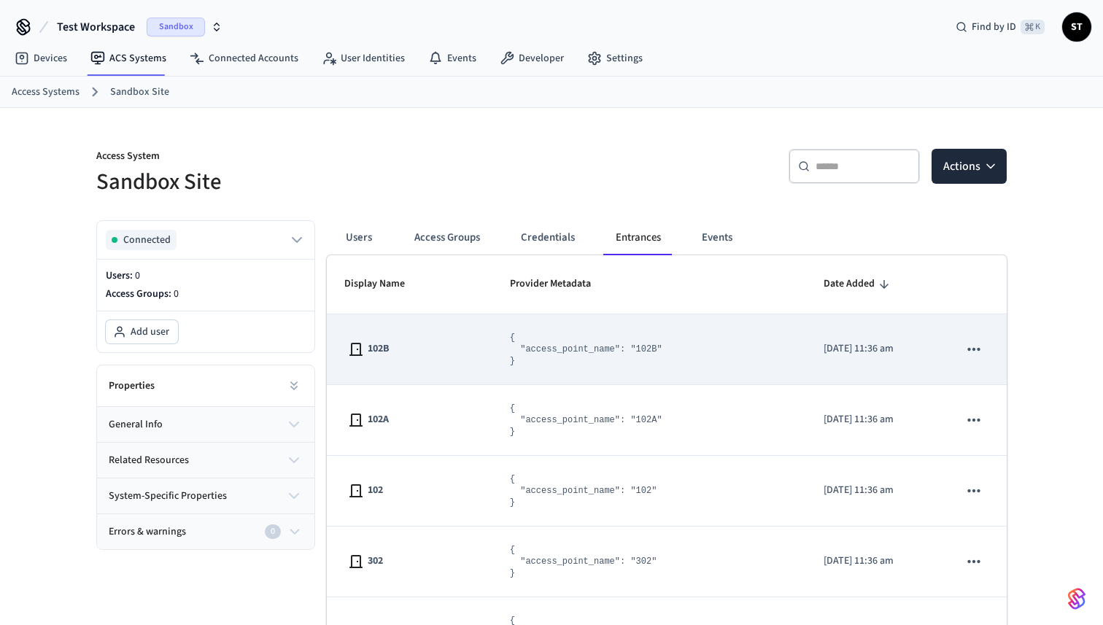
click at [967, 351] on icon "sticky table" at bounding box center [973, 349] width 19 height 19
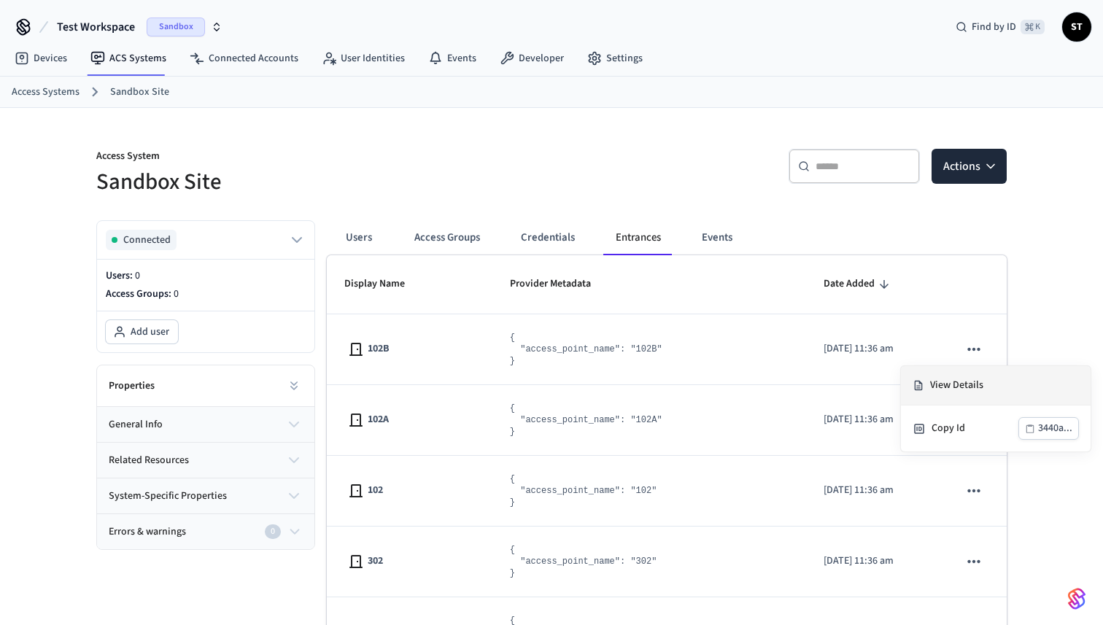
click at [959, 385] on li "View Details" at bounding box center [996, 385] width 190 height 39
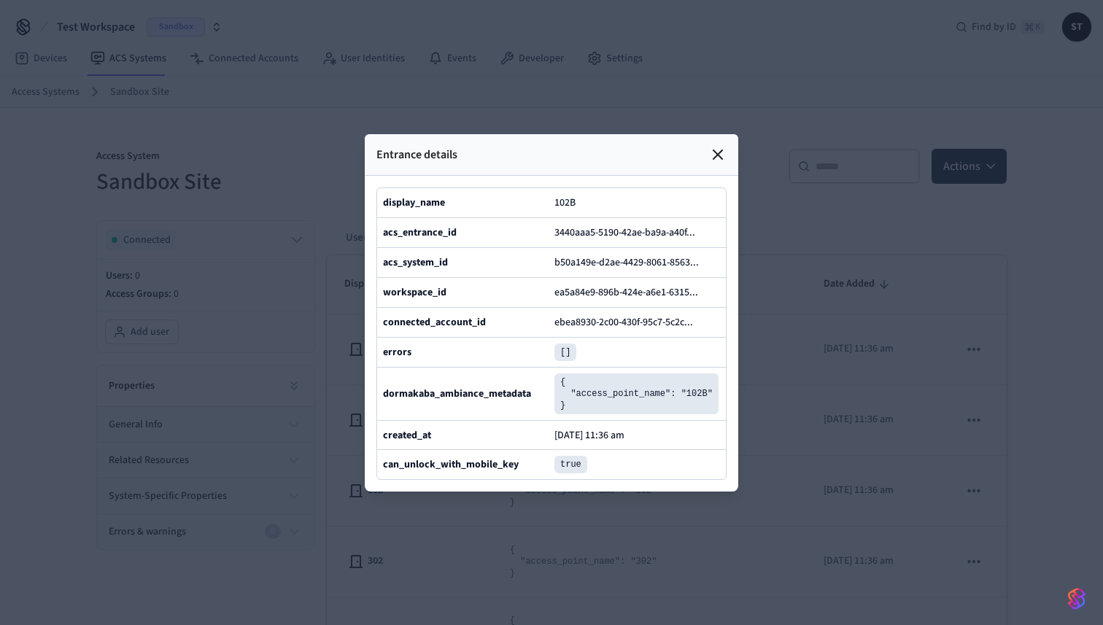
click at [399, 228] on b "acs_entrance_id" at bounding box center [420, 232] width 74 height 15
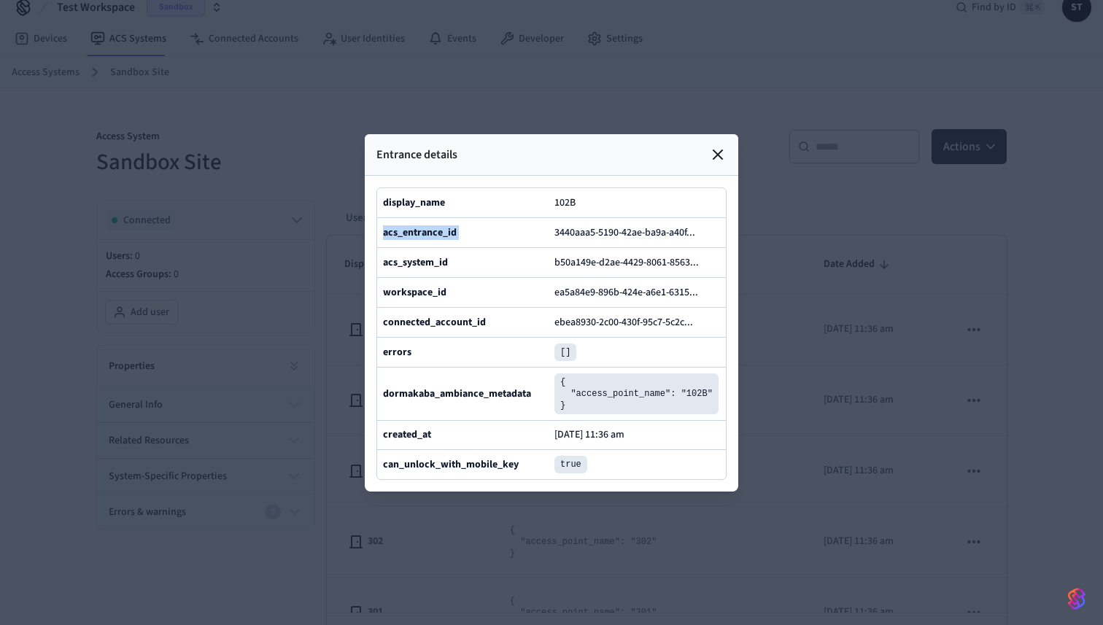
click at [719, 153] on icon at bounding box center [718, 155] width 18 height 18
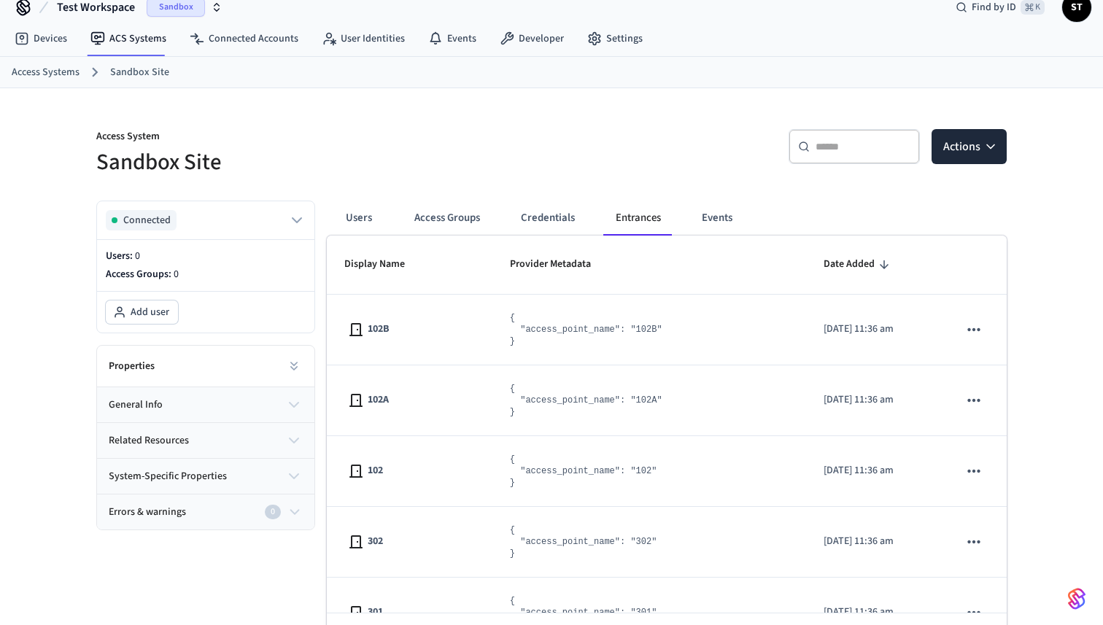
click at [530, 158] on h5 "Sandbox Site" at bounding box center [319, 162] width 446 height 30
